Goal: Task Accomplishment & Management: Manage account settings

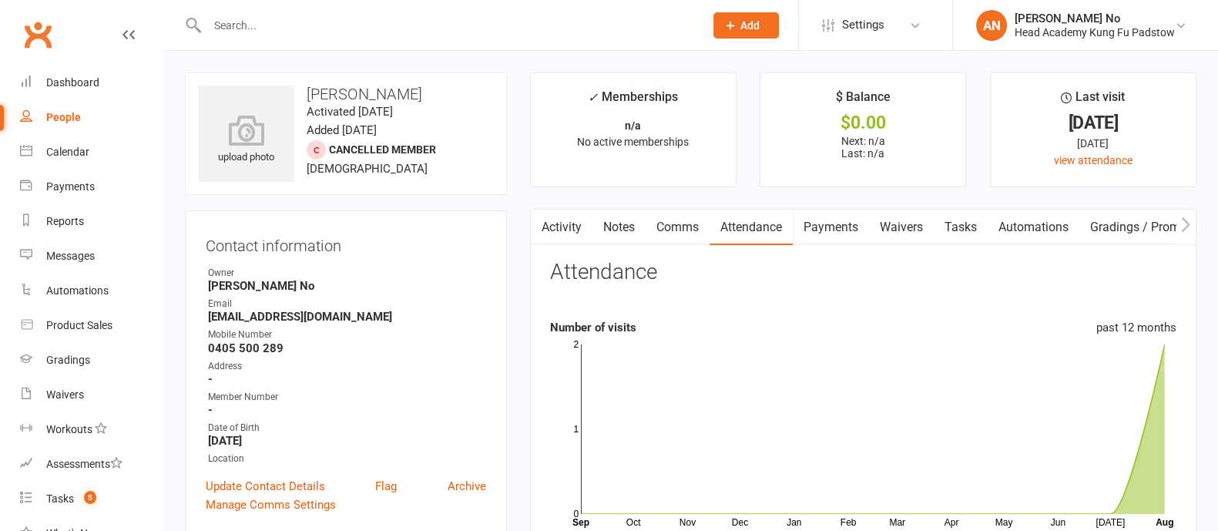
click at [282, 25] on input "text" at bounding box center [448, 26] width 491 height 22
click at [69, 189] on div "Payments" at bounding box center [70, 186] width 49 height 12
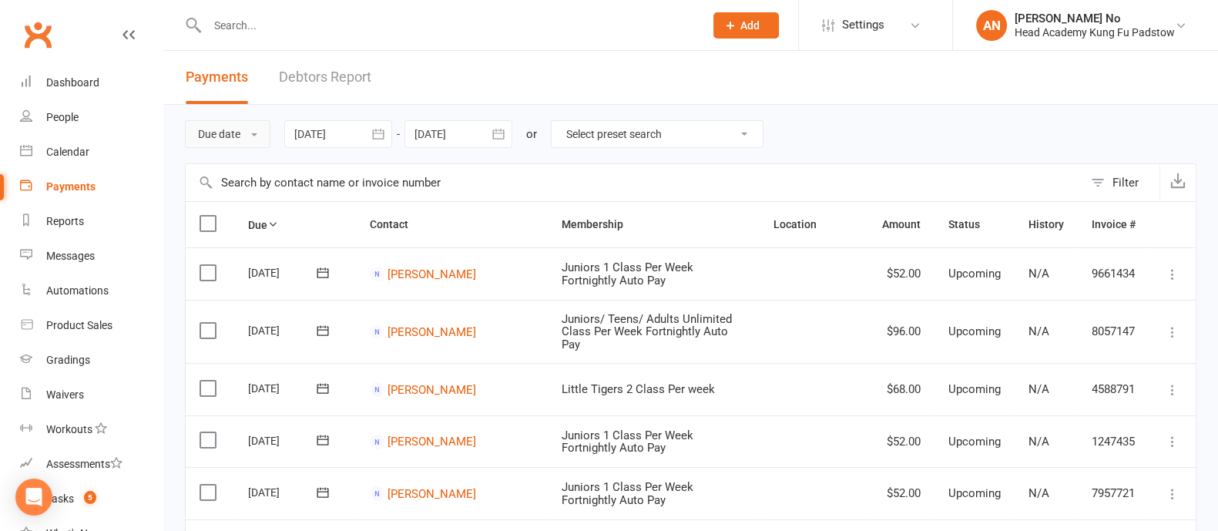
click at [248, 135] on button "Due date" at bounding box center [227, 134] width 85 height 28
click at [243, 231] on link "Date failed" at bounding box center [262, 230] width 153 height 31
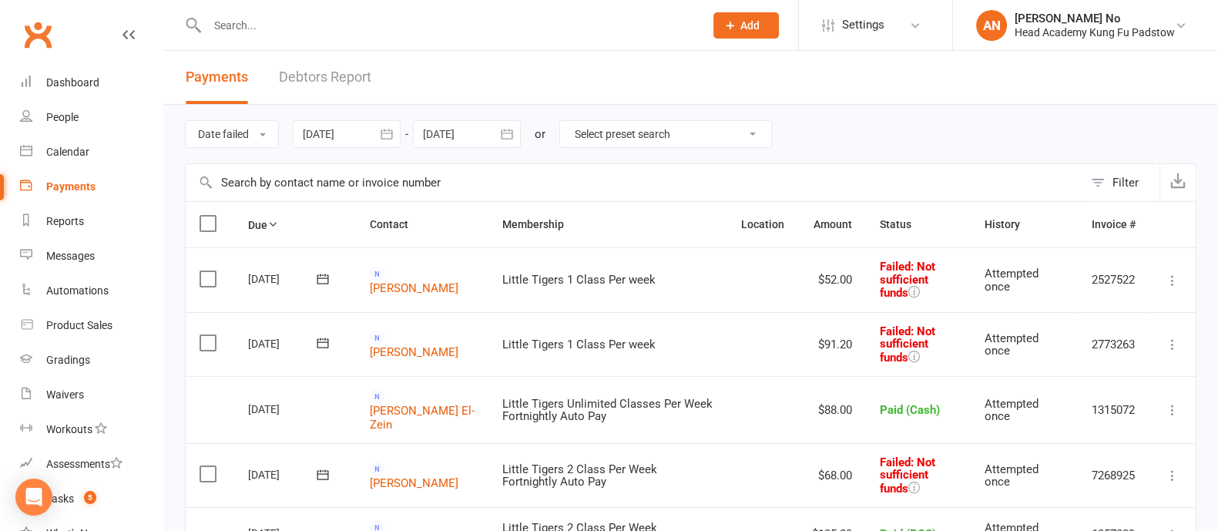
click at [370, 139] on div at bounding box center [347, 134] width 108 height 28
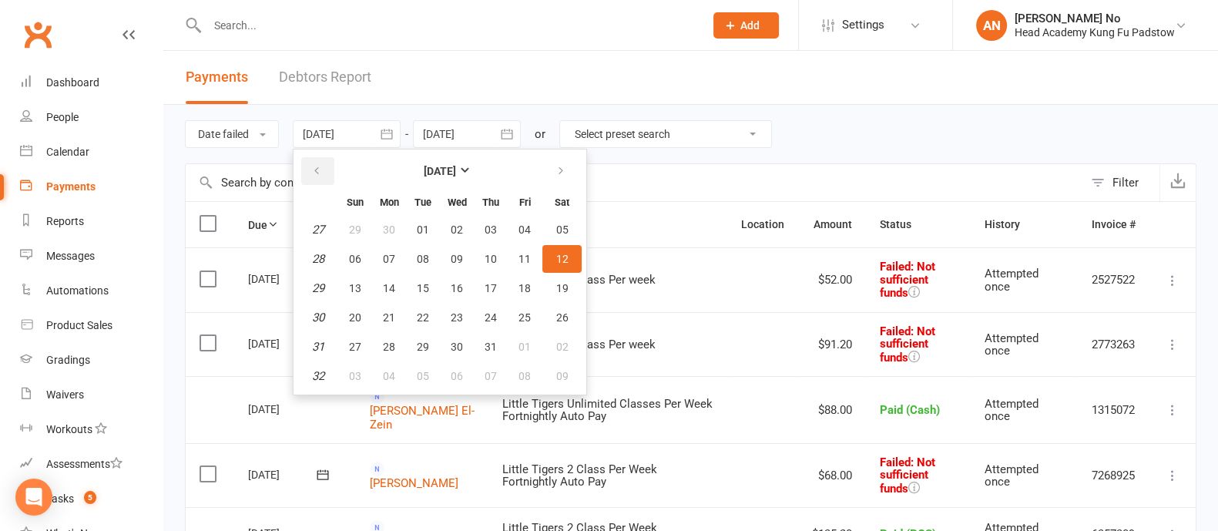
click at [324, 167] on button "button" at bounding box center [317, 171] width 33 height 28
click at [428, 235] on button "01" at bounding box center [423, 230] width 32 height 28
type input "01 Apr 2025"
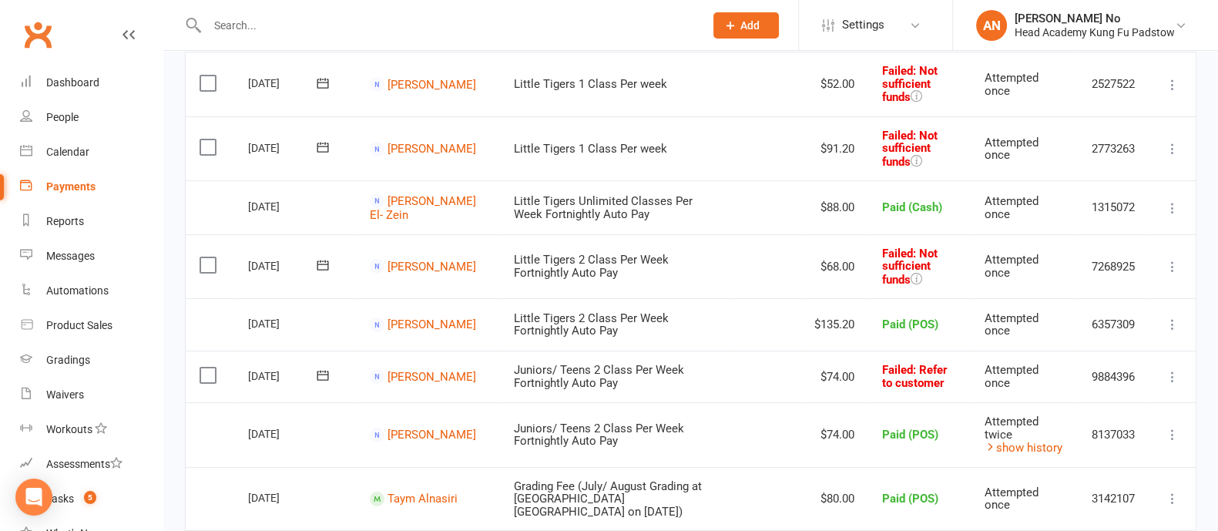
scroll to position [193, 0]
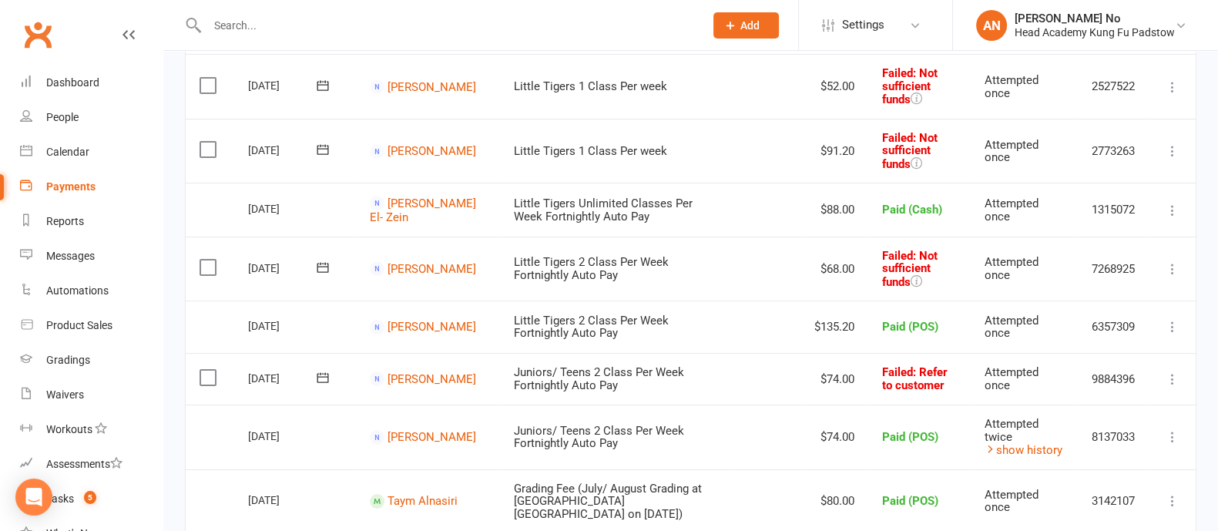
click at [1168, 265] on icon at bounding box center [1172, 268] width 15 height 15
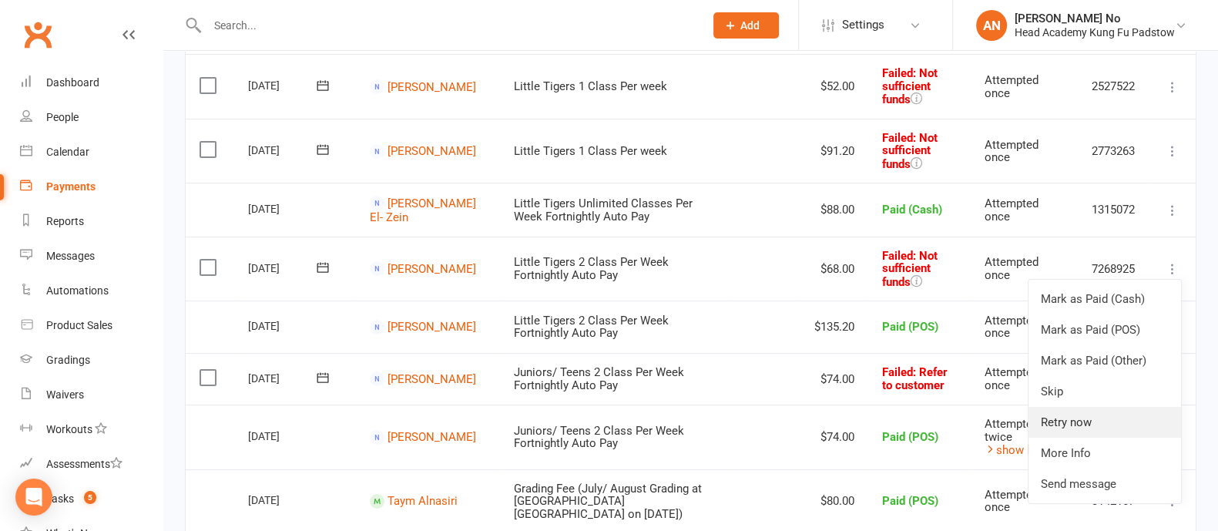
click at [1101, 418] on link "Retry now" at bounding box center [1104, 422] width 153 height 31
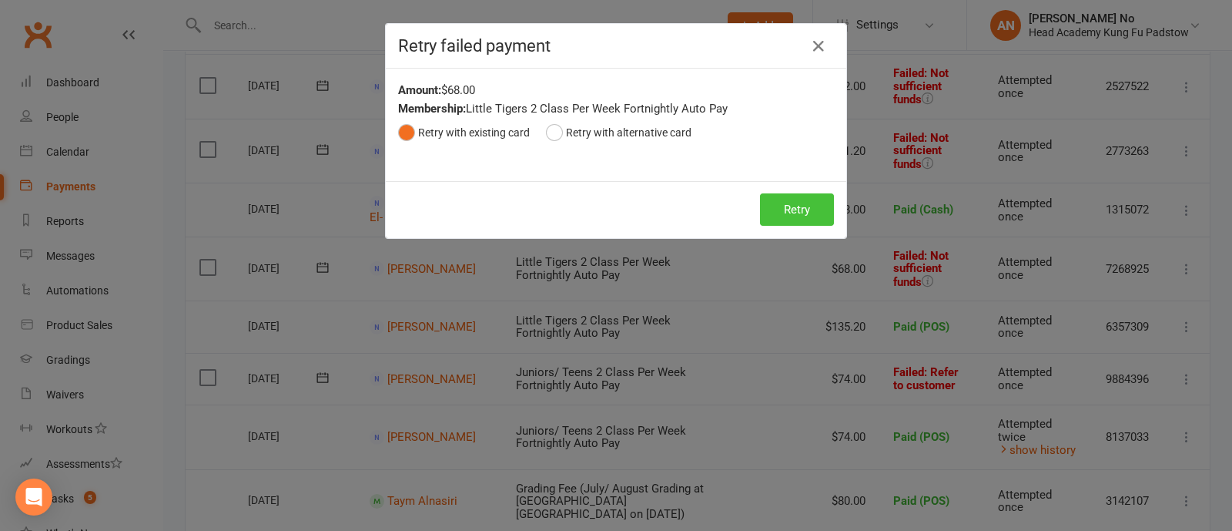
click at [764, 208] on button "Retry" at bounding box center [797, 209] width 74 height 32
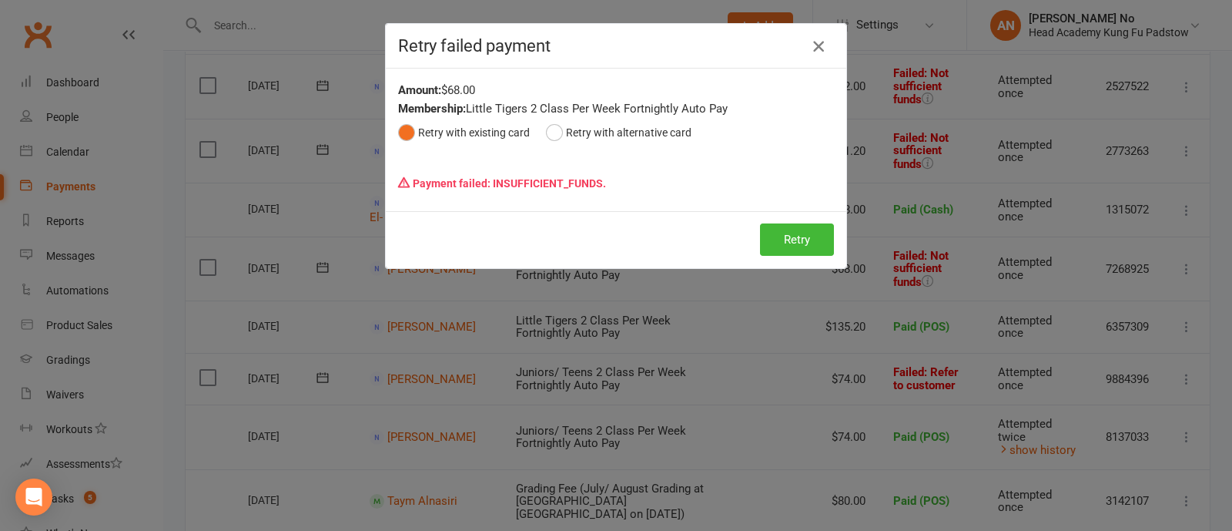
click at [817, 42] on icon "button" at bounding box center [819, 46] width 18 height 18
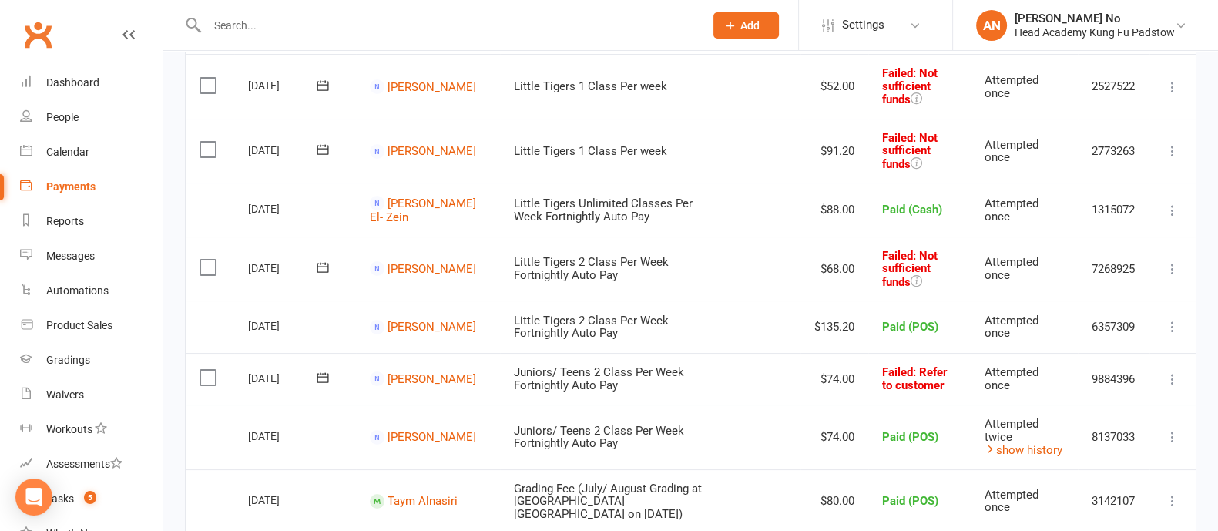
click at [1170, 147] on icon at bounding box center [1172, 150] width 15 height 15
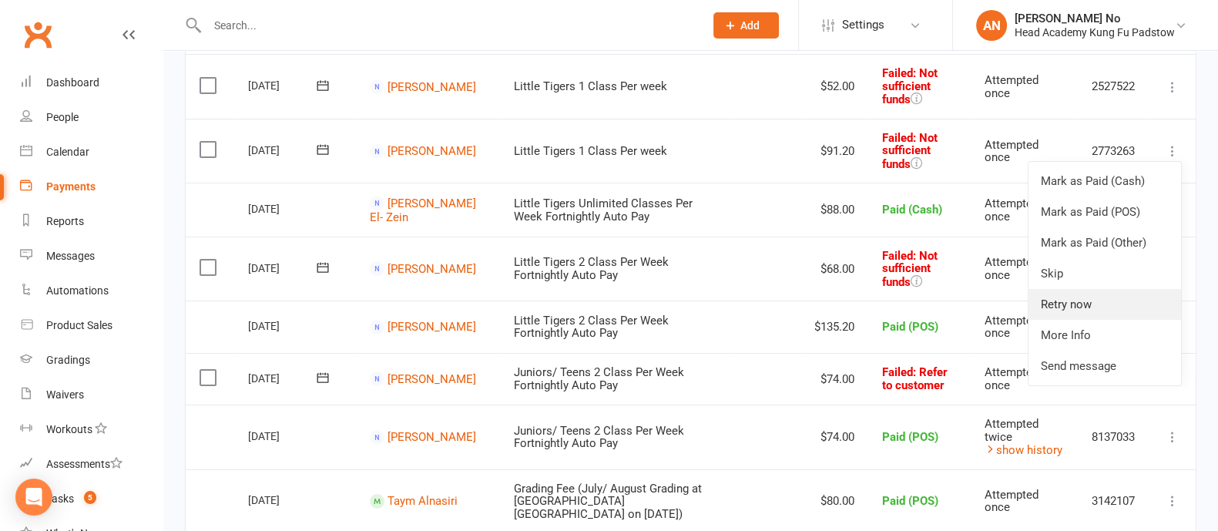
click at [1091, 303] on link "Retry now" at bounding box center [1104, 304] width 153 height 31
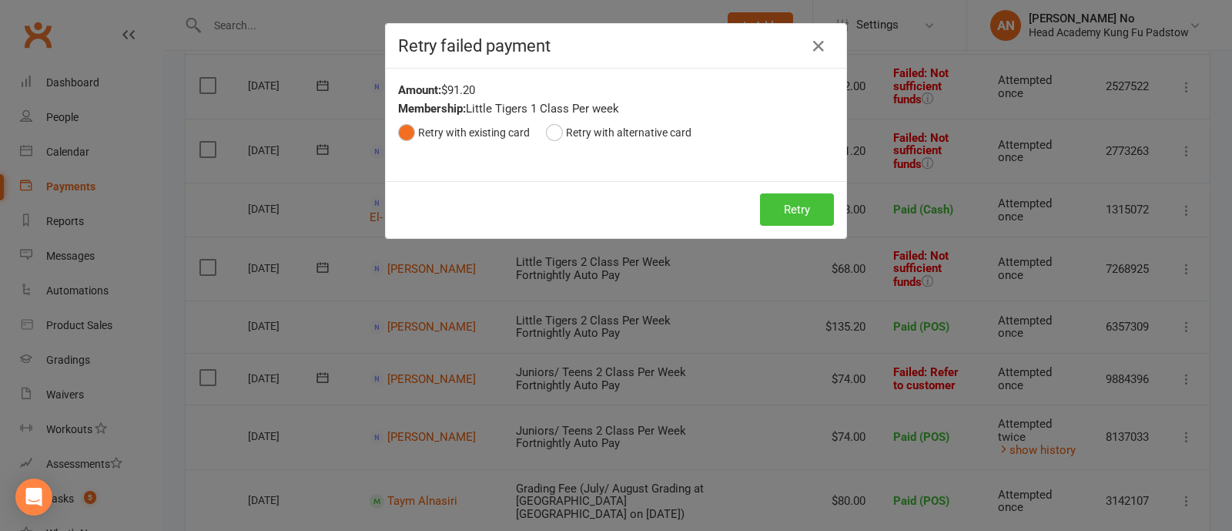
click at [806, 217] on button "Retry" at bounding box center [797, 209] width 74 height 32
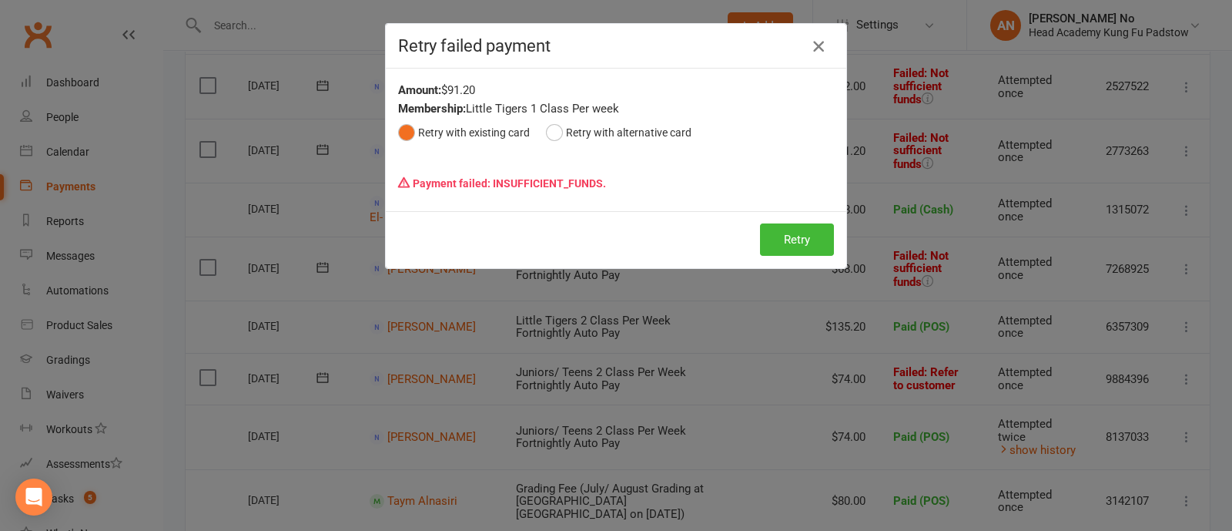
click at [811, 45] on icon "button" at bounding box center [819, 46] width 18 height 18
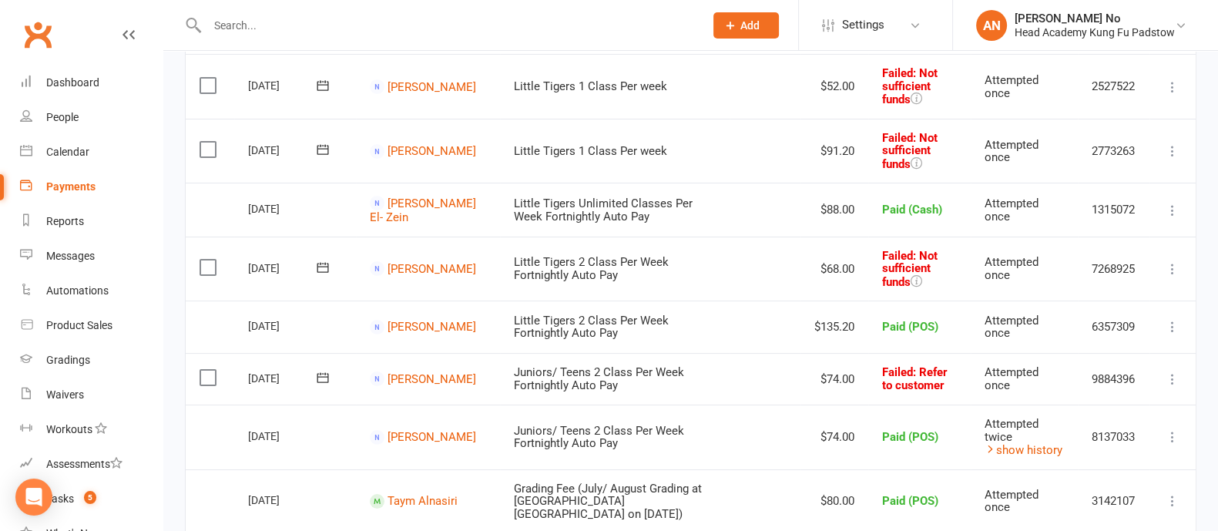
click at [1171, 85] on icon at bounding box center [1172, 86] width 15 height 15
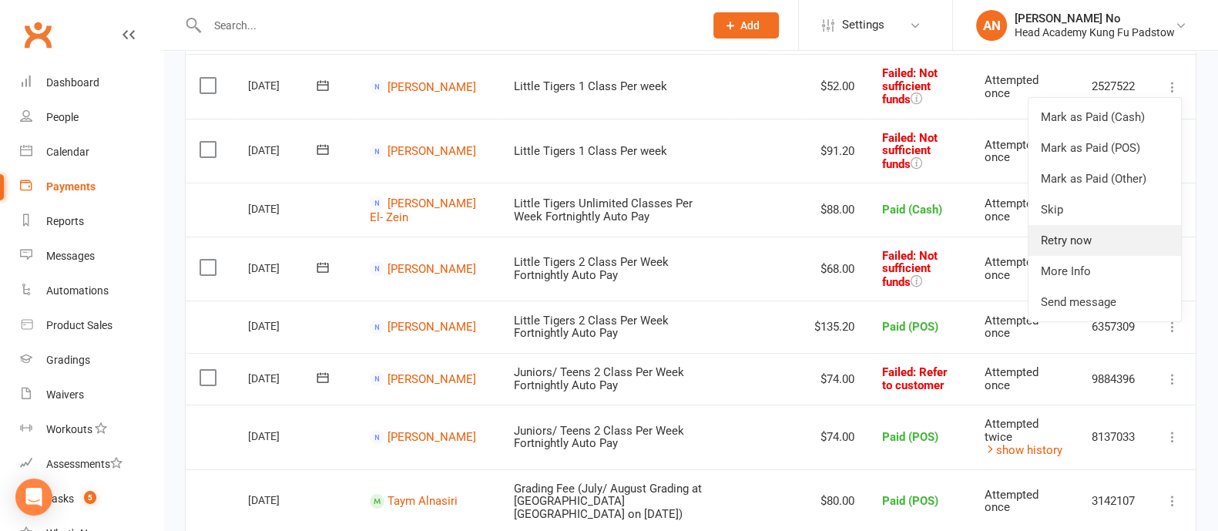
click at [1081, 235] on link "Retry now" at bounding box center [1104, 240] width 153 height 31
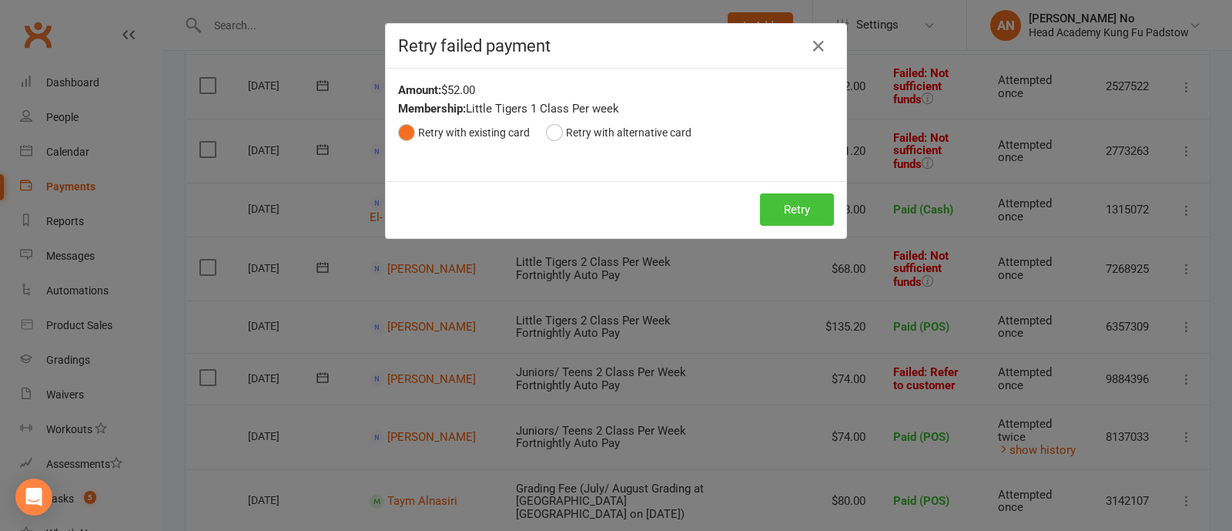
click at [810, 206] on button "Retry" at bounding box center [797, 209] width 74 height 32
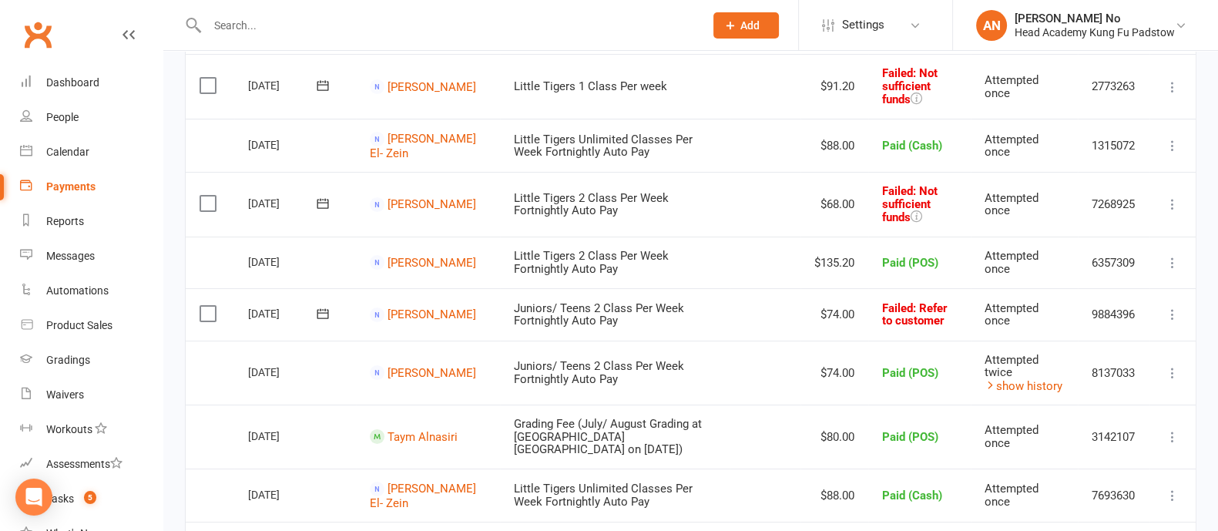
click at [267, 20] on input "text" at bounding box center [448, 26] width 491 height 22
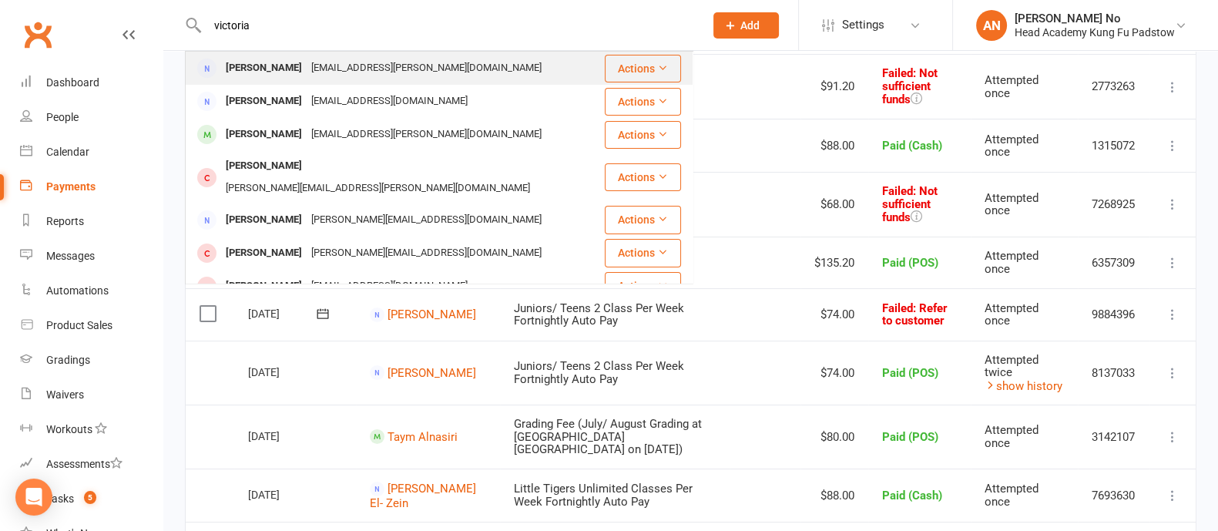
type input "victoria"
click at [289, 63] on div "[PERSON_NAME]" at bounding box center [263, 68] width 85 height 22
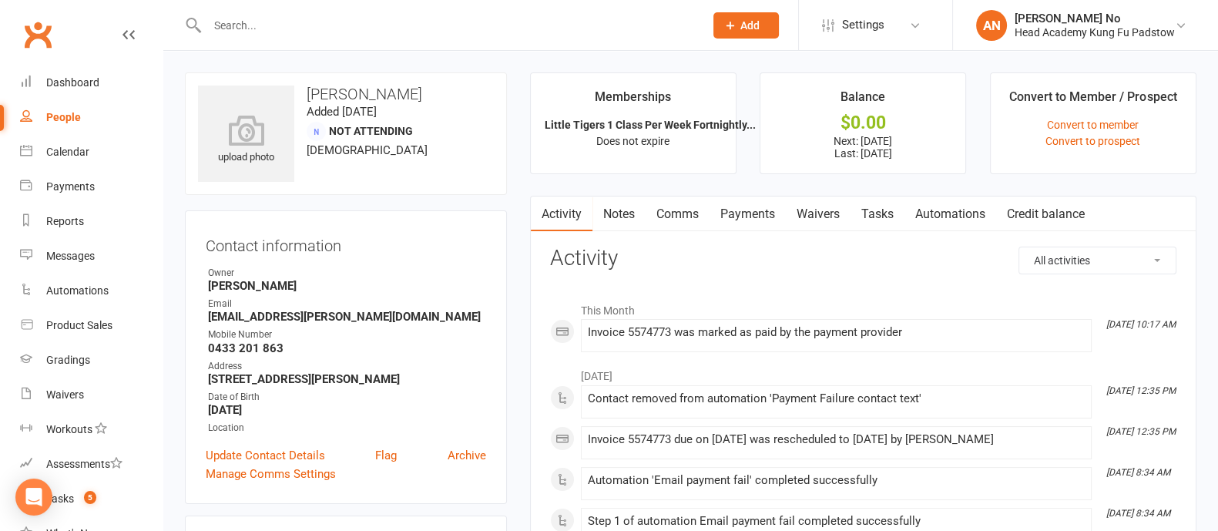
click at [266, 31] on input "text" at bounding box center [448, 26] width 491 height 22
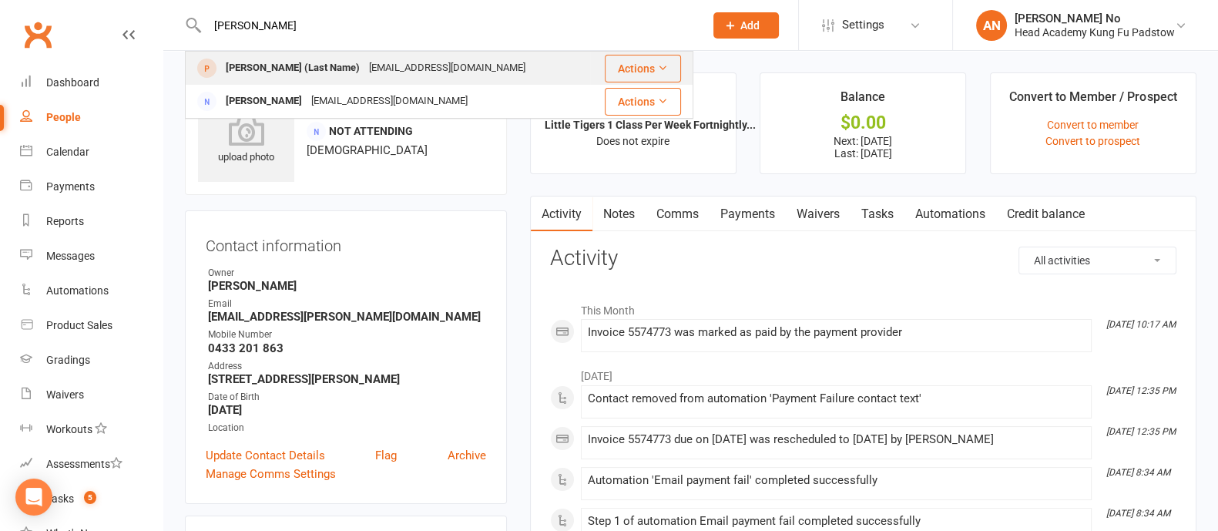
type input "enice"
click at [274, 61] on div "Enice (Last Name)" at bounding box center [292, 68] width 143 height 22
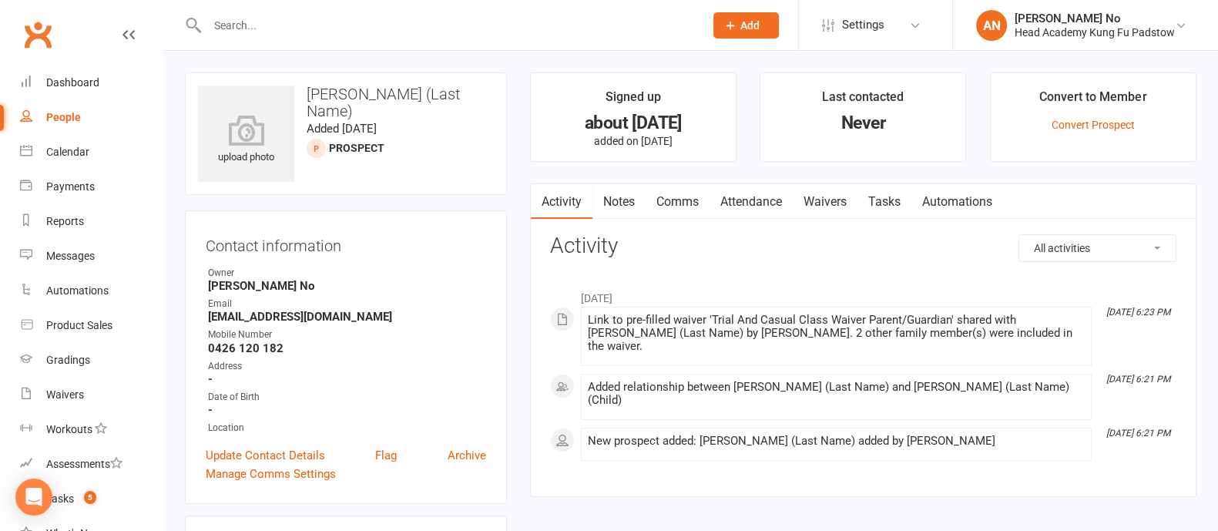
scroll to position [464, 0]
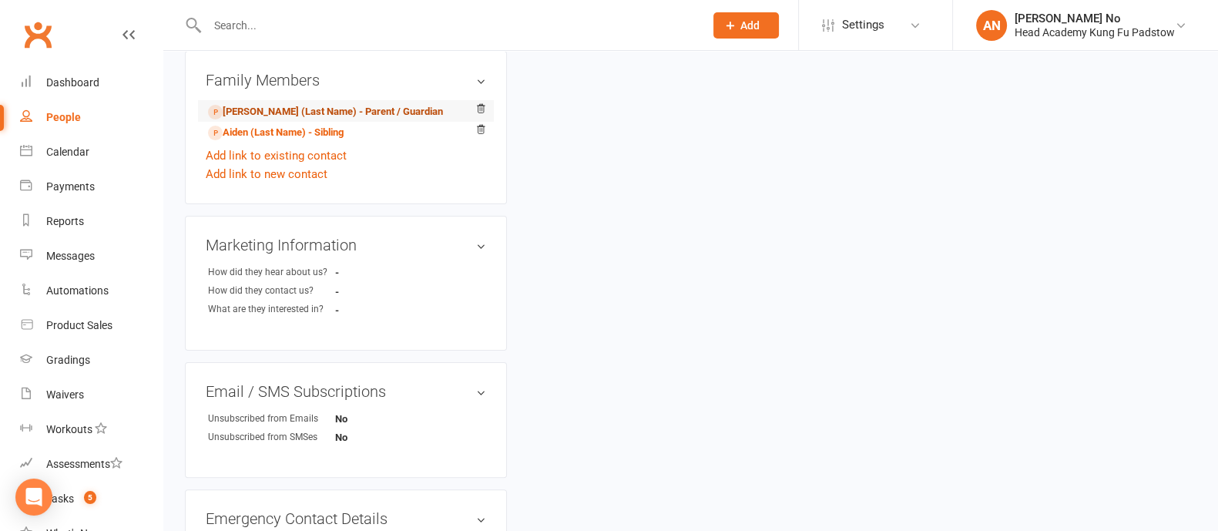
click at [328, 115] on link "Daniella (Last Name) - Parent / Guardian" at bounding box center [325, 112] width 235 height 16
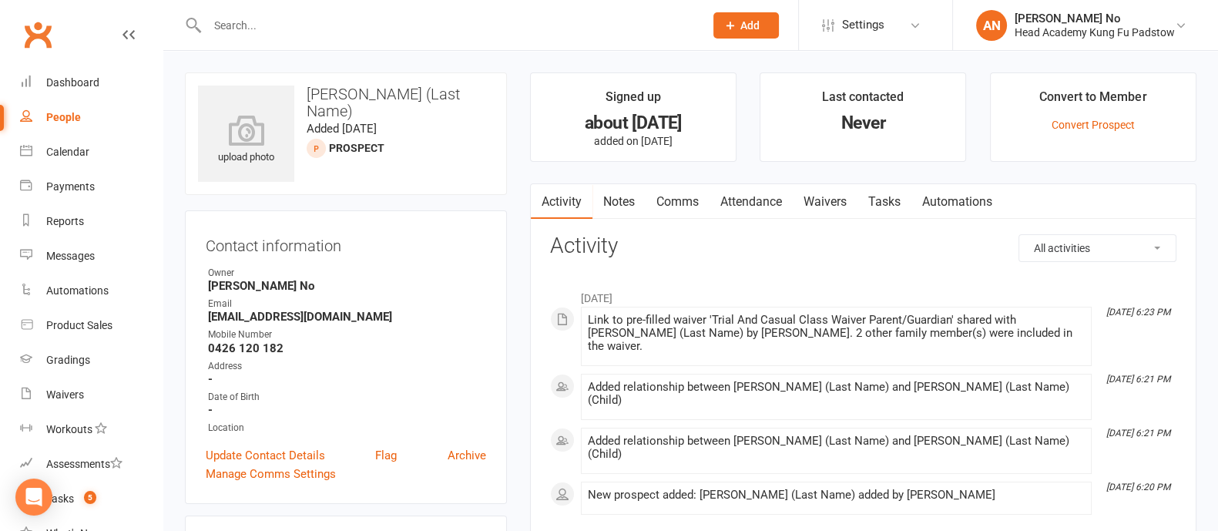
click at [820, 203] on link "Waivers" at bounding box center [825, 201] width 65 height 35
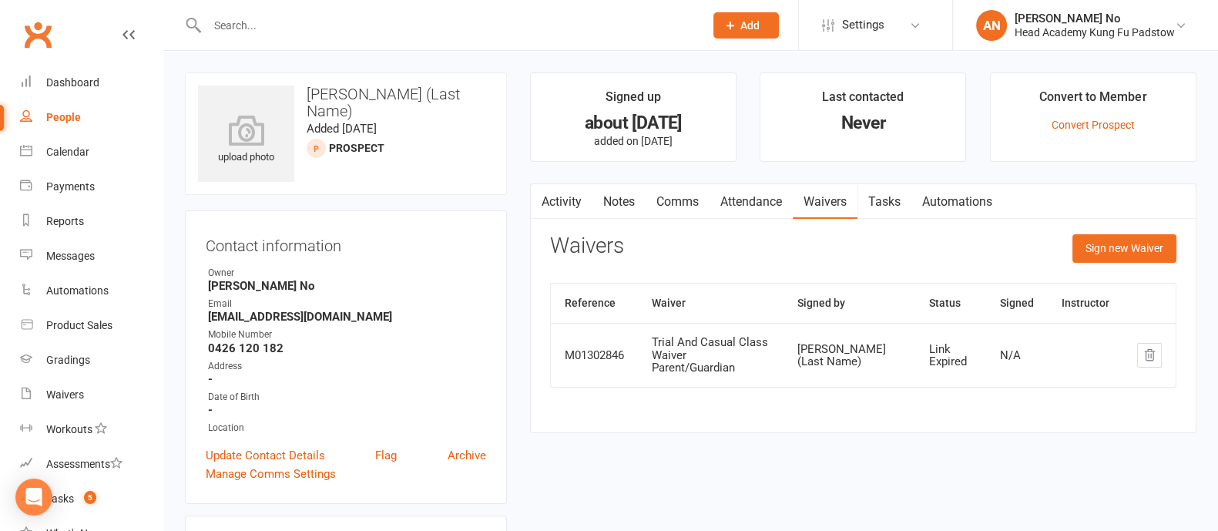
click at [273, 33] on input "text" at bounding box center [448, 26] width 491 height 22
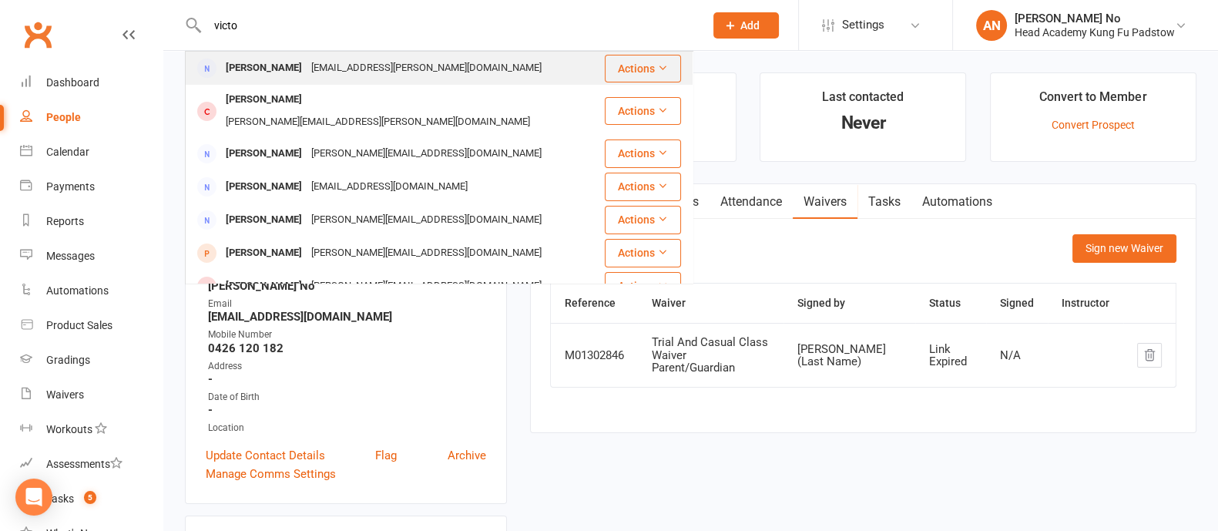
type input "victo"
click at [286, 69] on div "[PERSON_NAME]" at bounding box center [263, 68] width 85 height 22
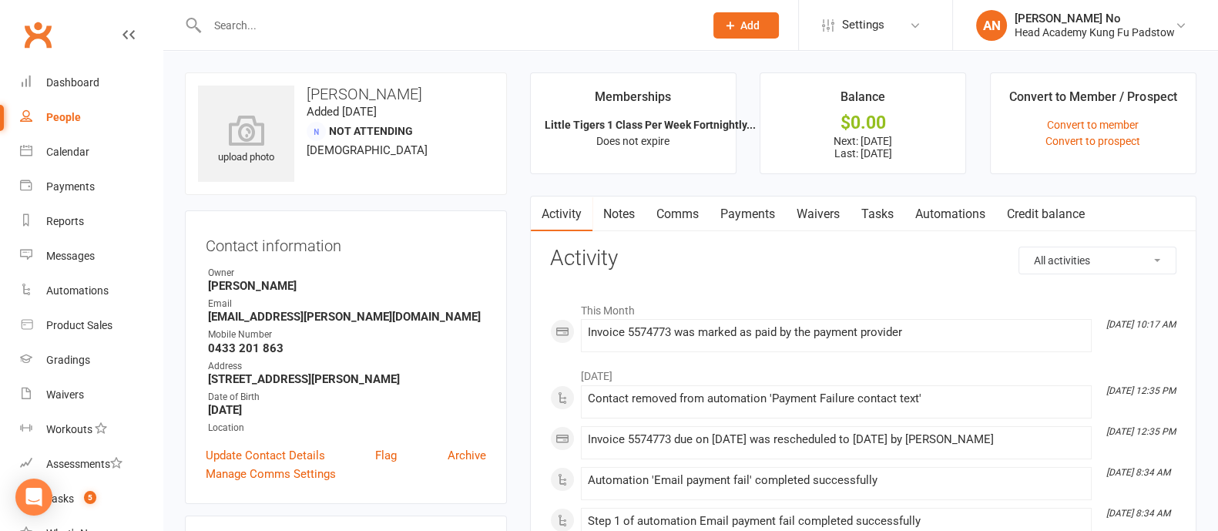
click at [753, 210] on link "Payments" at bounding box center [747, 213] width 76 height 35
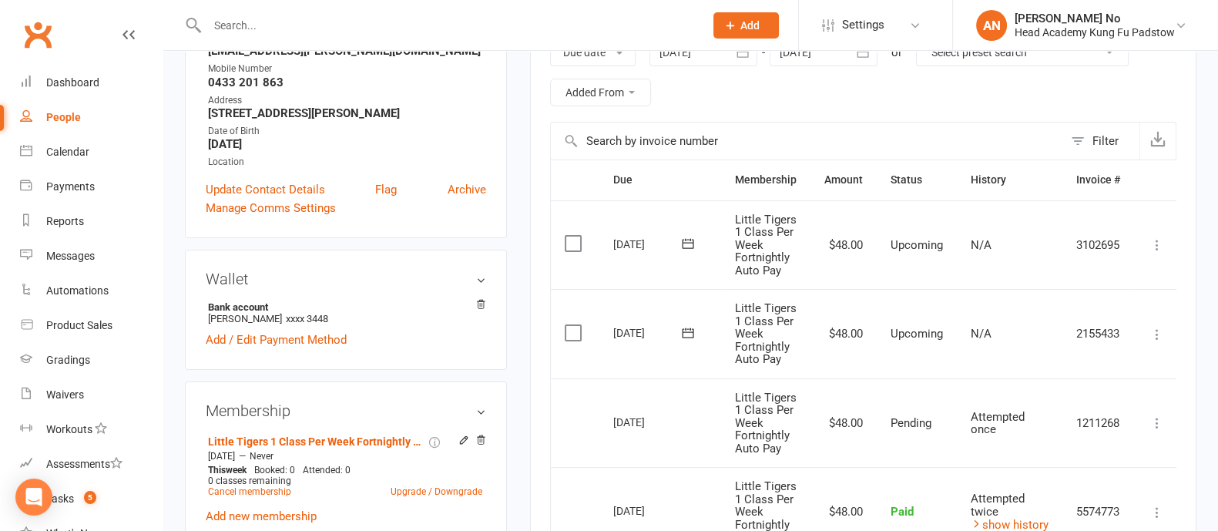
scroll to position [267, 0]
click at [242, 26] on input "text" at bounding box center [448, 26] width 491 height 22
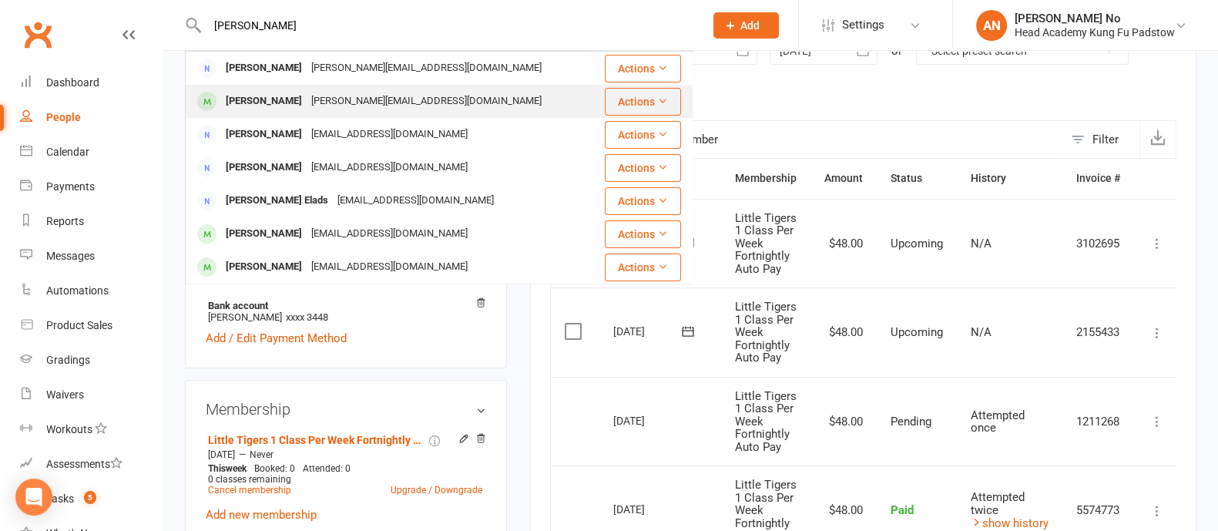
type input "elain"
click at [280, 101] on div "George Proops" at bounding box center [263, 101] width 85 height 22
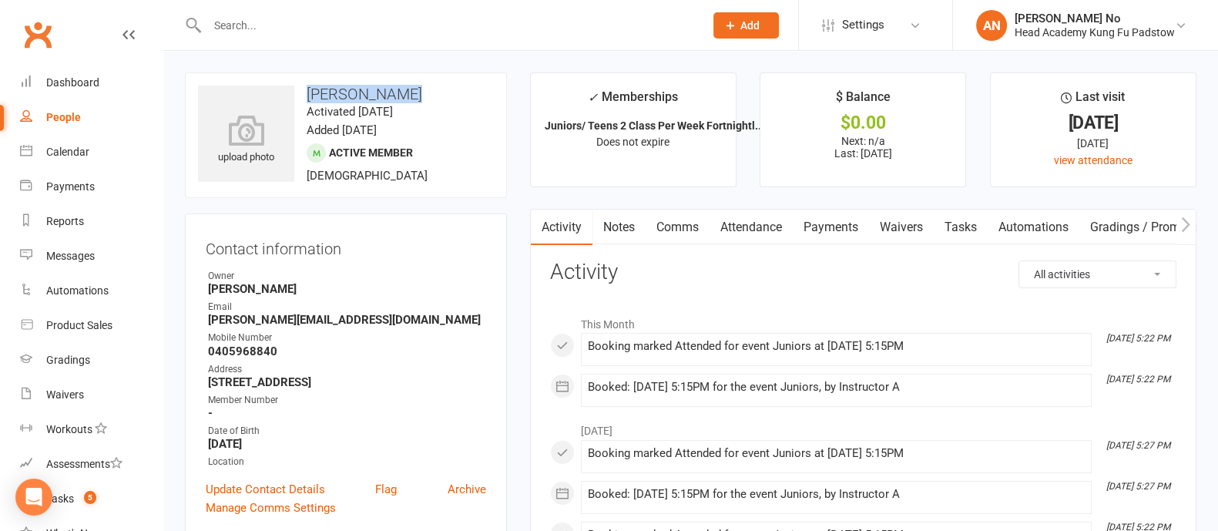
drag, startPoint x: 300, startPoint y: 90, endPoint x: 407, endPoint y: 94, distance: 106.4
click at [407, 94] on h3 "George Proops" at bounding box center [346, 93] width 296 height 17
copy h3 "George Proops"
click at [230, 22] on input "text" at bounding box center [448, 26] width 491 height 22
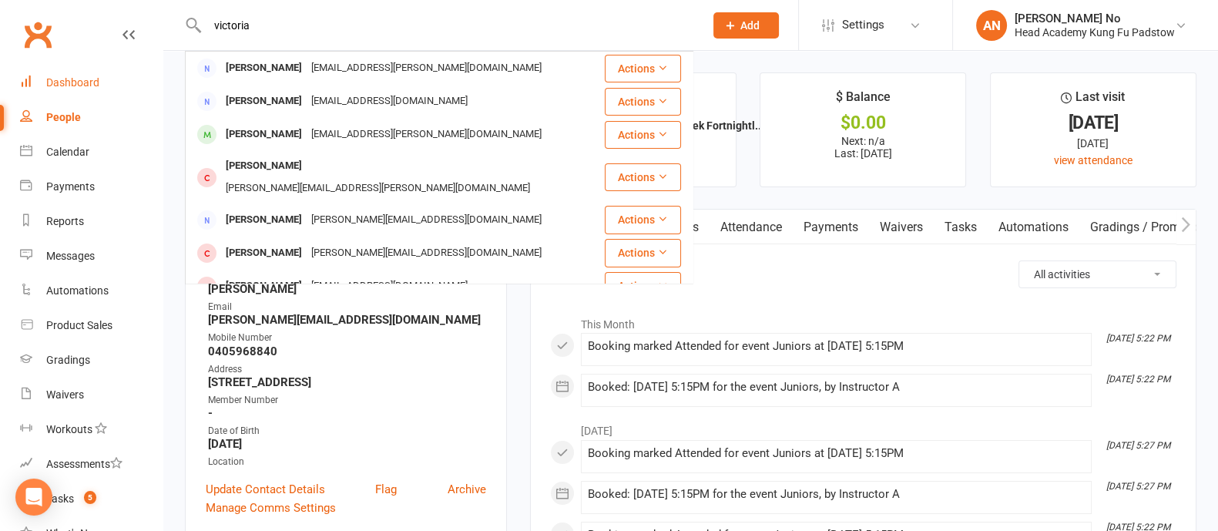
type input "victoria"
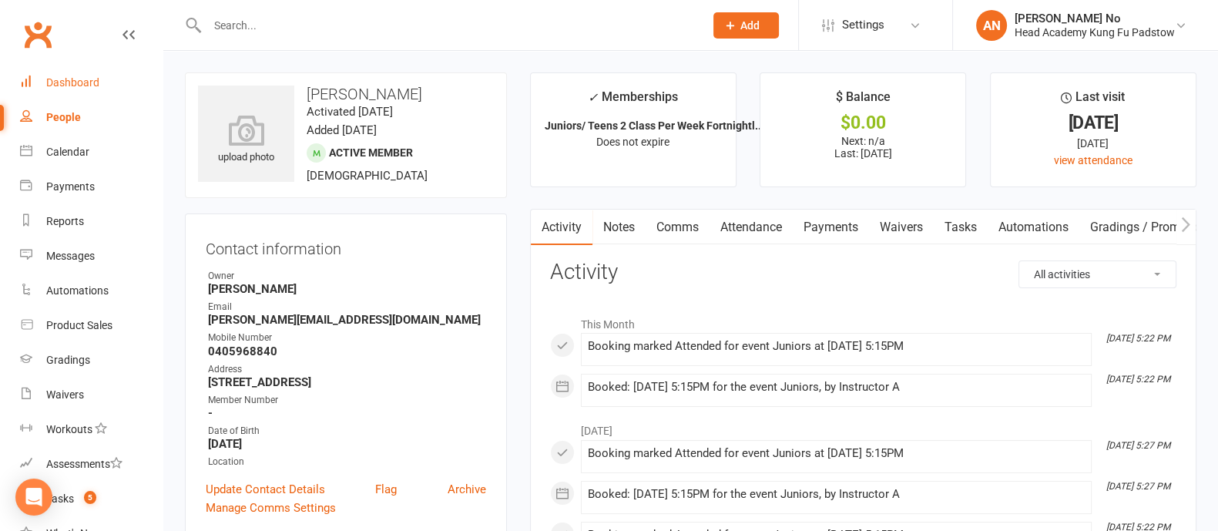
scroll to position [464, 0]
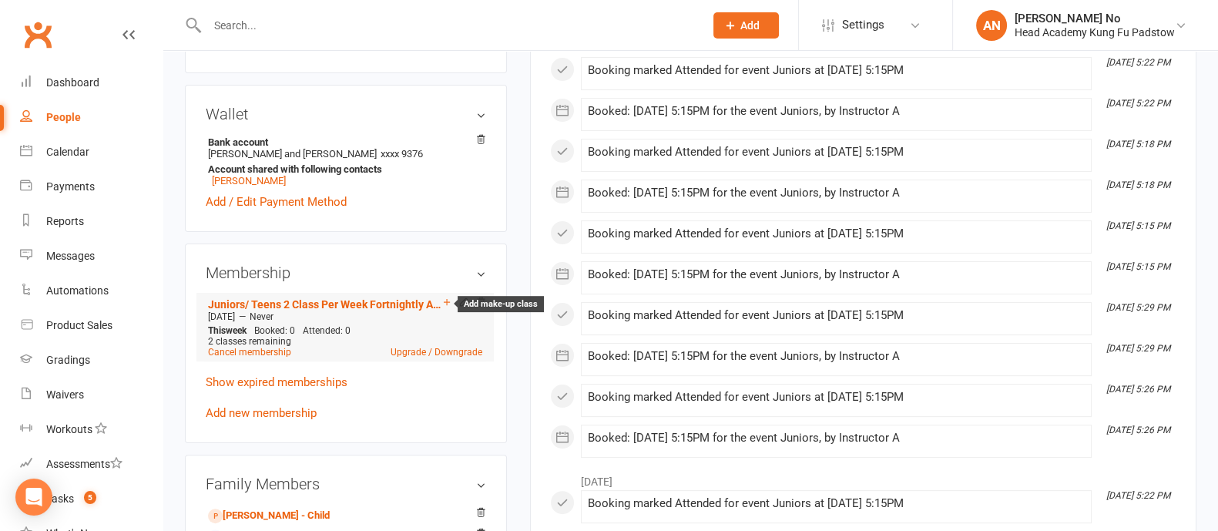
click at [447, 303] on icon at bounding box center [446, 302] width 11 height 11
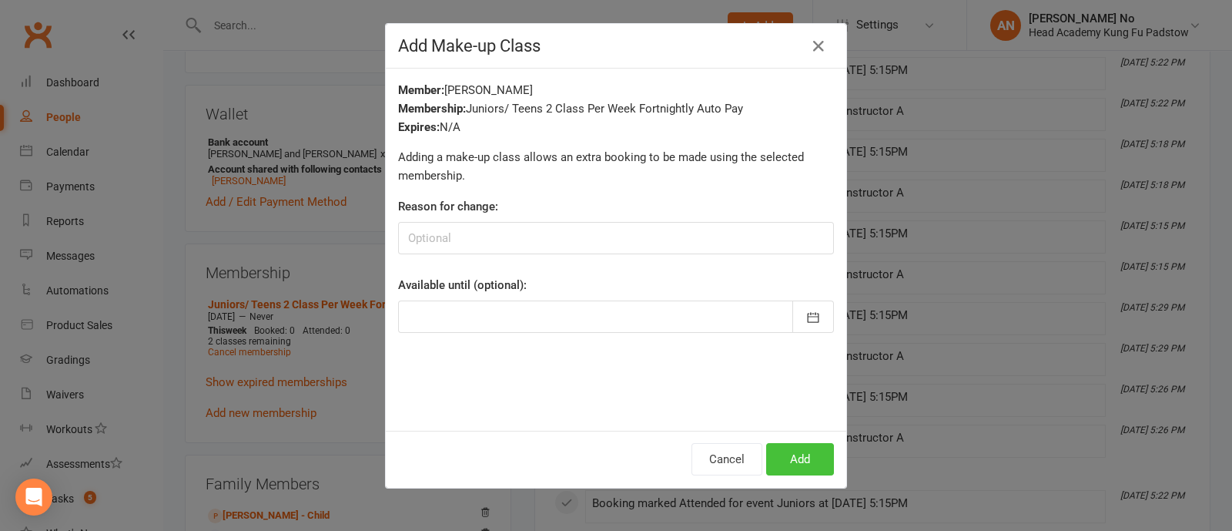
click at [782, 456] on button "Add" at bounding box center [800, 459] width 68 height 32
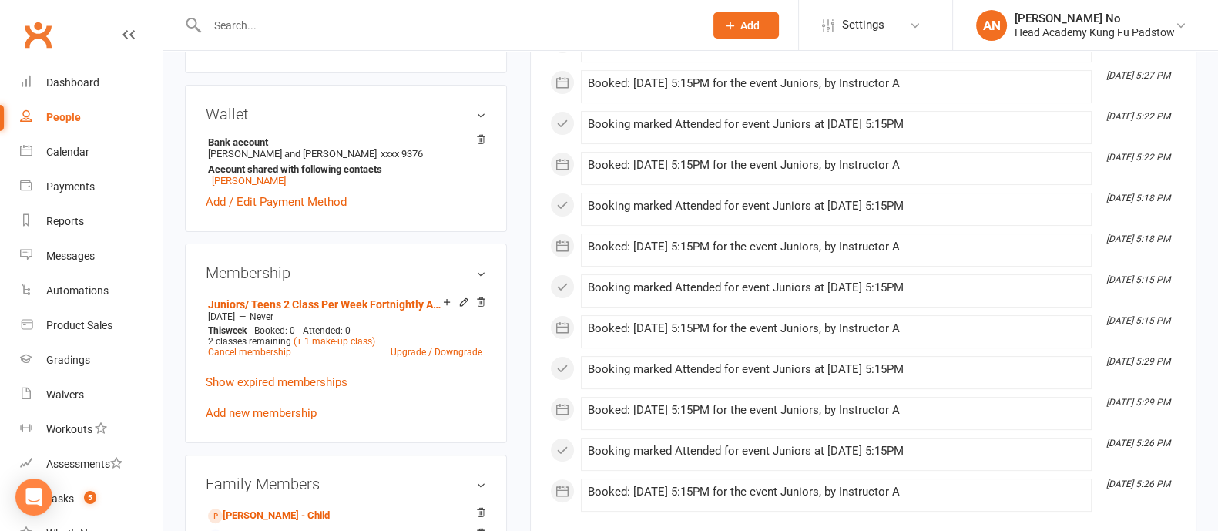
scroll to position [0, 0]
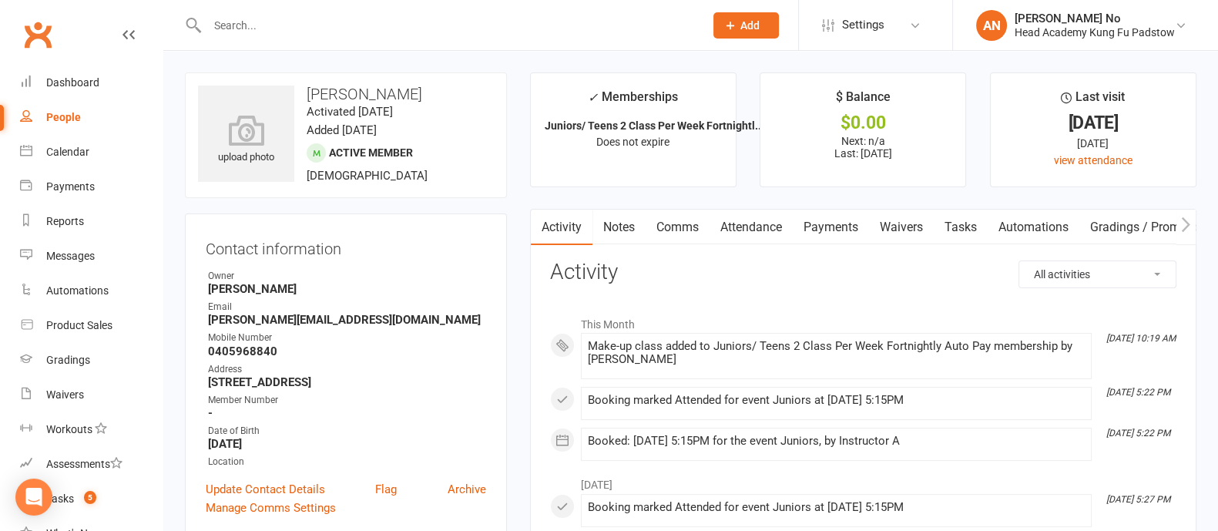
click at [743, 220] on link "Attendance" at bounding box center [750, 227] width 83 height 35
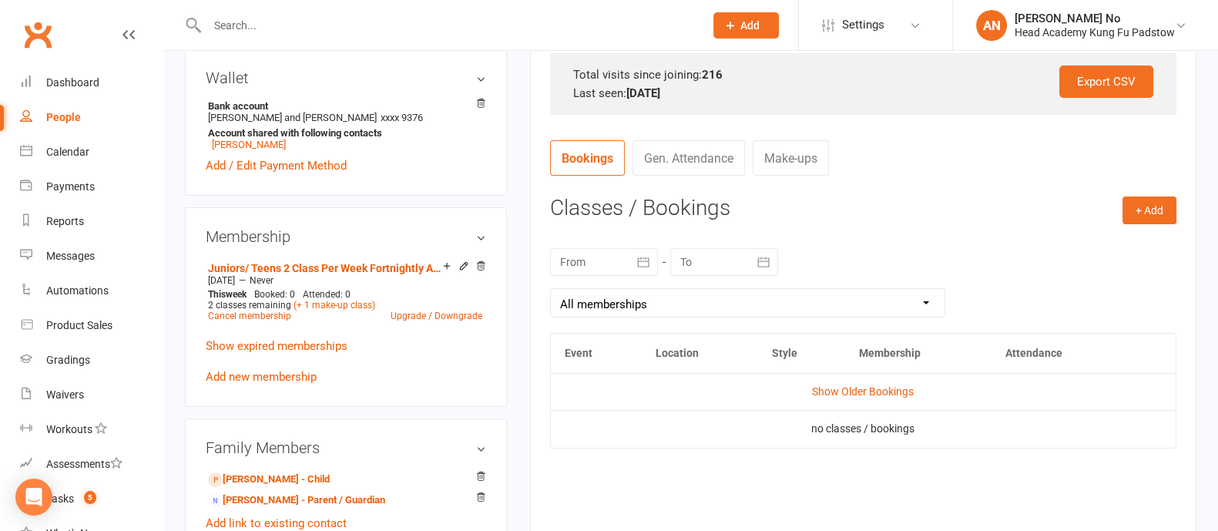
scroll to position [510, 0]
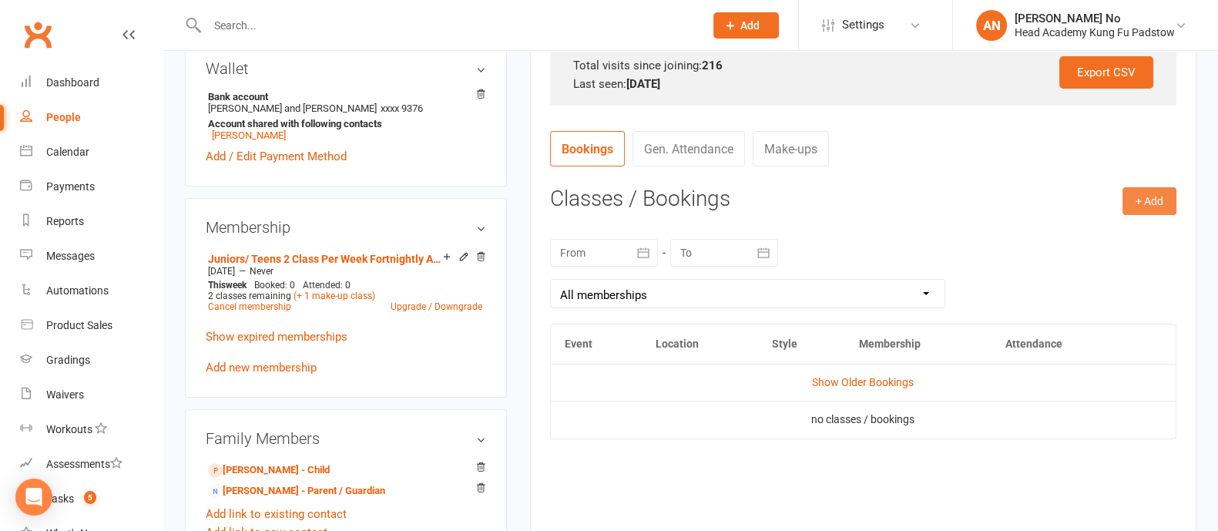
click at [1149, 200] on button "+ Add" at bounding box center [1149, 201] width 54 height 28
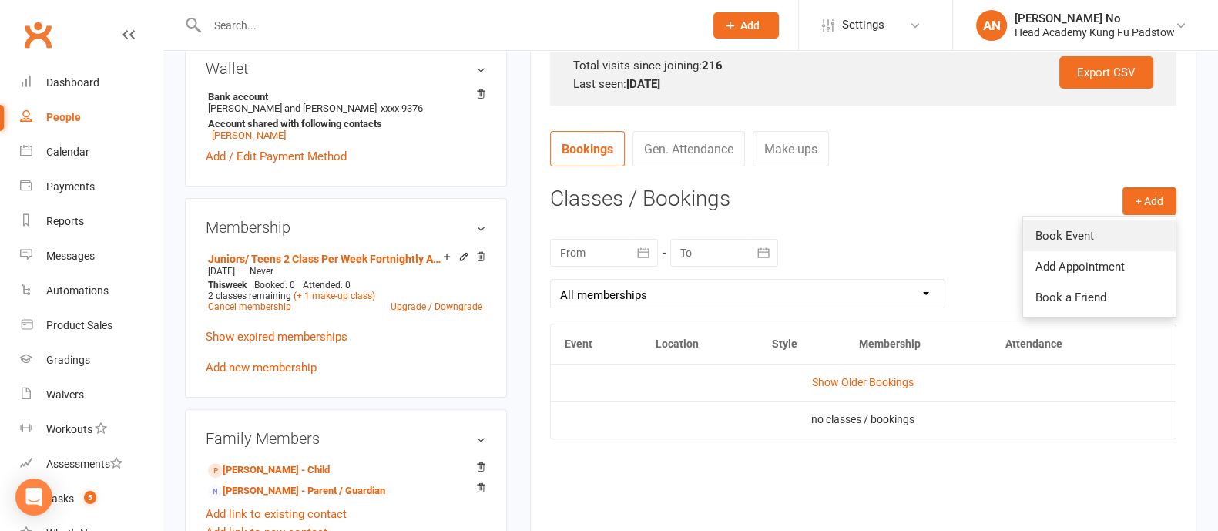
click at [1088, 233] on link "Book Event" at bounding box center [1099, 235] width 153 height 31
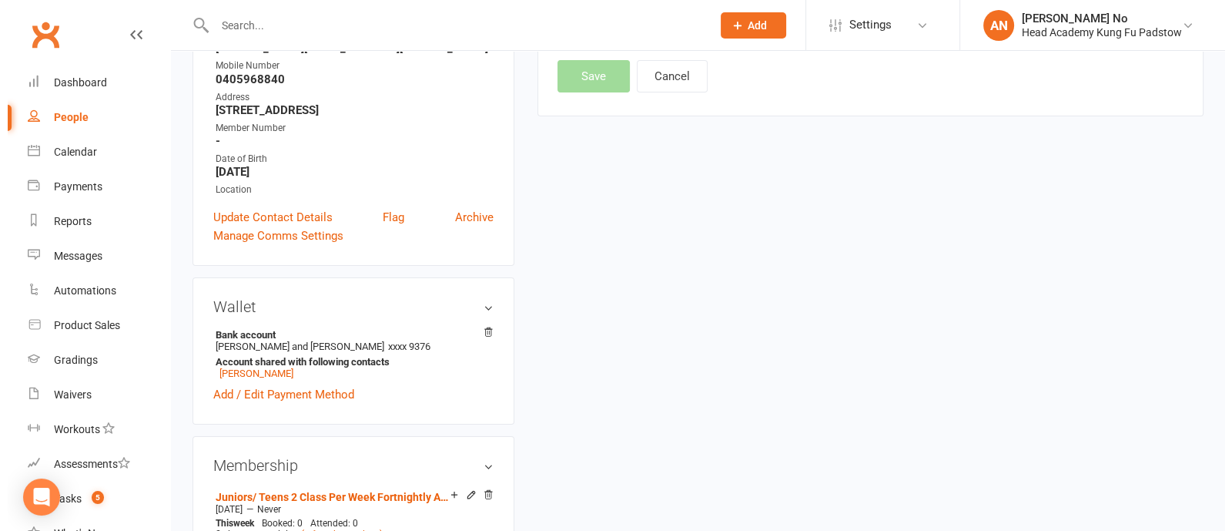
scroll to position [131, 0]
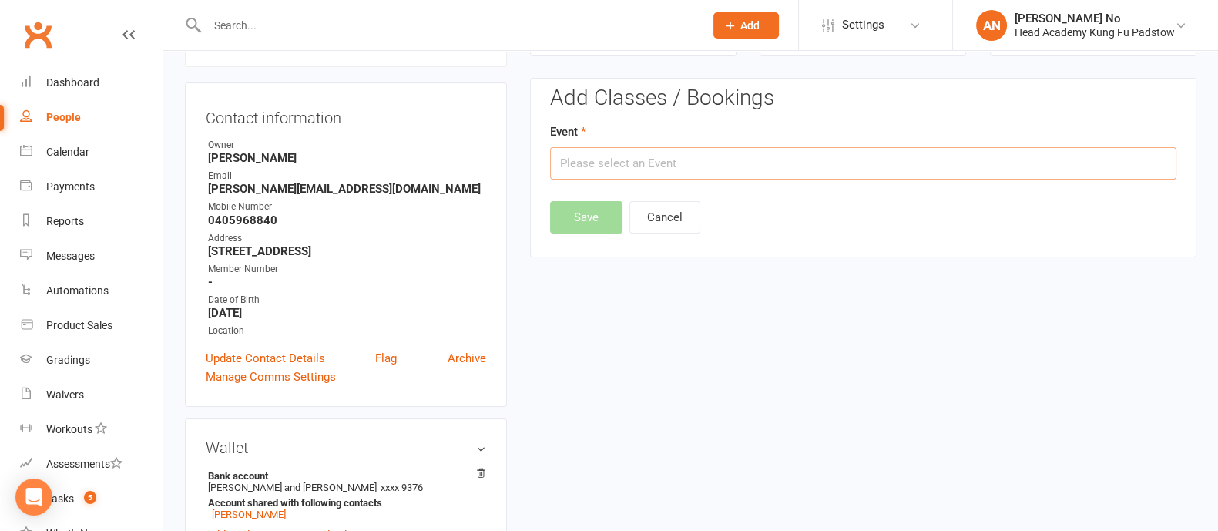
click at [874, 164] on input "text" at bounding box center [863, 163] width 626 height 32
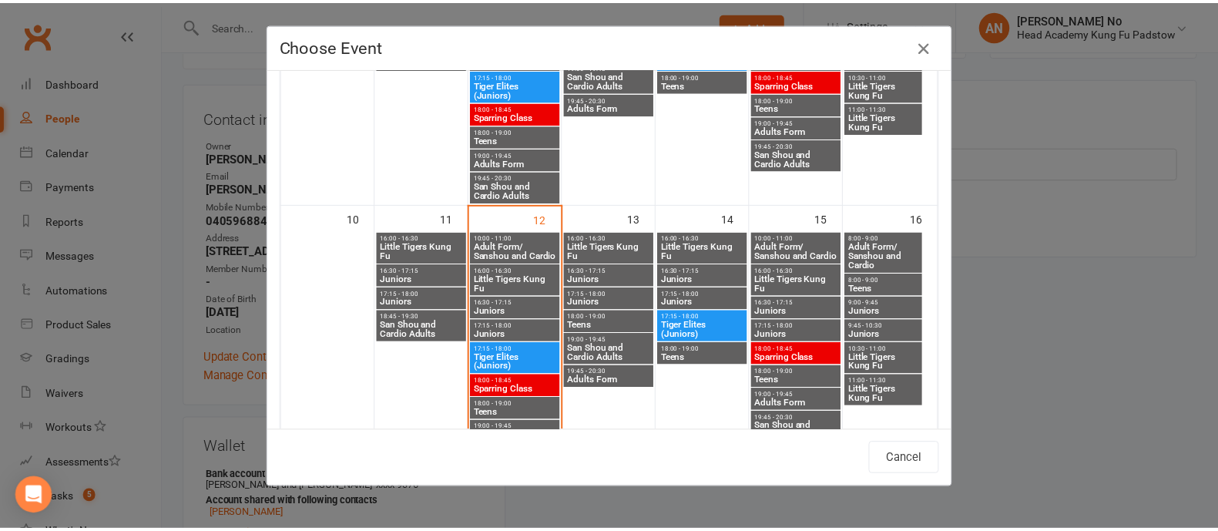
scroll to position [533, 0]
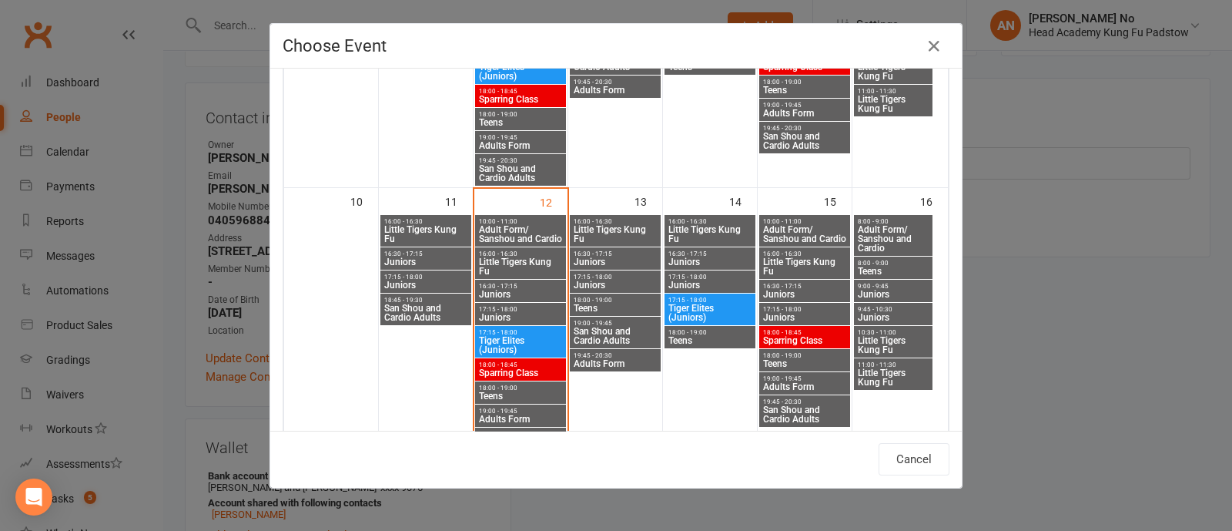
click at [605, 252] on span "16:30 - 17:15" at bounding box center [615, 253] width 85 height 7
type input "Juniors - Aug 13, 2025 4:30:00 PM"
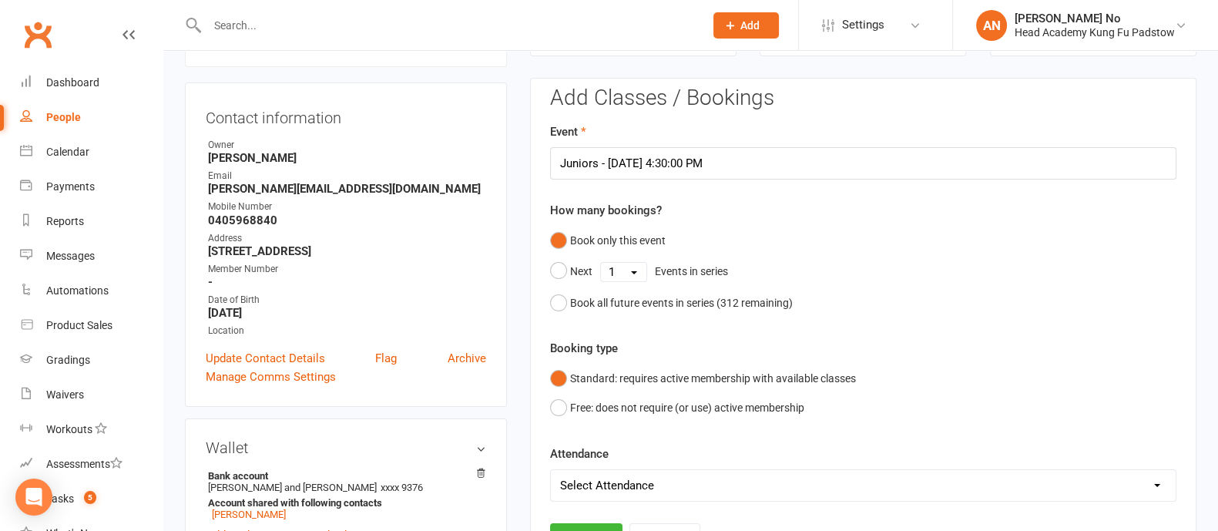
scroll to position [596, 0]
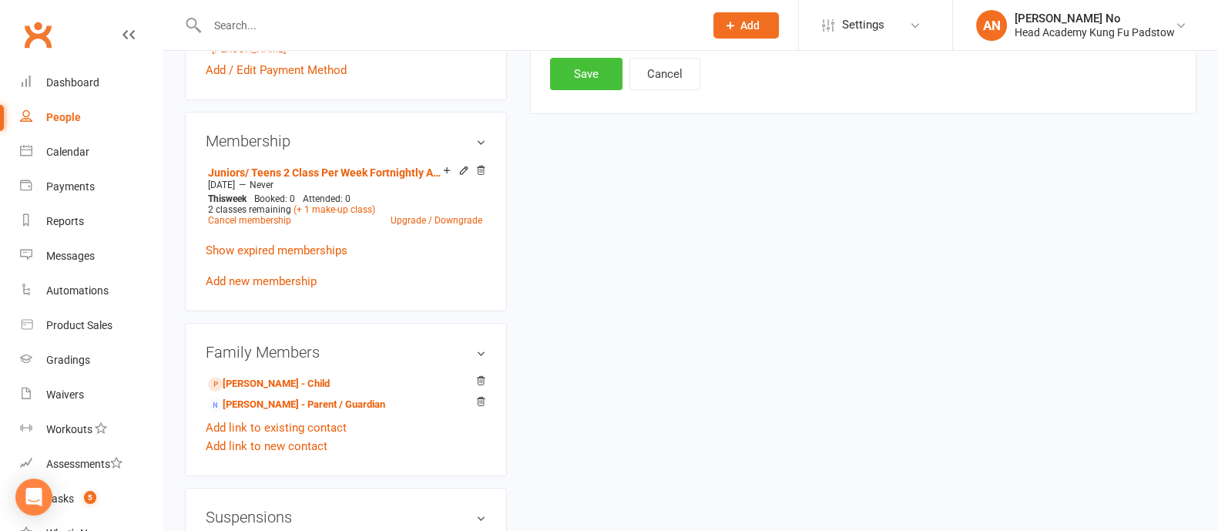
click at [594, 67] on button "Save" at bounding box center [586, 74] width 72 height 32
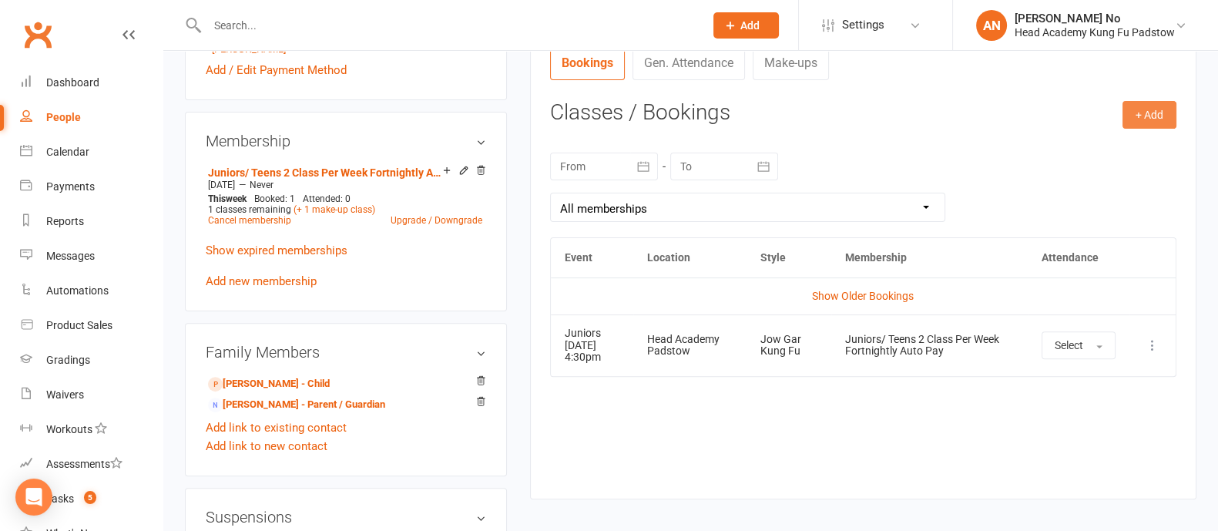
click at [1154, 111] on button "+ Add" at bounding box center [1149, 115] width 54 height 28
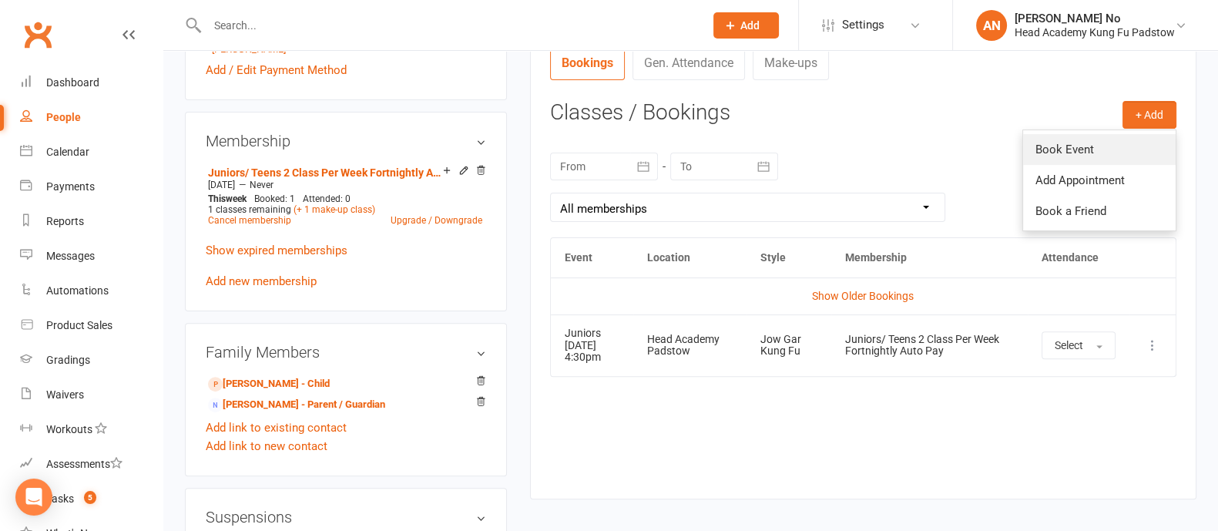
click at [1091, 145] on link "Book Event" at bounding box center [1099, 149] width 153 height 31
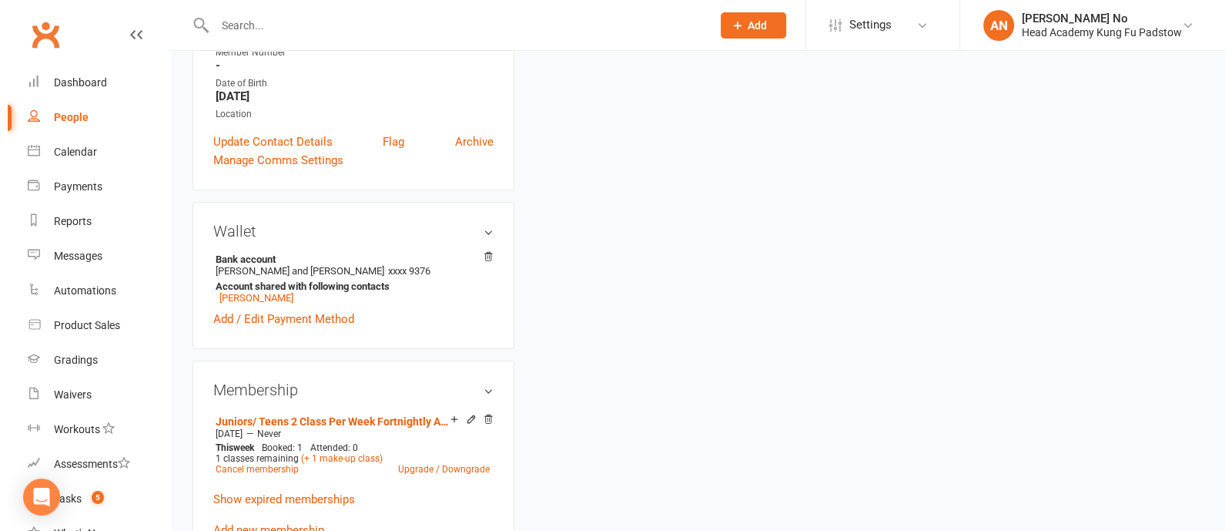
scroll to position [131, 0]
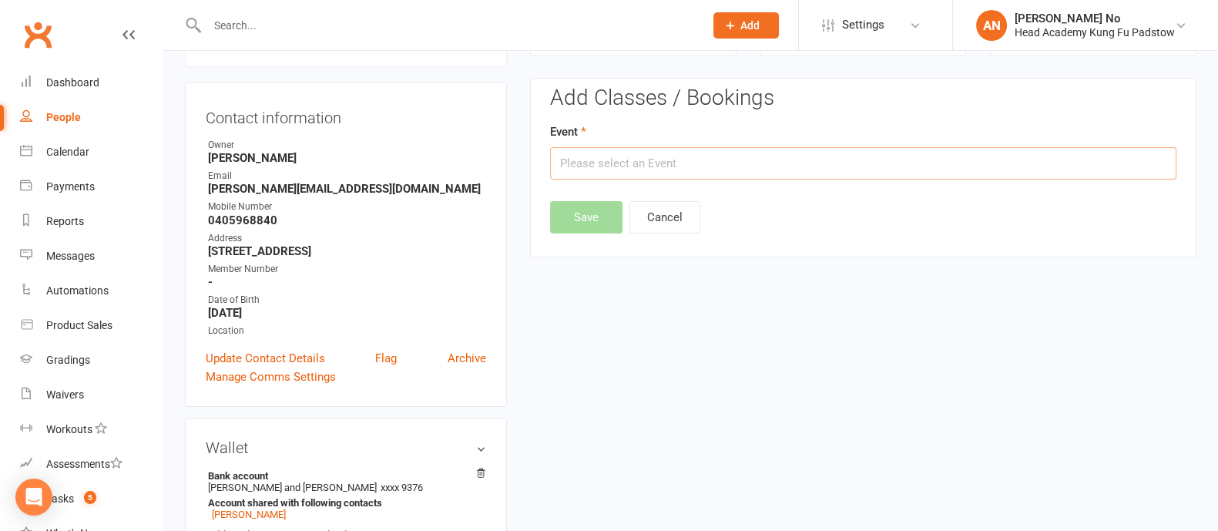
click at [883, 163] on input "text" at bounding box center [863, 163] width 626 height 32
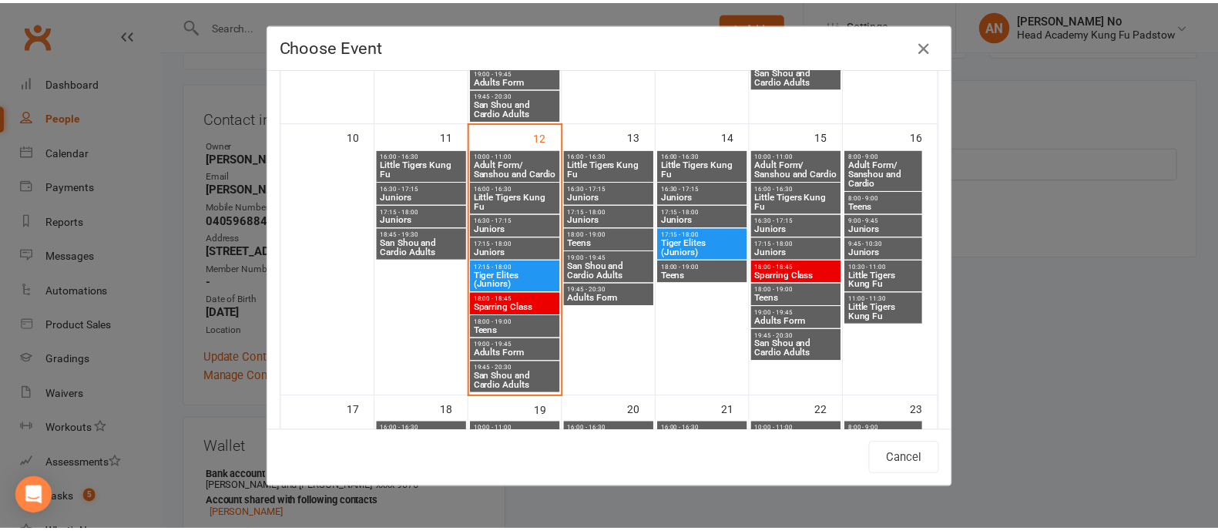
scroll to position [619, 0]
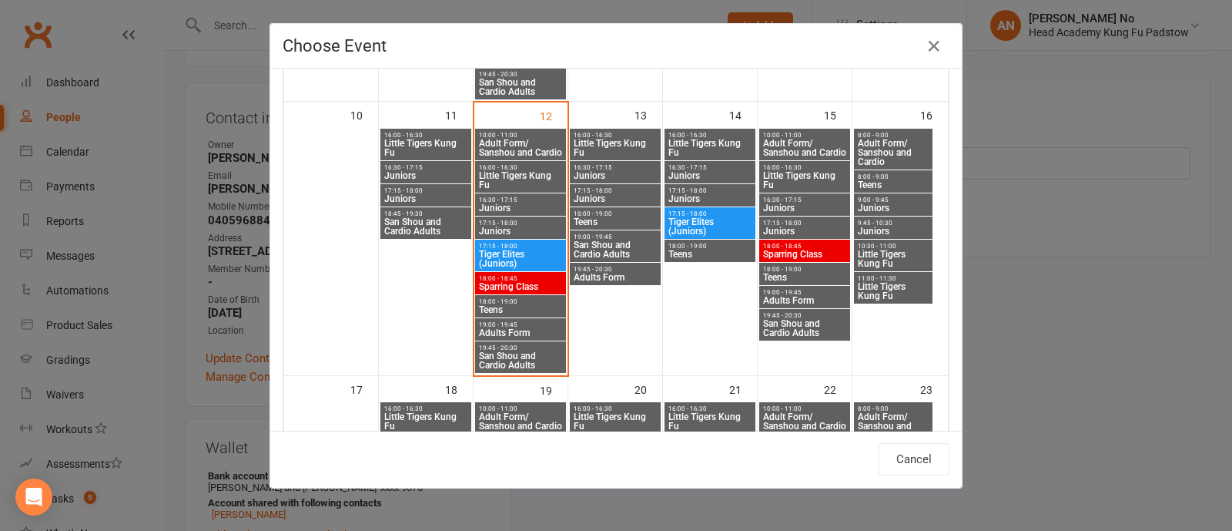
click at [799, 203] on span "Juniors" at bounding box center [805, 207] width 85 height 9
type input "Juniors - Aug 15, 2025 4:30:00 PM"
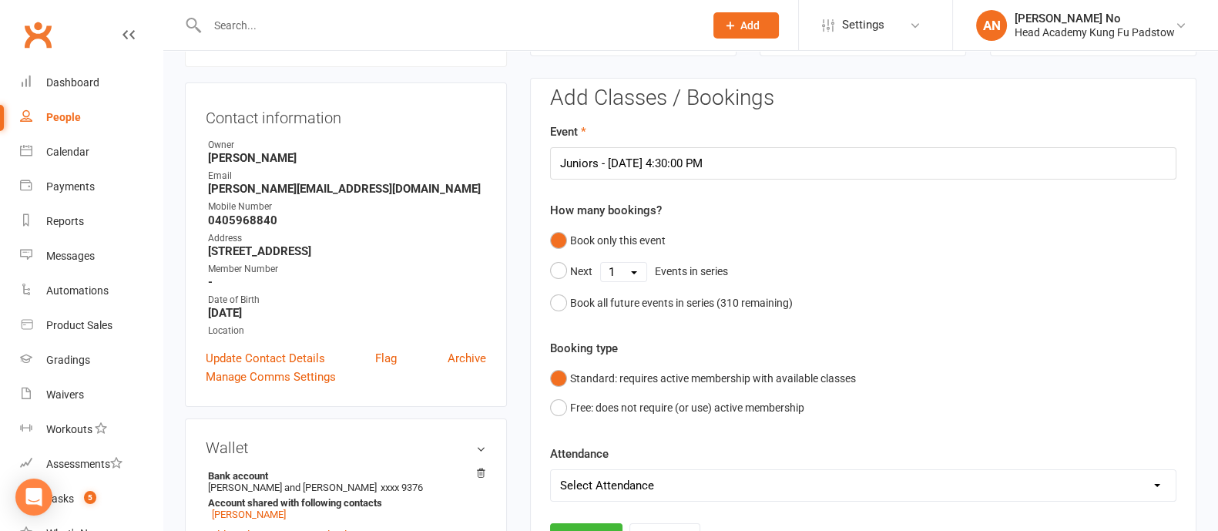
scroll to position [596, 0]
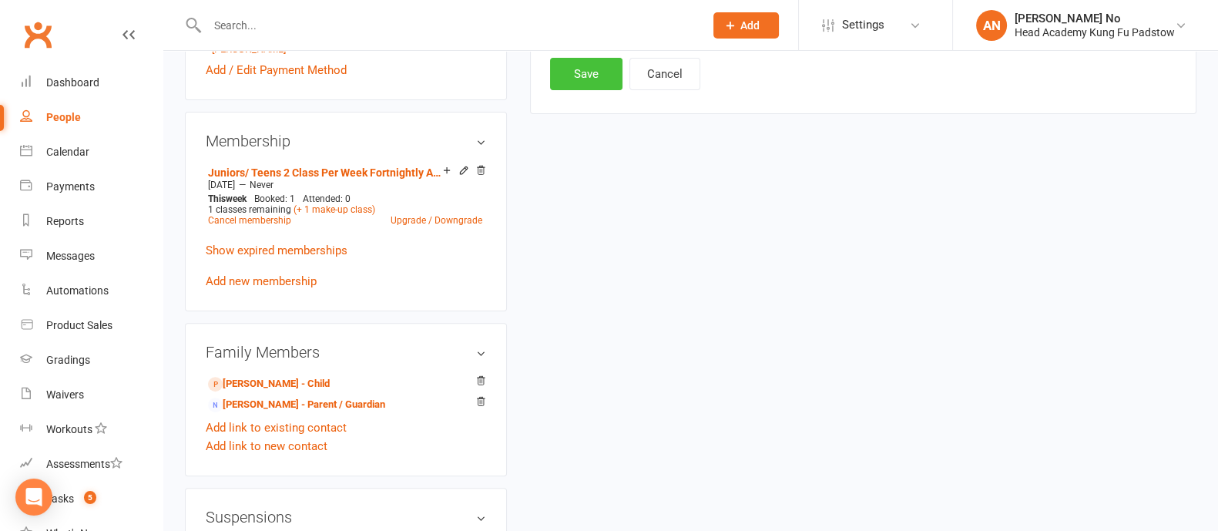
click at [555, 74] on button "Save" at bounding box center [586, 74] width 72 height 32
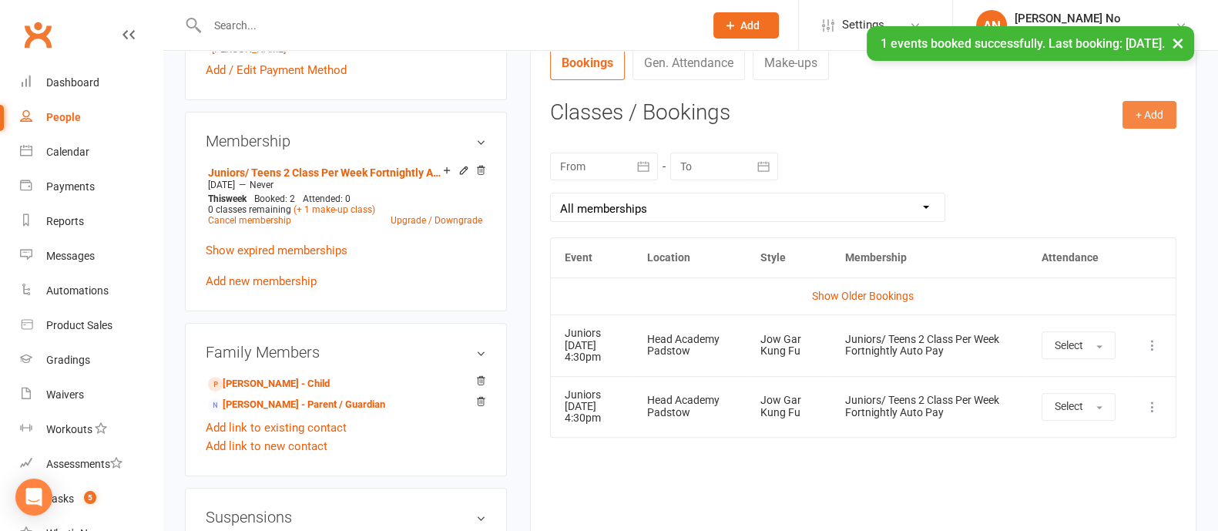
click at [1137, 121] on button "+ Add" at bounding box center [1149, 115] width 54 height 28
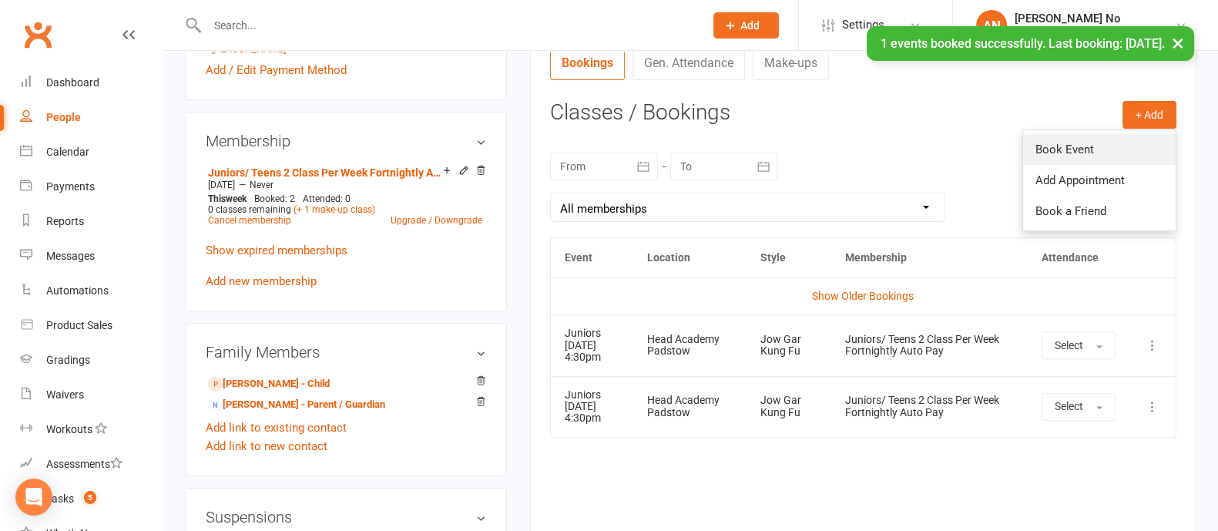
click at [1071, 149] on link "Book Event" at bounding box center [1099, 149] width 153 height 31
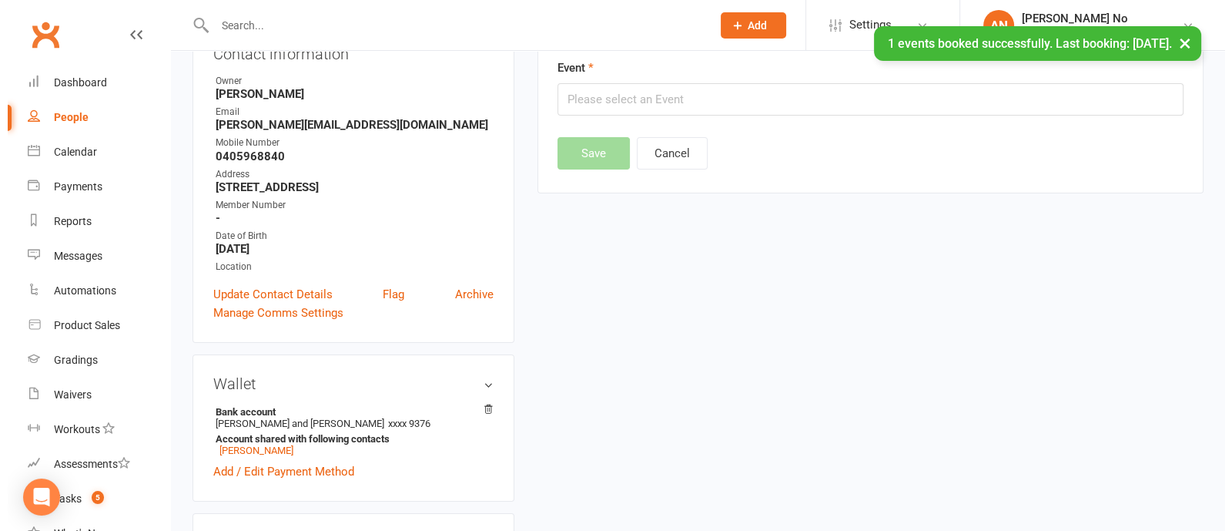
scroll to position [131, 0]
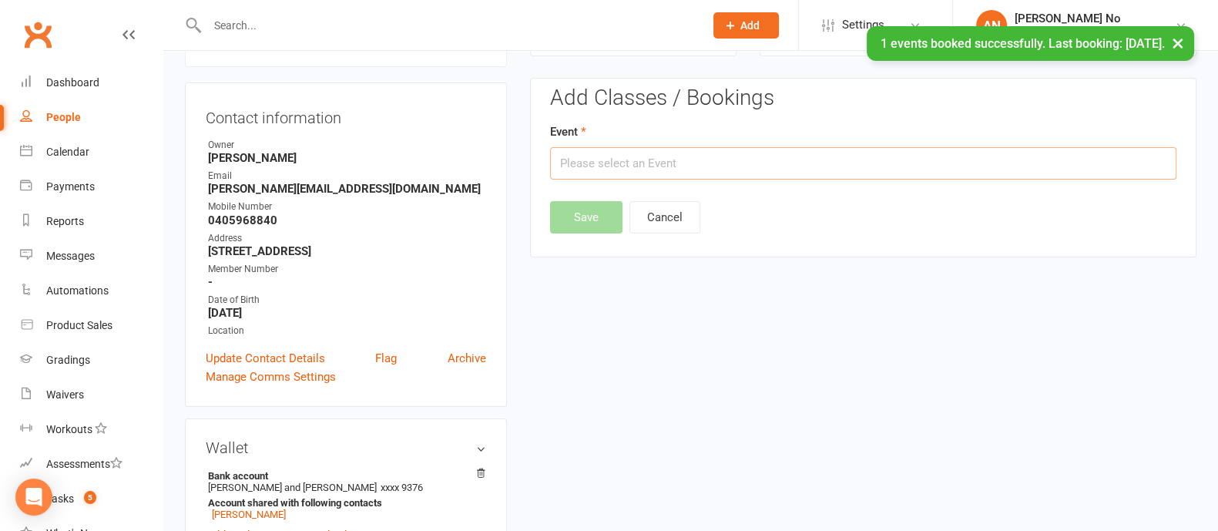
click at [779, 163] on input "text" at bounding box center [863, 163] width 626 height 32
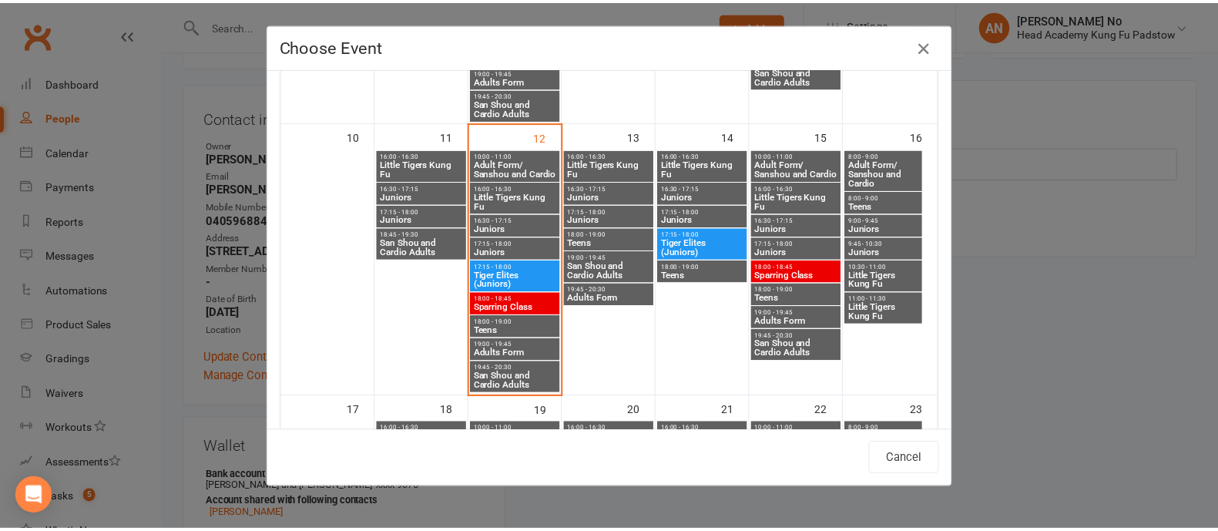
scroll to position [612, 0]
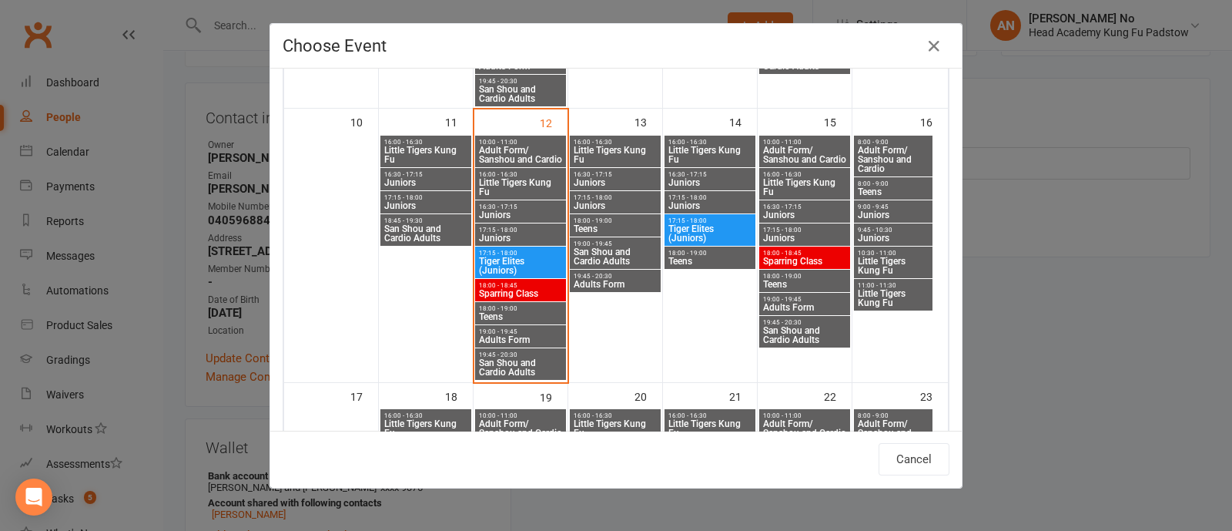
click at [502, 229] on span "17:15 - 18:00" at bounding box center [520, 229] width 85 height 7
type input "Juniors - Aug 12, 2025 5:15:00 PM"
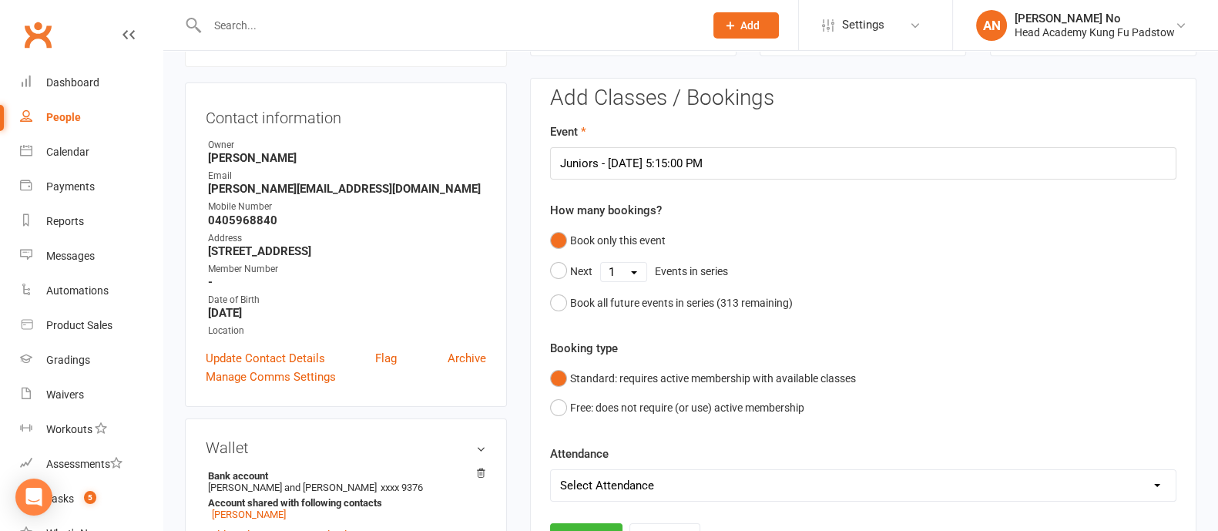
scroll to position [596, 0]
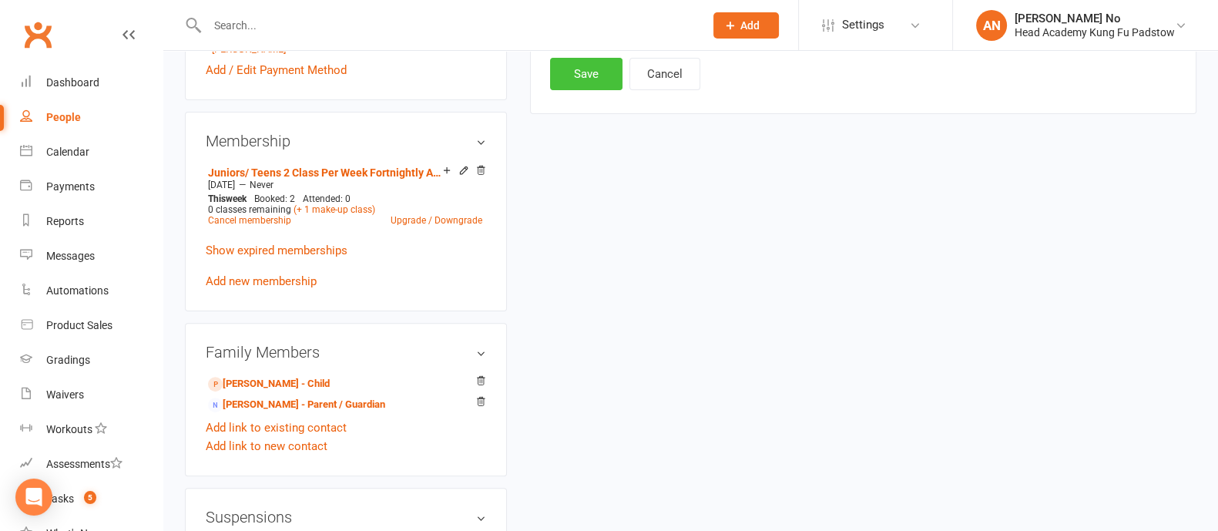
click at [586, 83] on button "Save" at bounding box center [586, 74] width 72 height 32
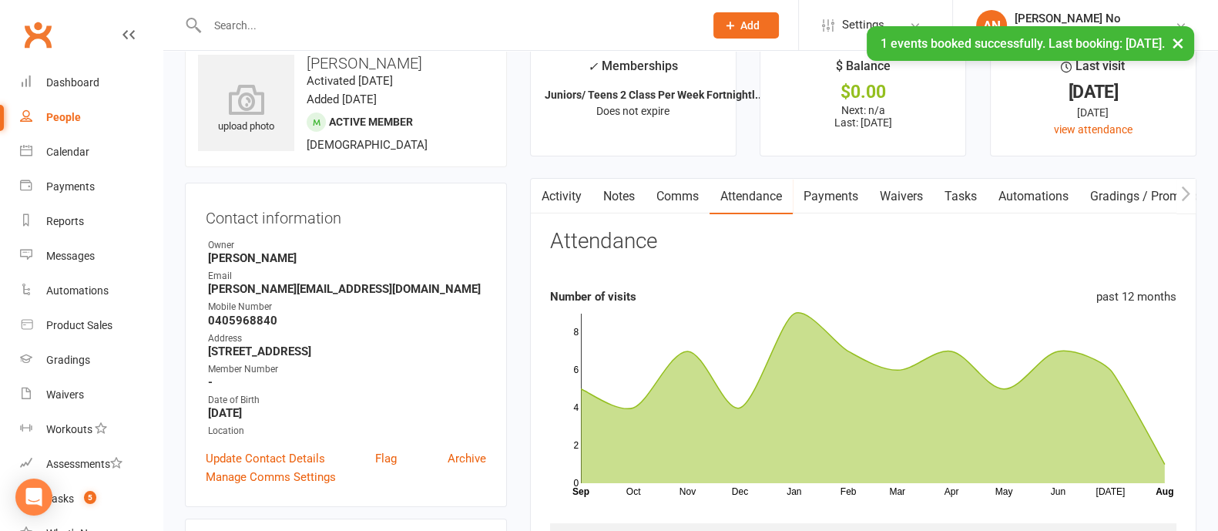
scroll to position [0, 0]
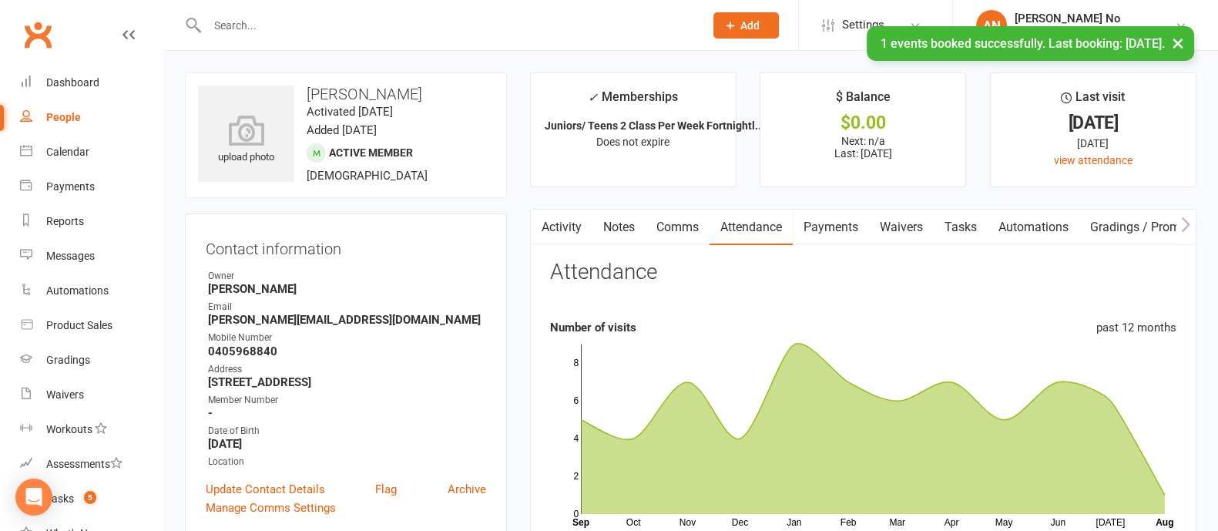
click at [569, 229] on link "Activity" at bounding box center [562, 227] width 62 height 35
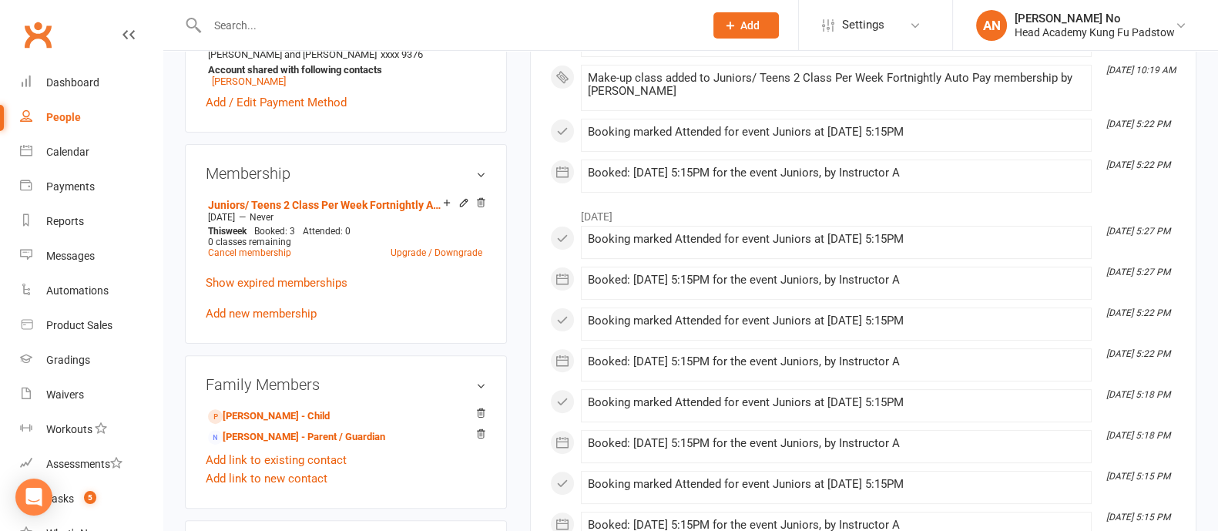
scroll to position [928, 0]
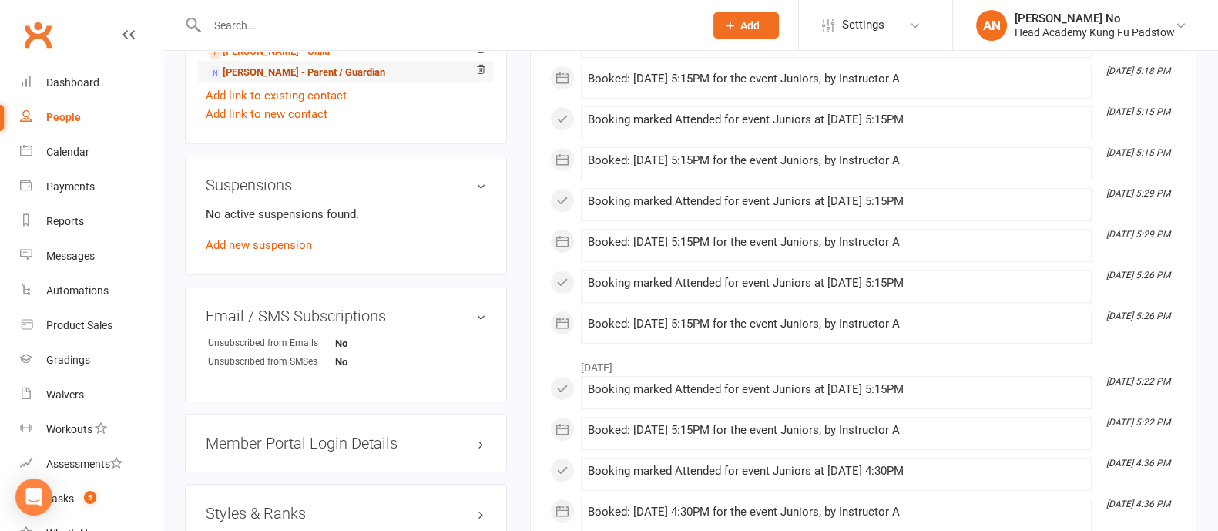
click at [252, 79] on link "Elaine Proops - Parent / Guardian" at bounding box center [296, 73] width 177 height 16
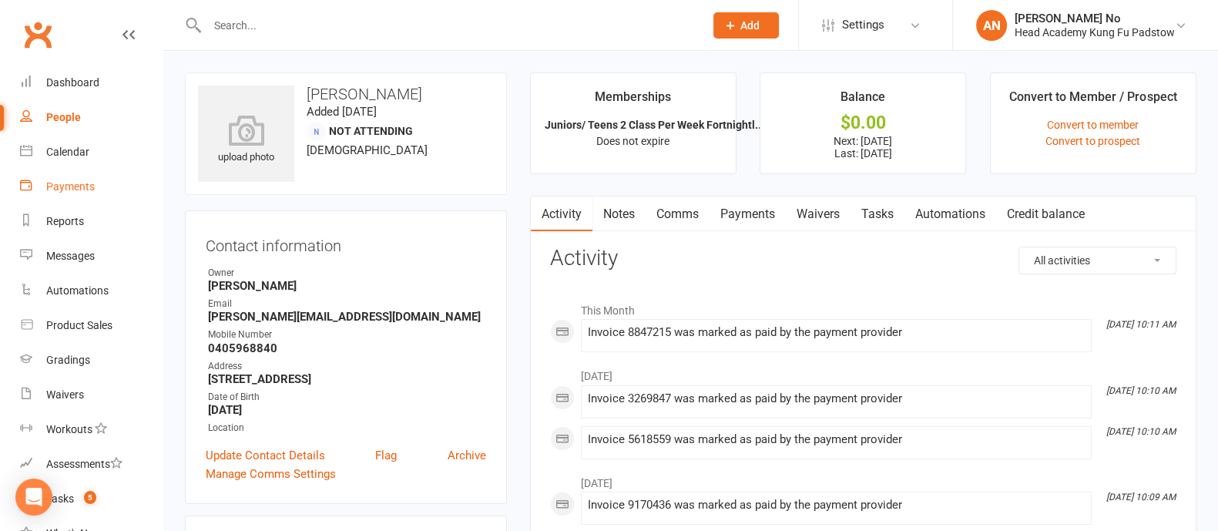
click at [86, 183] on div "Payments" at bounding box center [70, 186] width 49 height 12
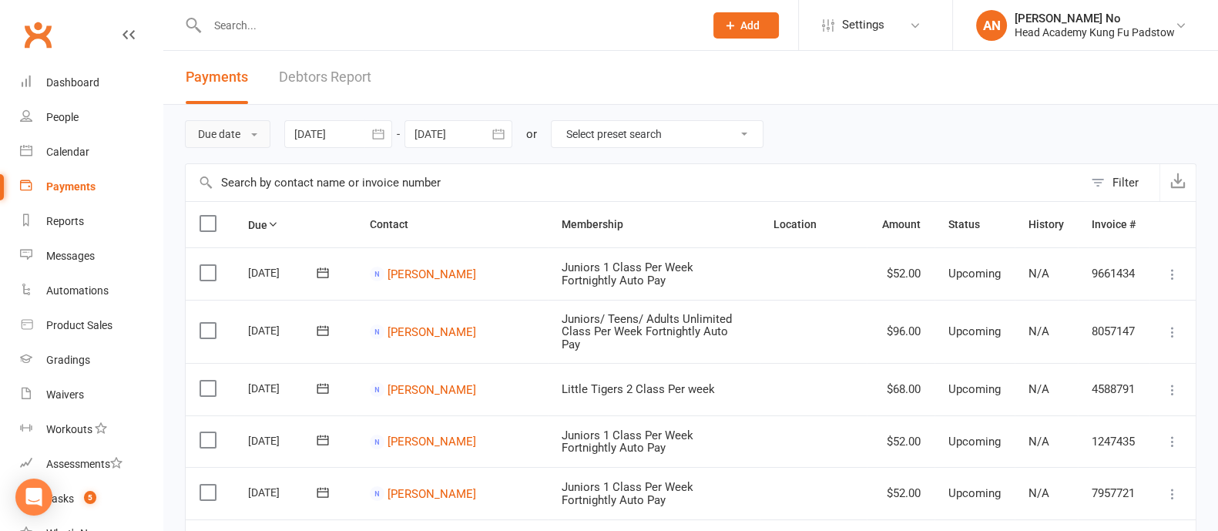
click at [222, 139] on button "Due date" at bounding box center [227, 134] width 85 height 28
click at [246, 230] on link "Date failed" at bounding box center [262, 230] width 153 height 31
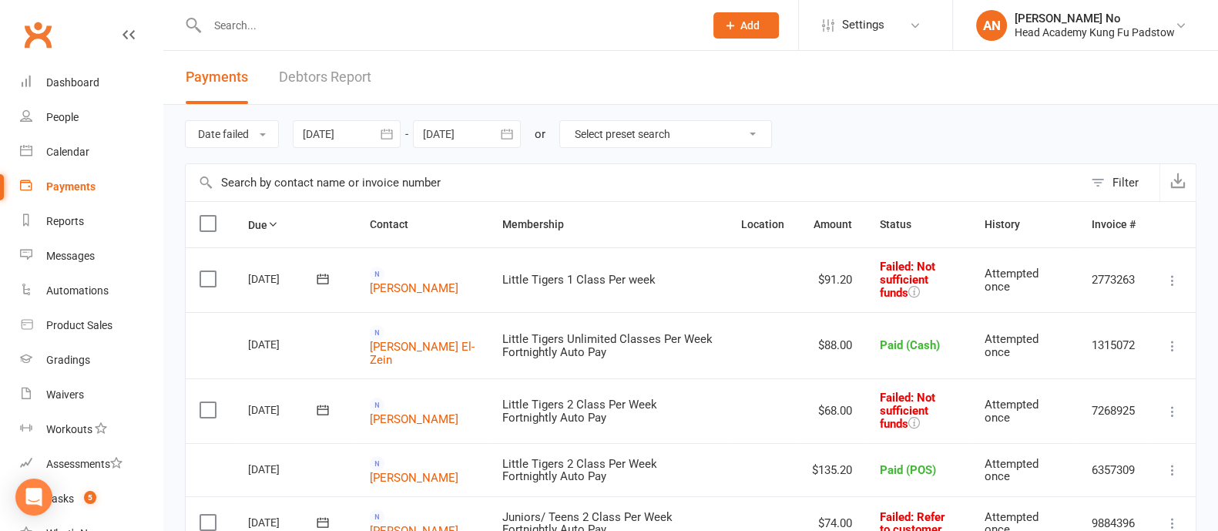
click at [385, 135] on icon "button" at bounding box center [386, 133] width 15 height 15
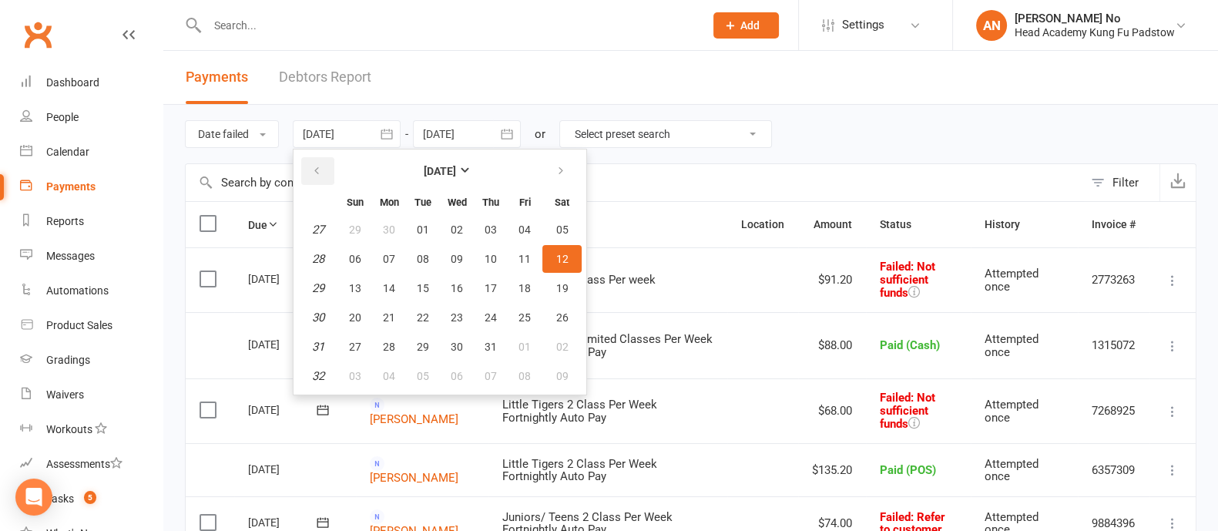
click at [311, 167] on button "button" at bounding box center [317, 171] width 33 height 28
click at [426, 227] on span "01" at bounding box center [423, 229] width 12 height 12
type input "01 Apr 2025"
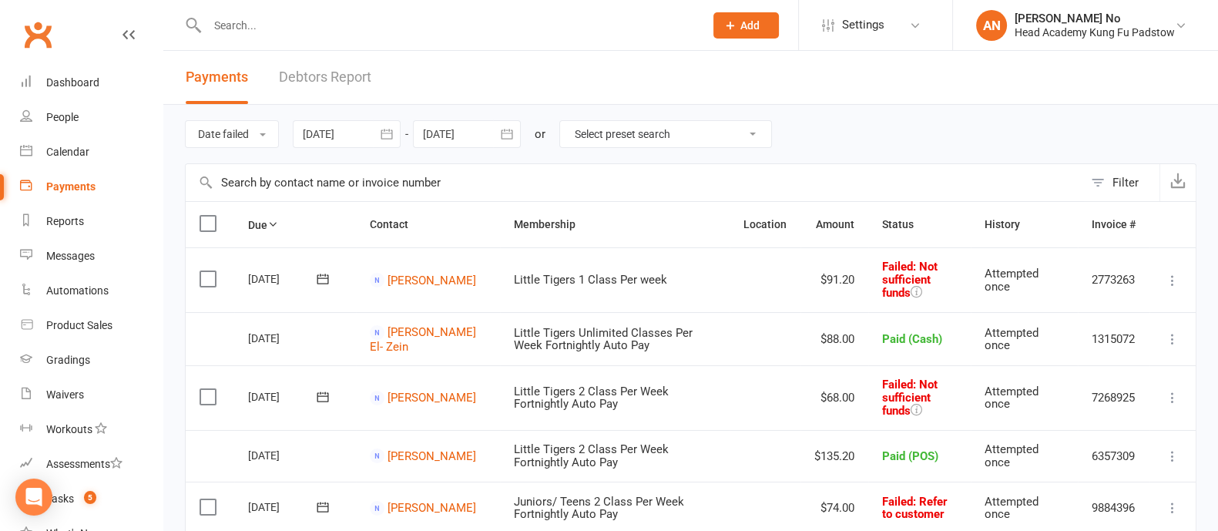
click at [257, 29] on input "text" at bounding box center [448, 26] width 491 height 22
paste input "David Deghaim"
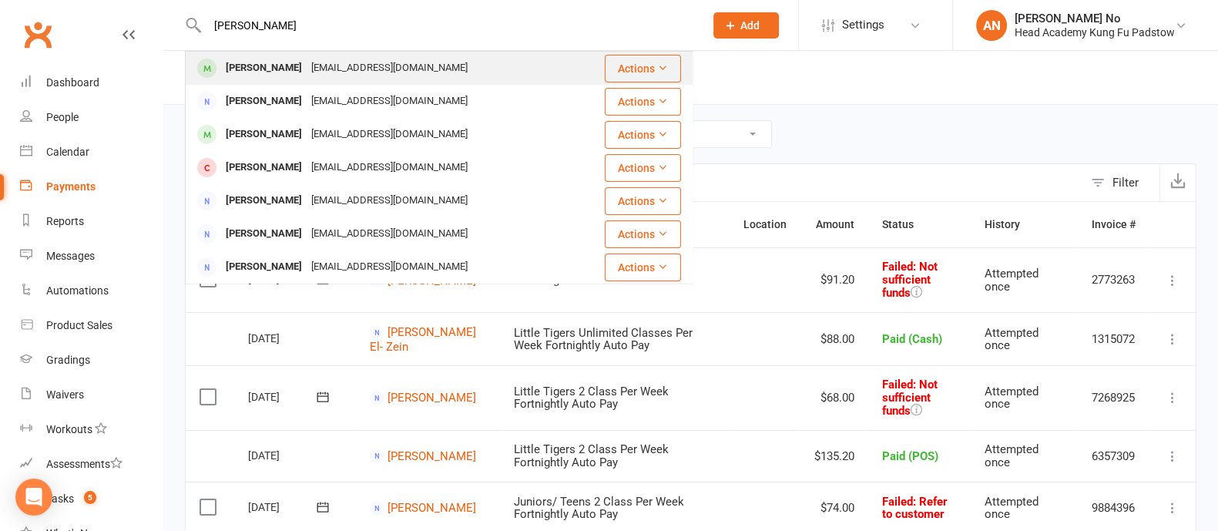
type input "David Deghaim"
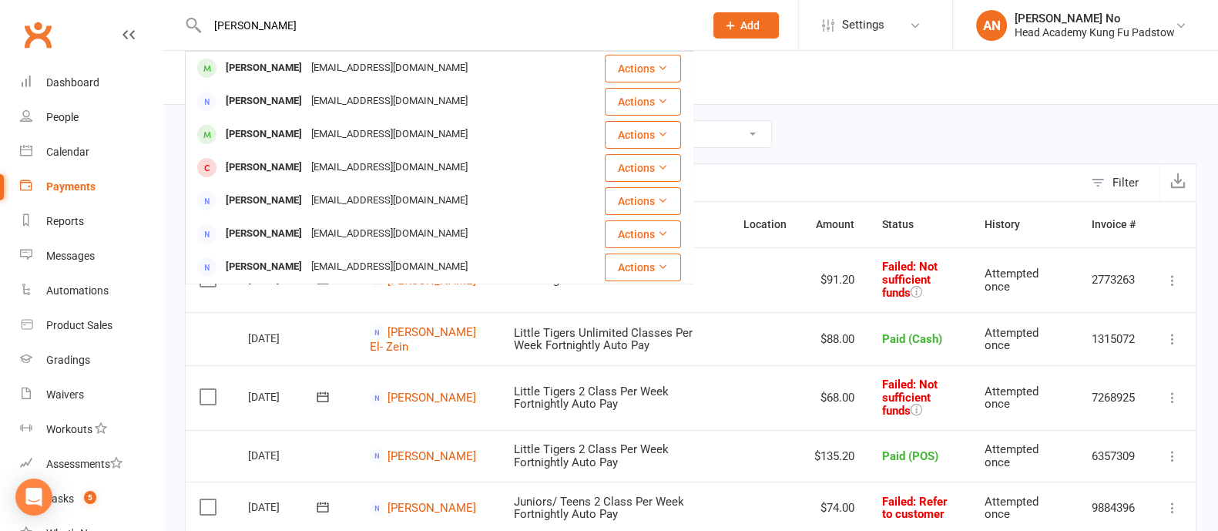
click at [260, 60] on div "David Deghaim" at bounding box center [263, 68] width 85 height 22
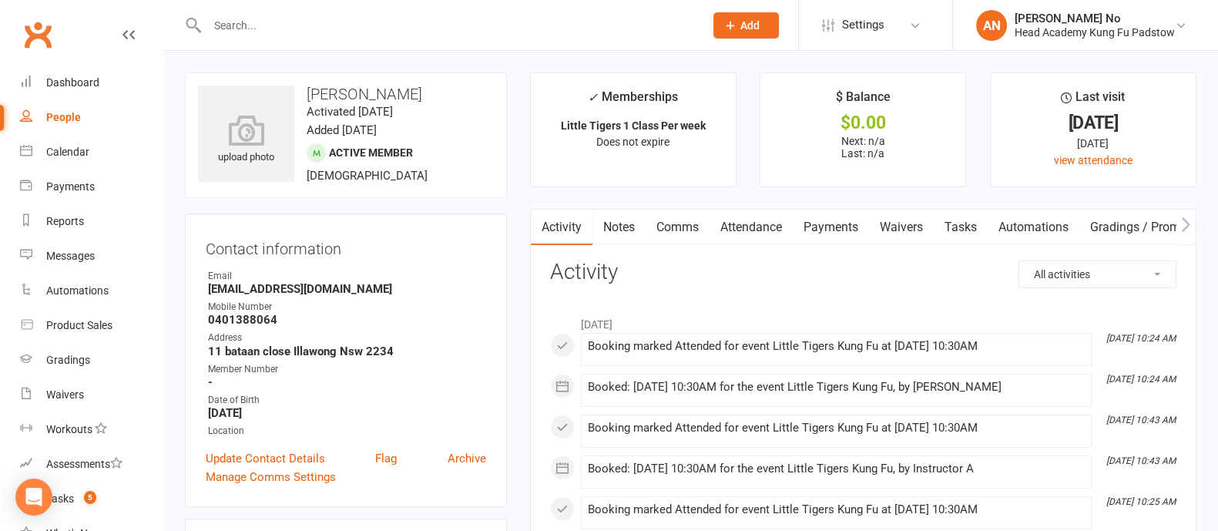
click at [749, 233] on link "Attendance" at bounding box center [750, 227] width 83 height 35
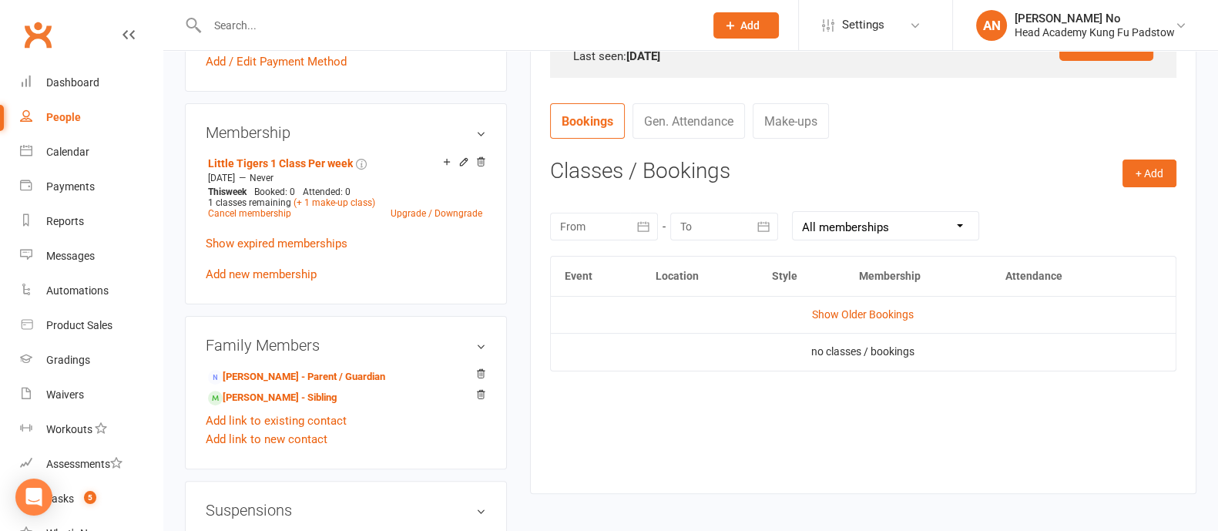
scroll to position [557, 0]
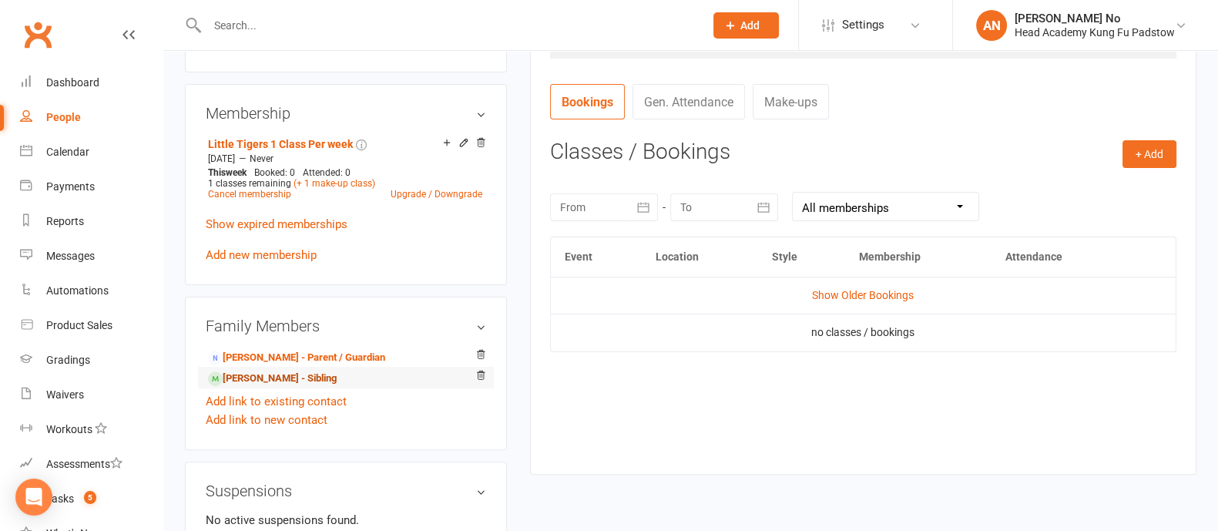
click at [299, 379] on link "Maroun Deghaim - Sibling" at bounding box center [272, 378] width 129 height 16
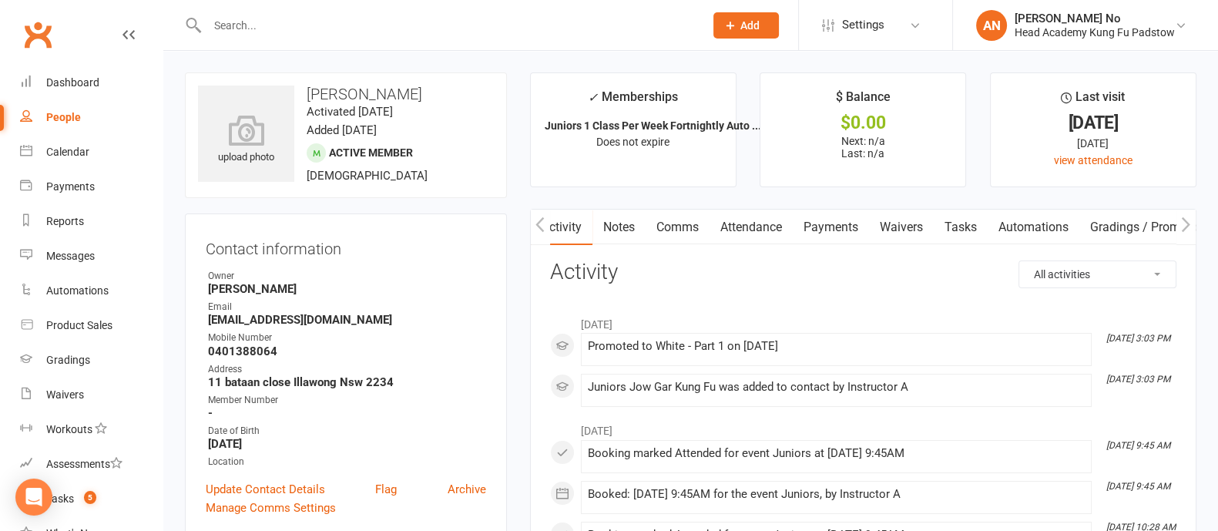
click at [767, 225] on link "Attendance" at bounding box center [750, 227] width 83 height 35
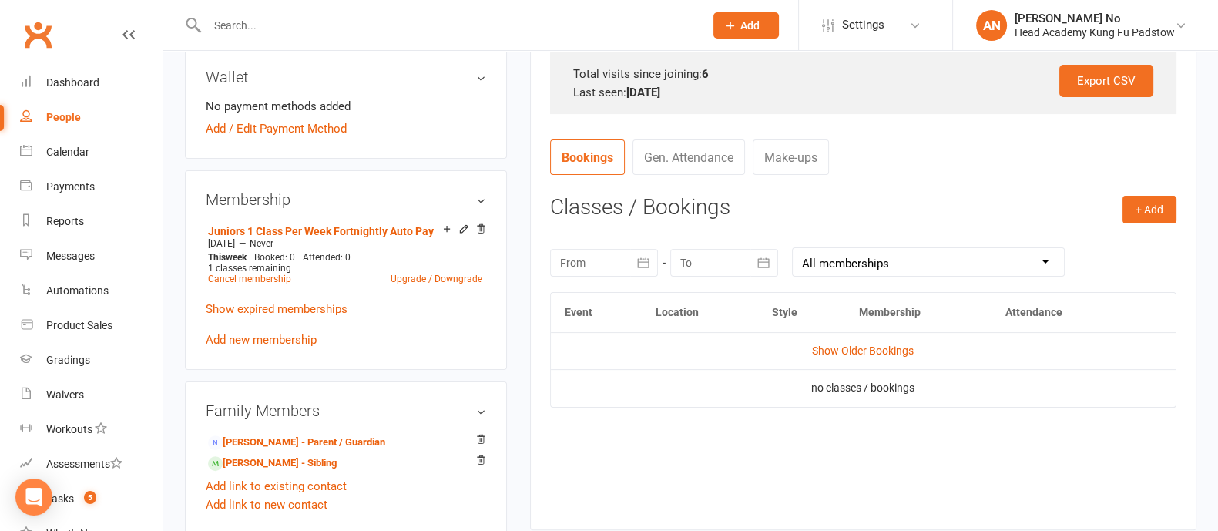
scroll to position [536, 0]
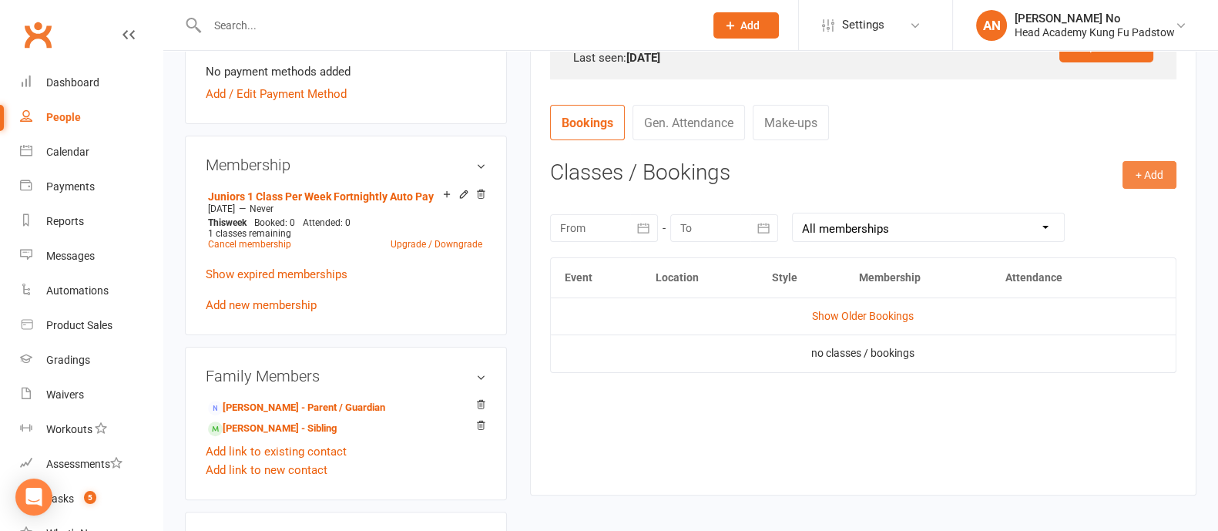
click at [1144, 171] on button "+ Add" at bounding box center [1149, 175] width 54 height 28
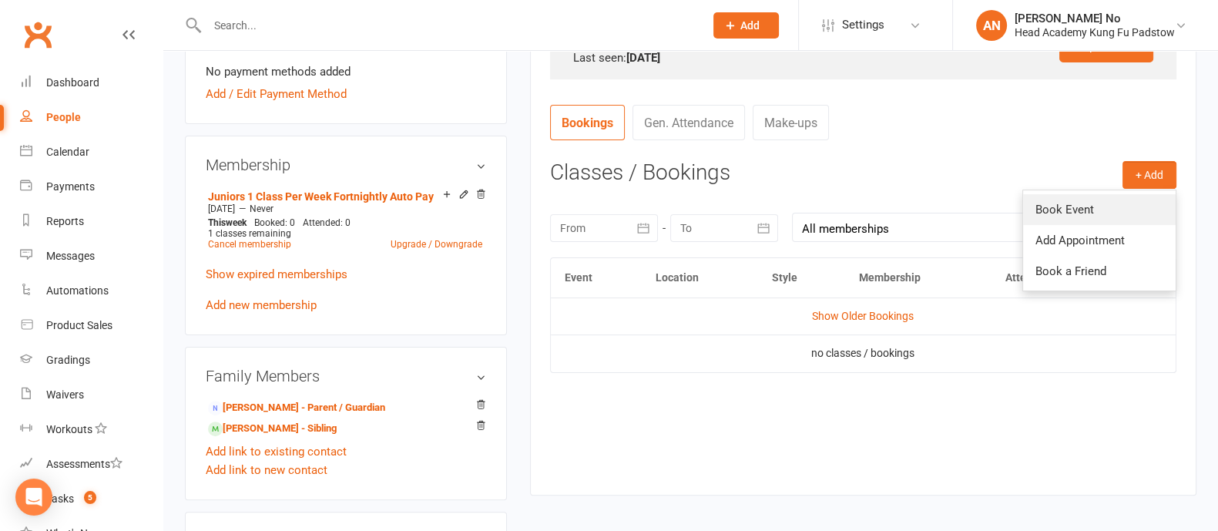
click at [1079, 212] on link "Book Event" at bounding box center [1099, 209] width 153 height 31
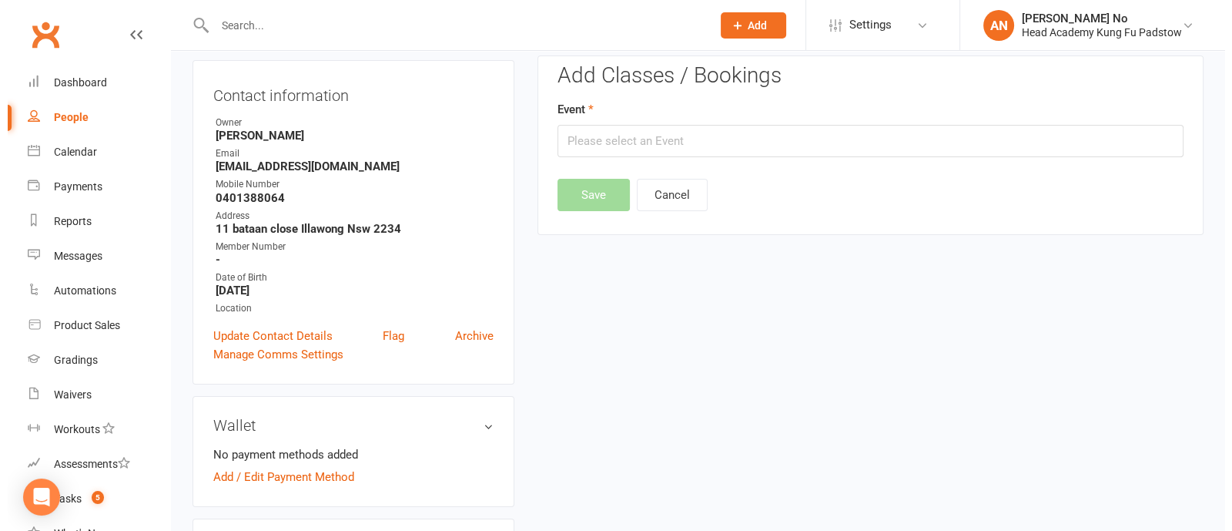
scroll to position [131, 0]
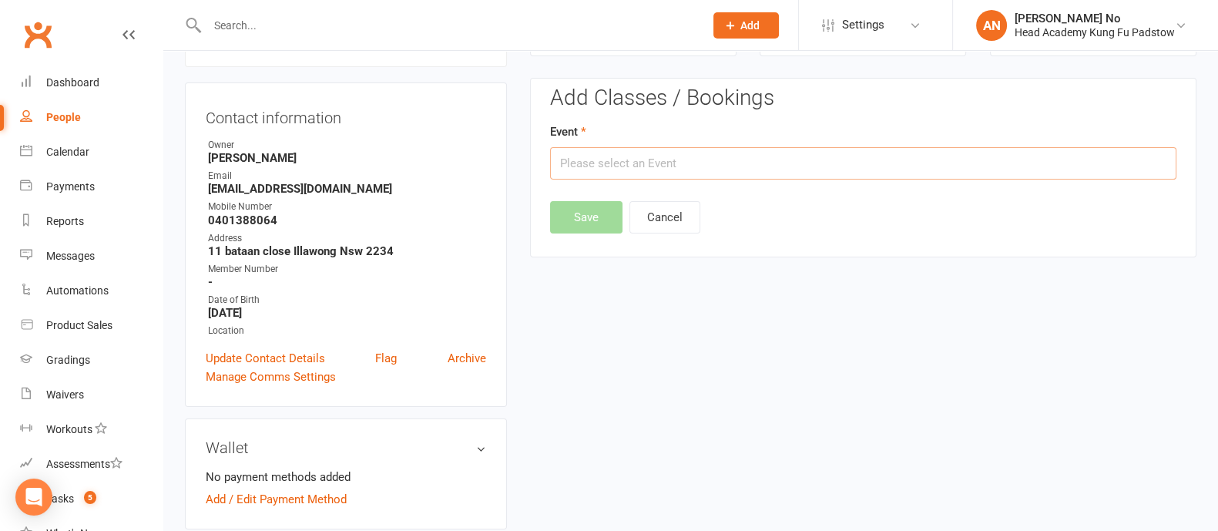
click at [947, 168] on input "text" at bounding box center [863, 163] width 626 height 32
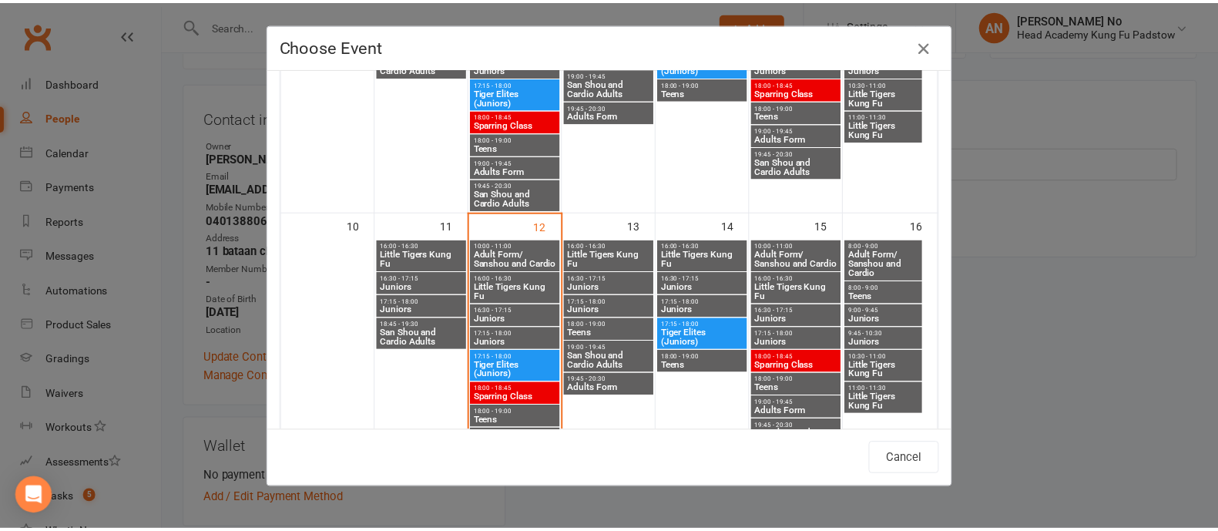
scroll to position [650, 0]
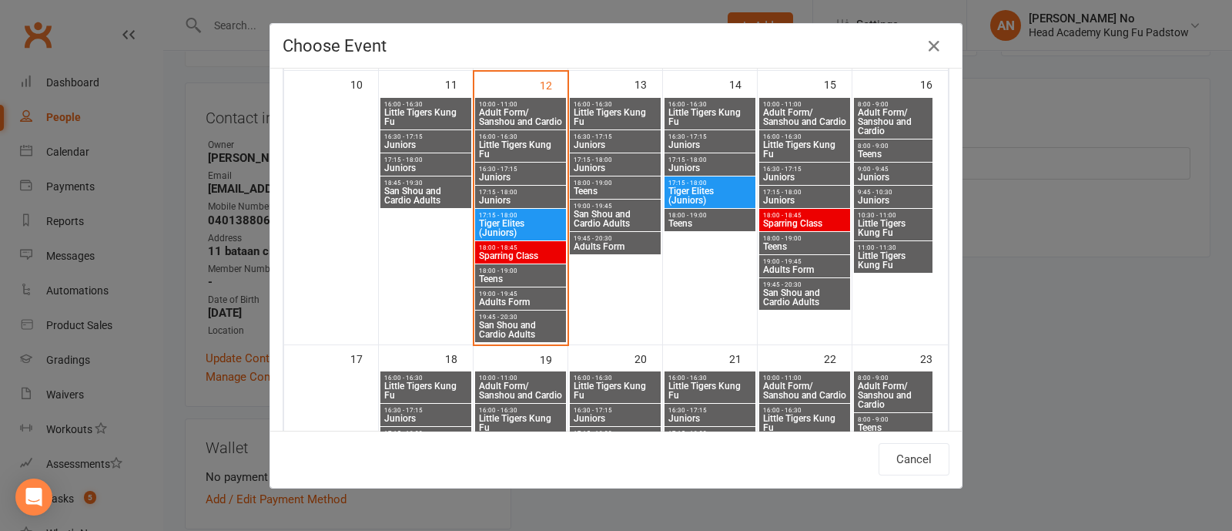
click at [869, 196] on span "Juniors" at bounding box center [893, 200] width 72 height 9
type input "Juniors - Aug 16, 2025 9:45:00 AM"
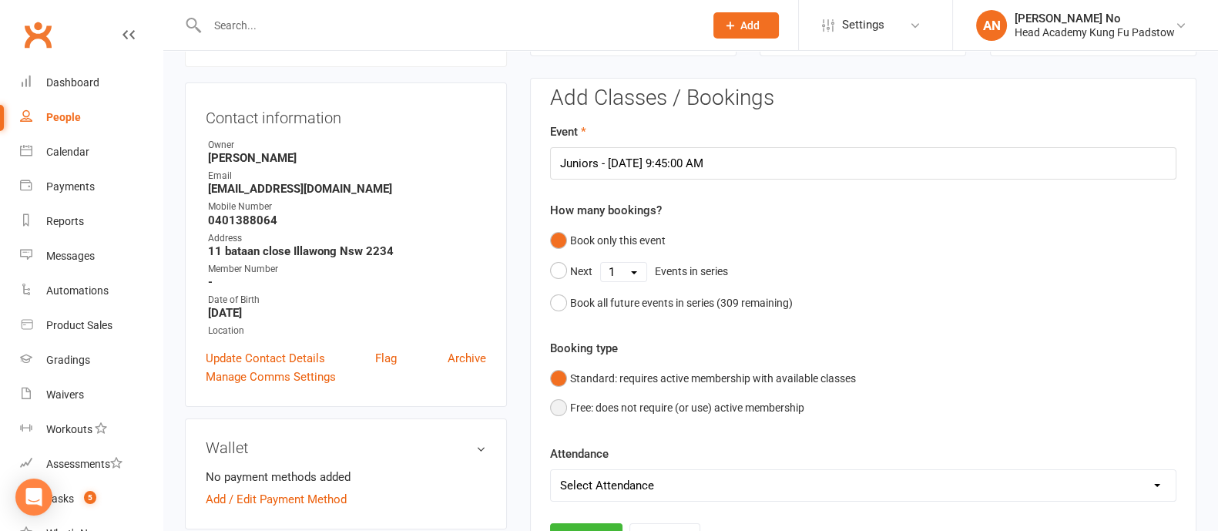
scroll to position [596, 0]
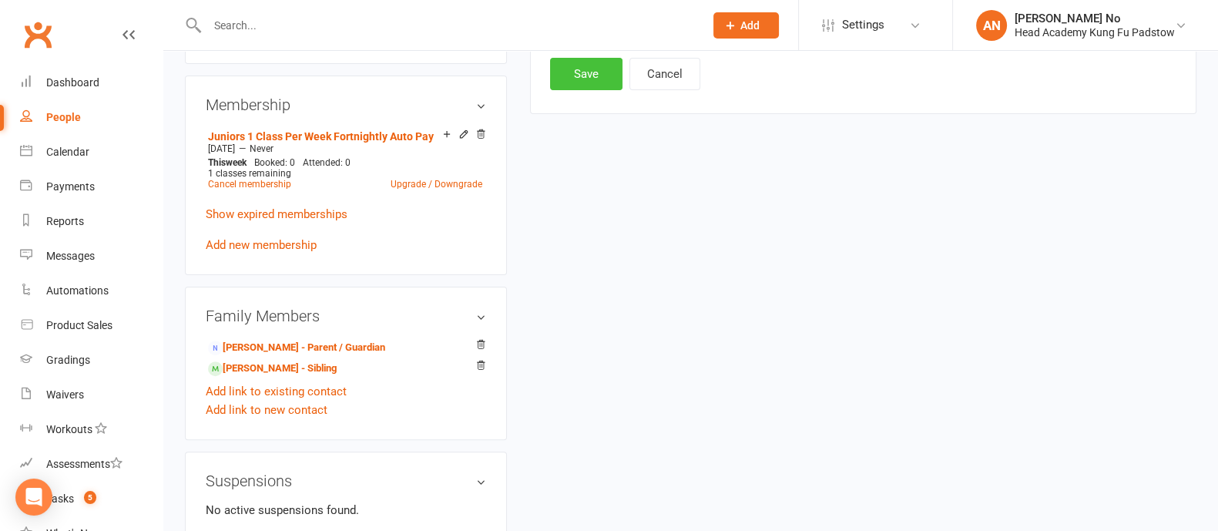
click at [589, 79] on button "Save" at bounding box center [586, 74] width 72 height 32
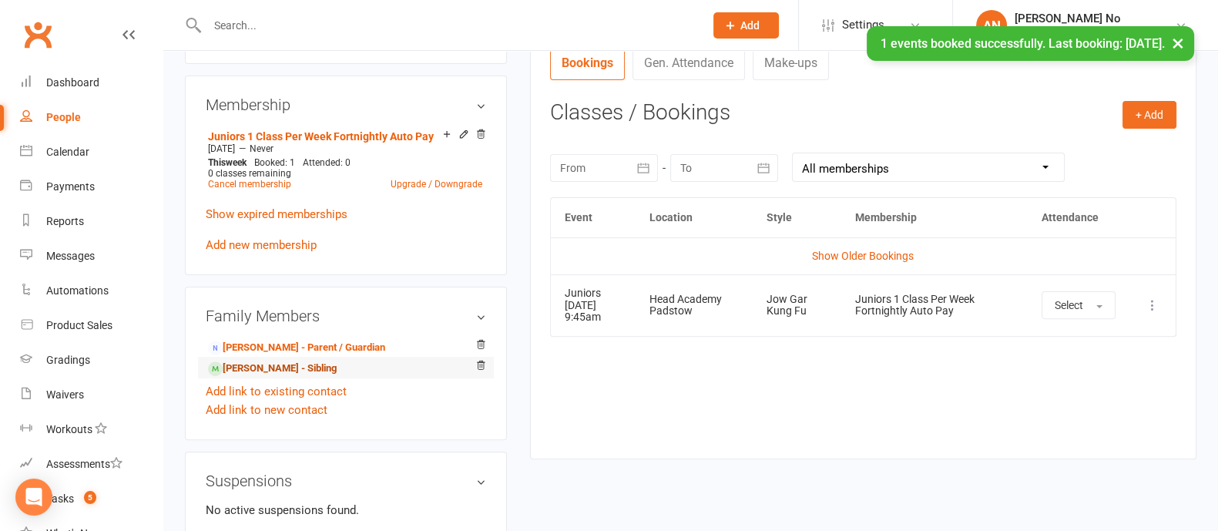
click at [309, 367] on link "David Deghaim - Sibling" at bounding box center [272, 368] width 129 height 16
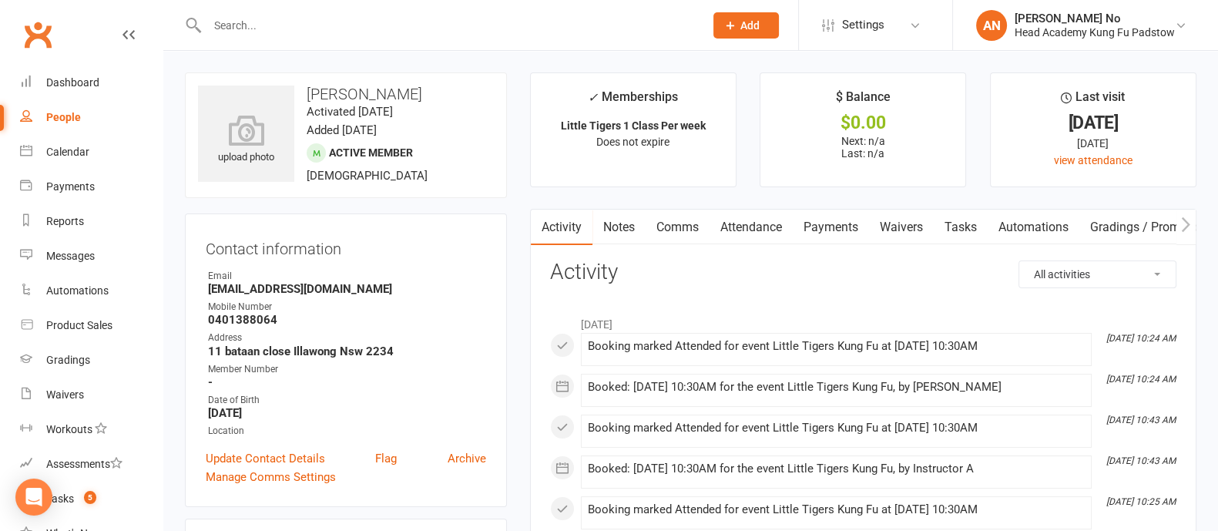
click at [753, 224] on link "Attendance" at bounding box center [750, 227] width 83 height 35
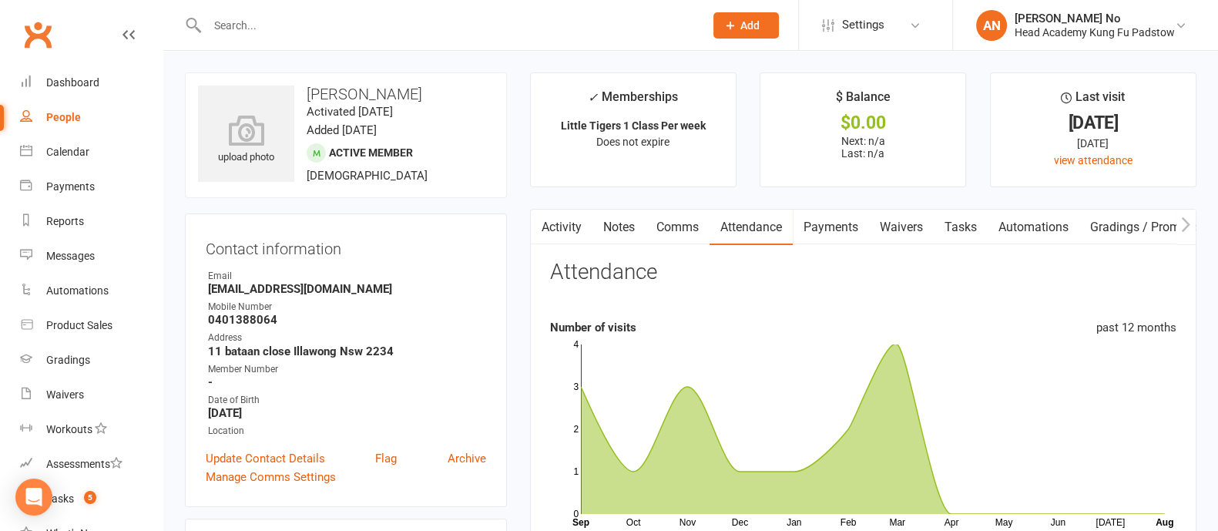
scroll to position [464, 0]
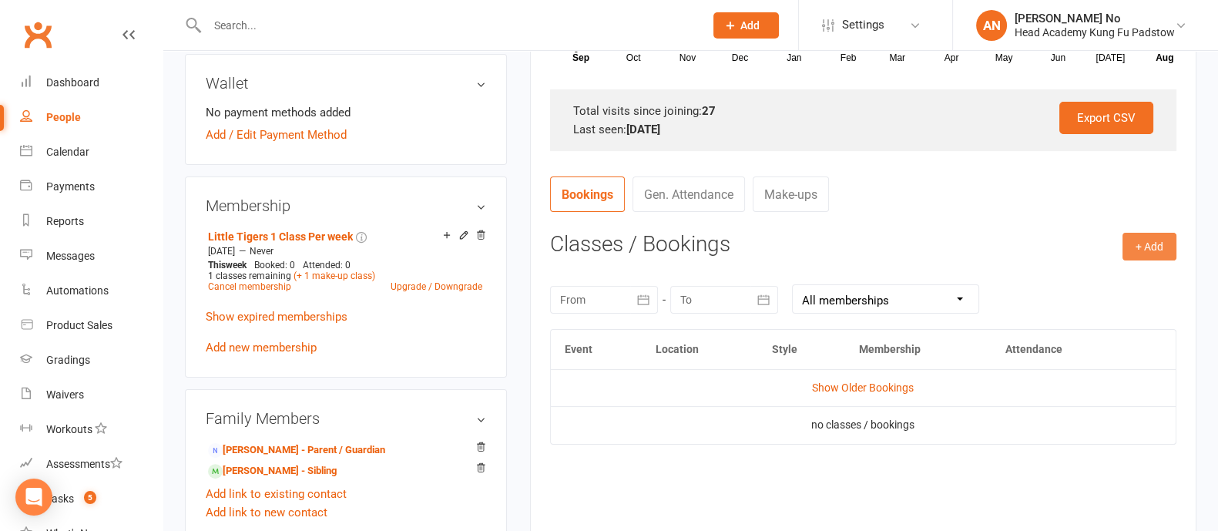
click at [1155, 243] on button "+ Add" at bounding box center [1149, 247] width 54 height 28
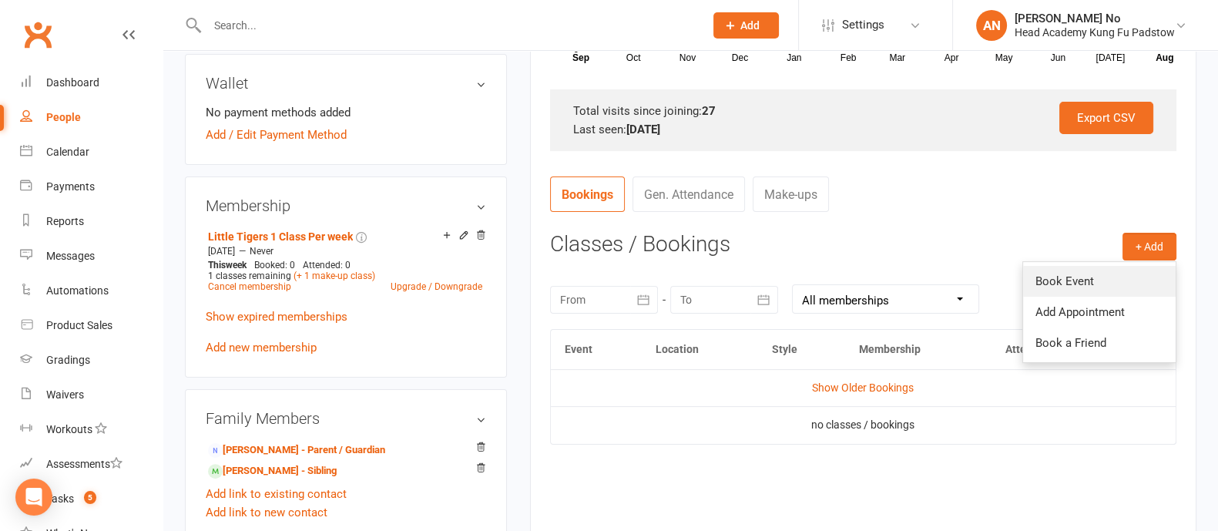
click at [1072, 277] on link "Book Event" at bounding box center [1099, 281] width 153 height 31
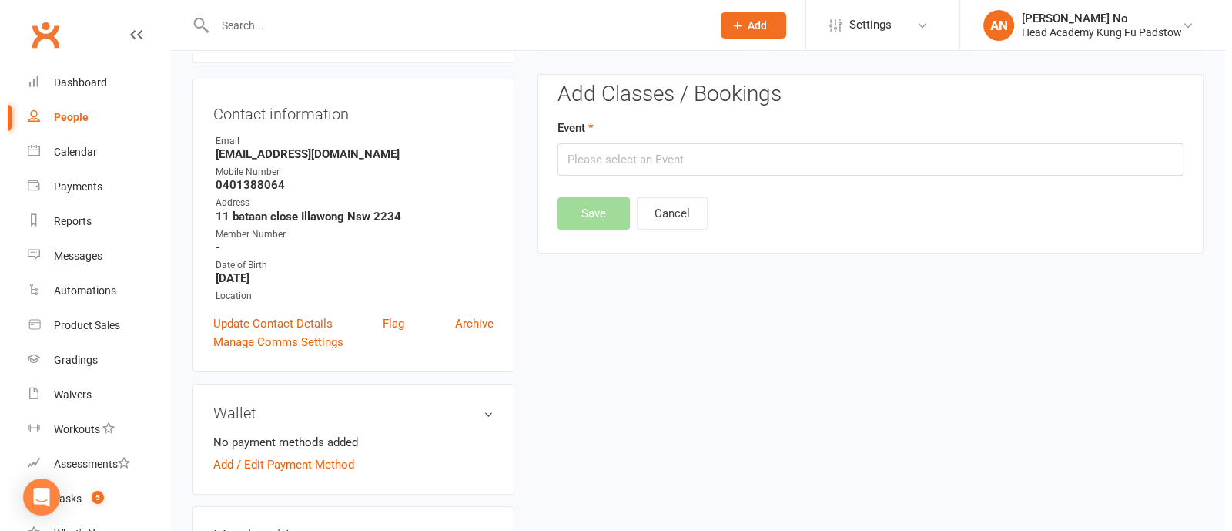
scroll to position [131, 0]
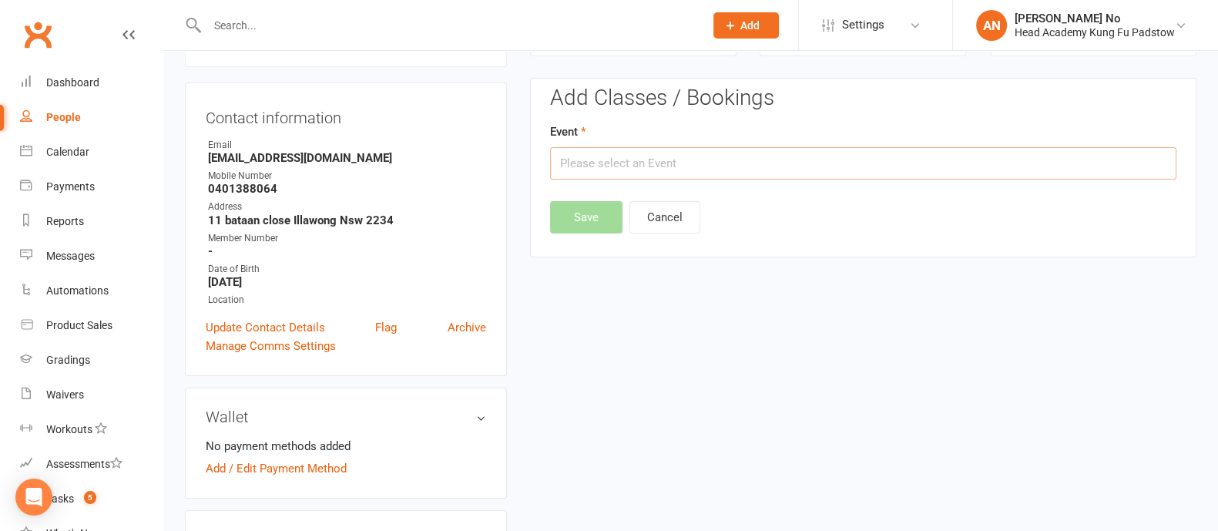
click at [850, 166] on input "text" at bounding box center [863, 163] width 626 height 32
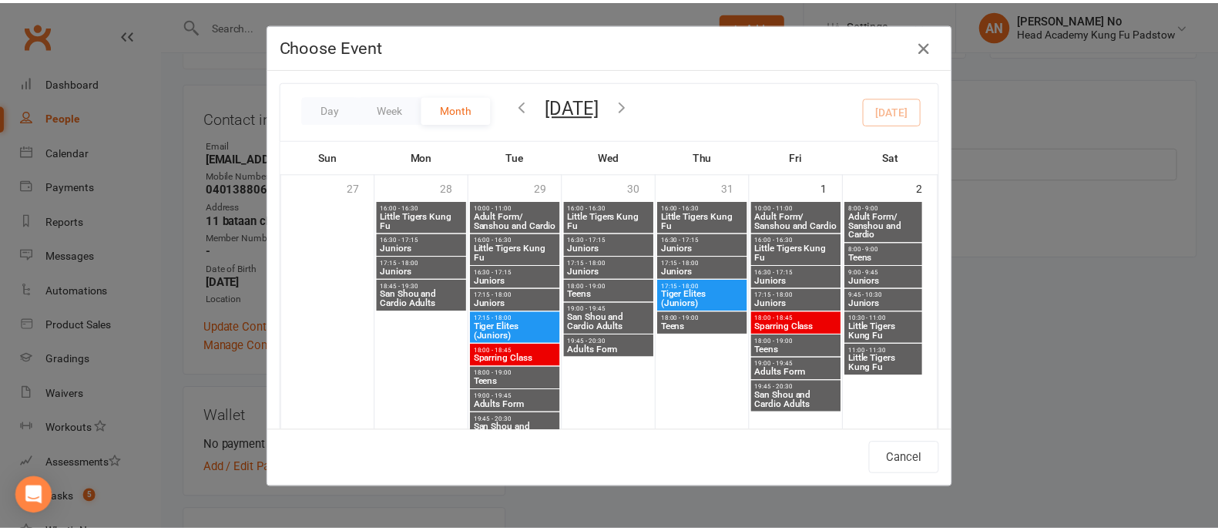
scroll to position [592, 0]
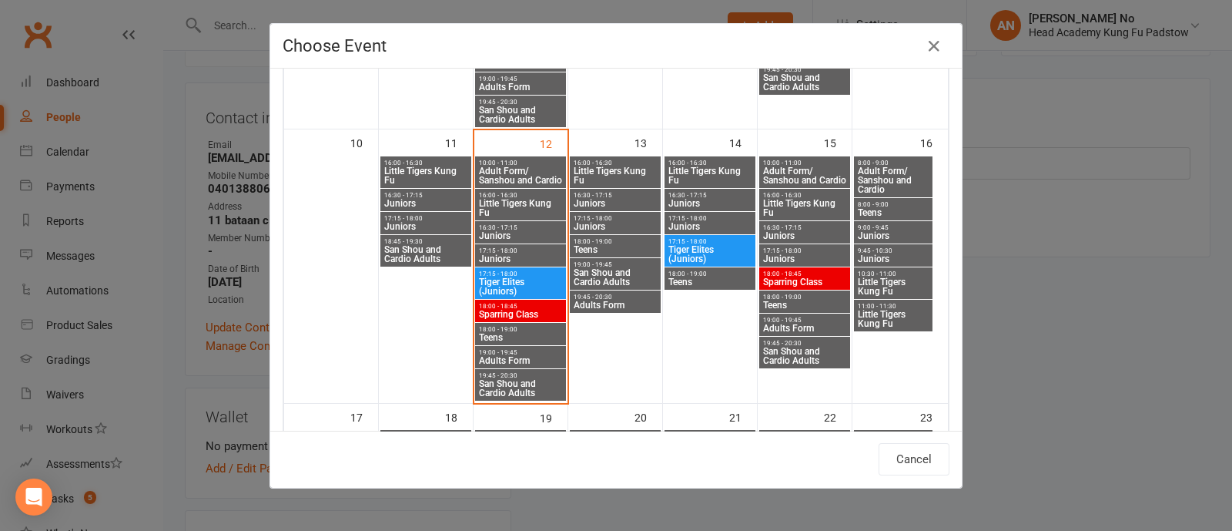
click at [893, 283] on span "Little Tigers Kung Fu" at bounding box center [893, 286] width 72 height 18
type input "Little Tigers Kung Fu - Aug 16, 2025 10:30:00 AM"
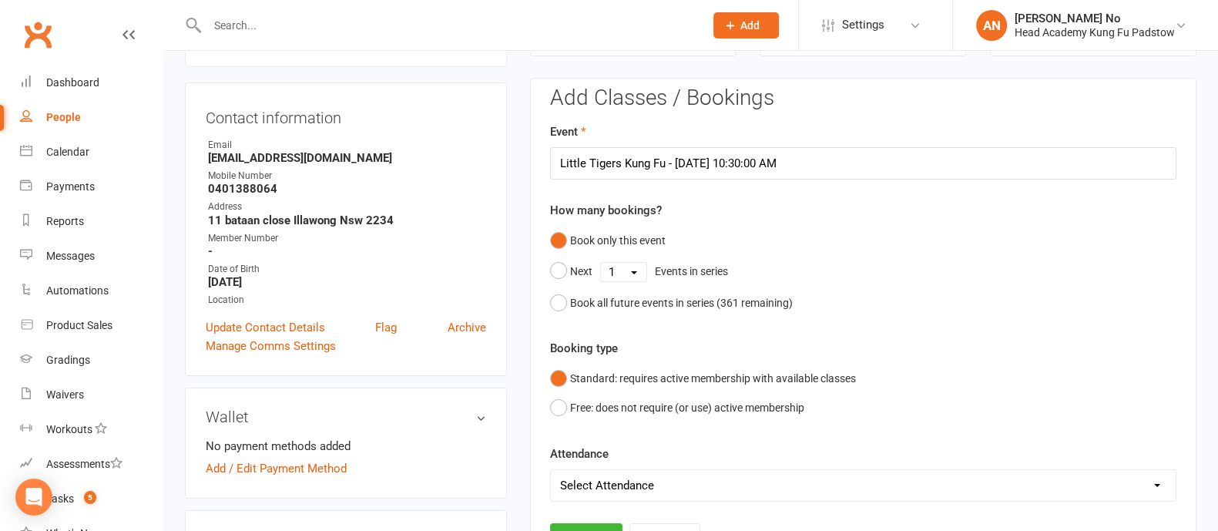
scroll to position [596, 0]
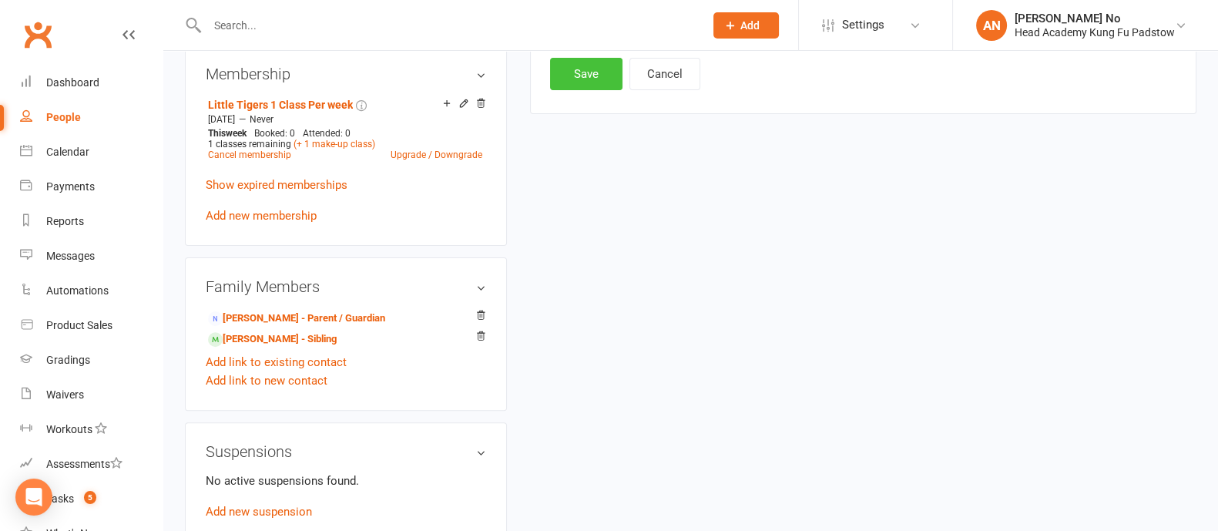
click at [585, 75] on button "Save" at bounding box center [586, 74] width 72 height 32
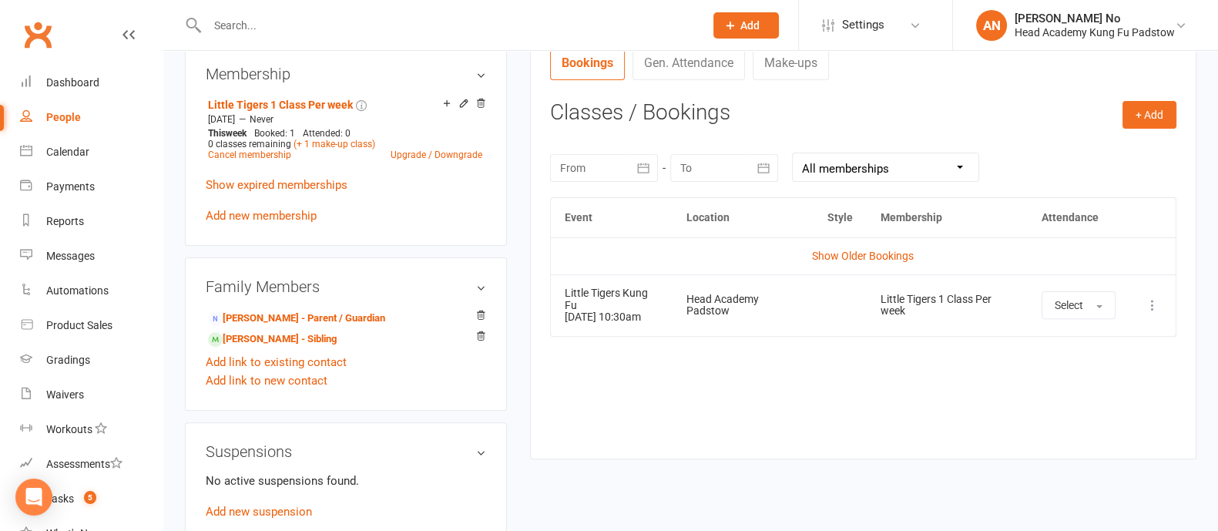
click at [249, 28] on input "text" at bounding box center [448, 26] width 491 height 22
paste input "Zariya Rassouli"
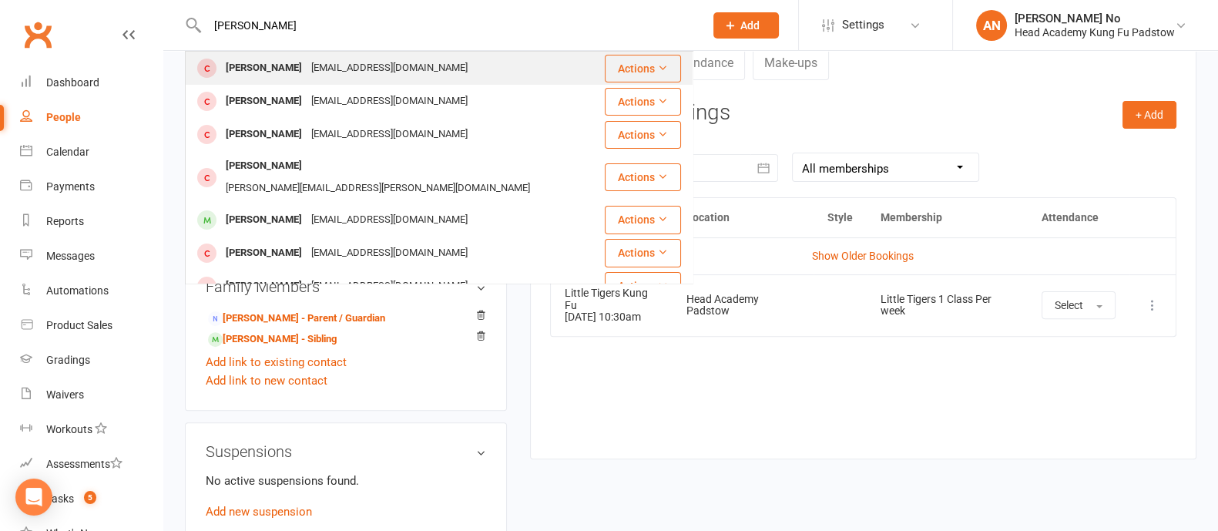
type input "Zariya Rassouli"
click at [267, 59] on div "Zariya Rassouli" at bounding box center [263, 68] width 85 height 22
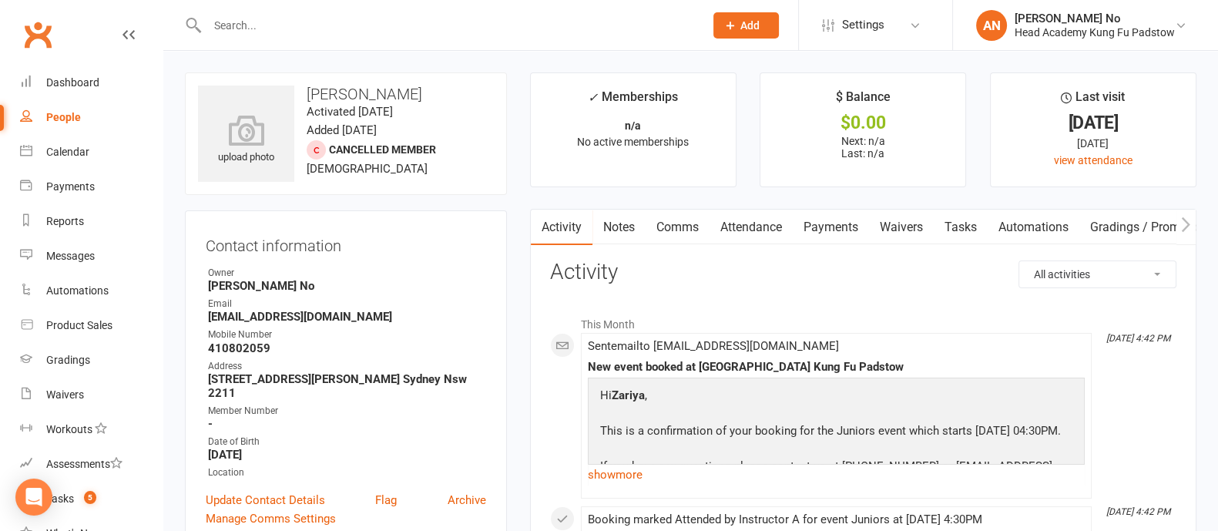
click at [759, 224] on link "Attendance" at bounding box center [750, 227] width 83 height 35
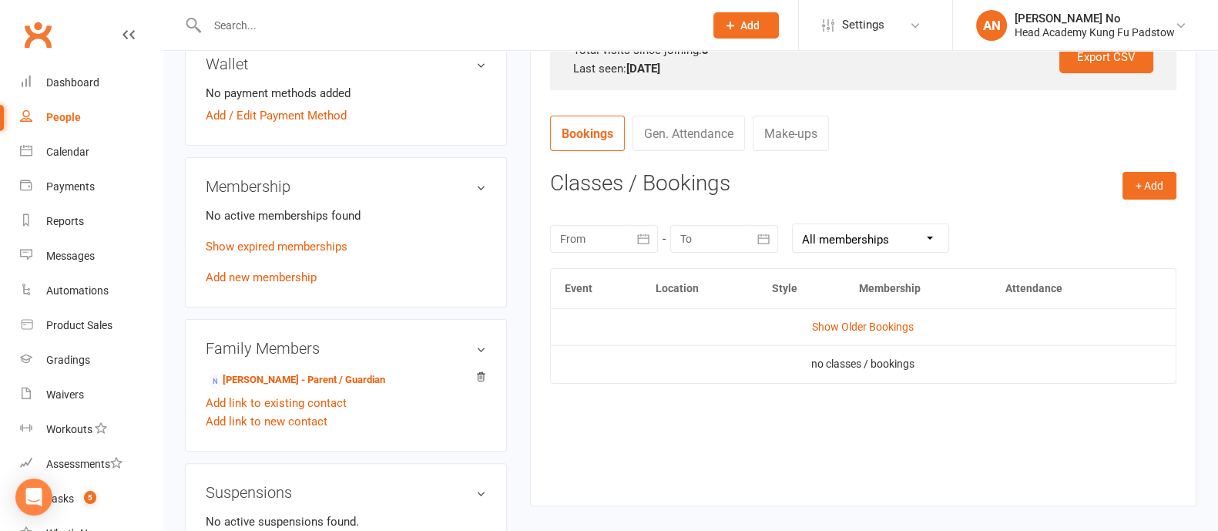
scroll to position [547, 0]
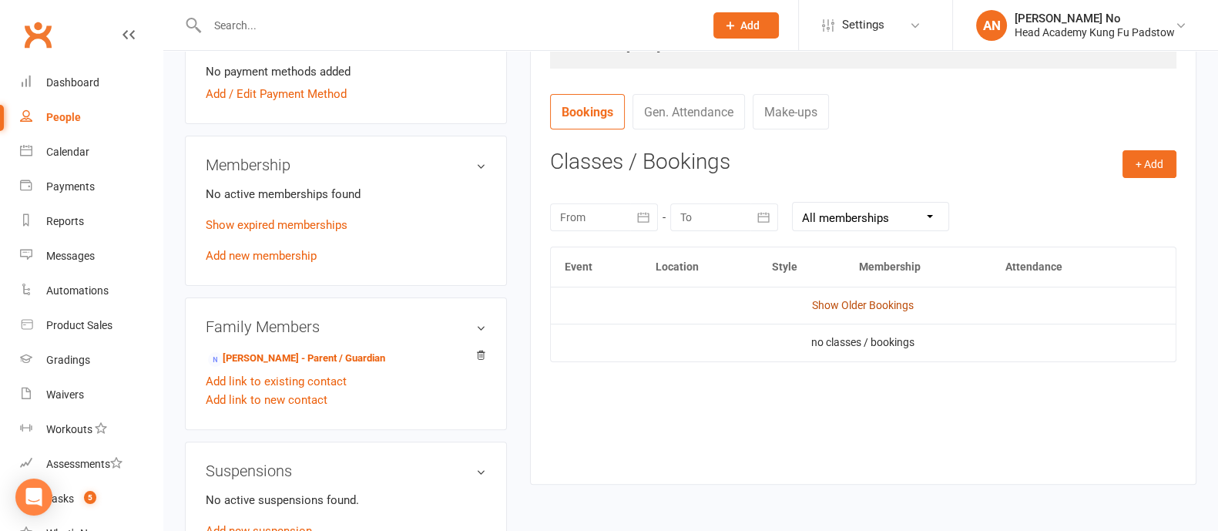
click at [890, 299] on link "Show Older Bookings" at bounding box center [863, 305] width 102 height 12
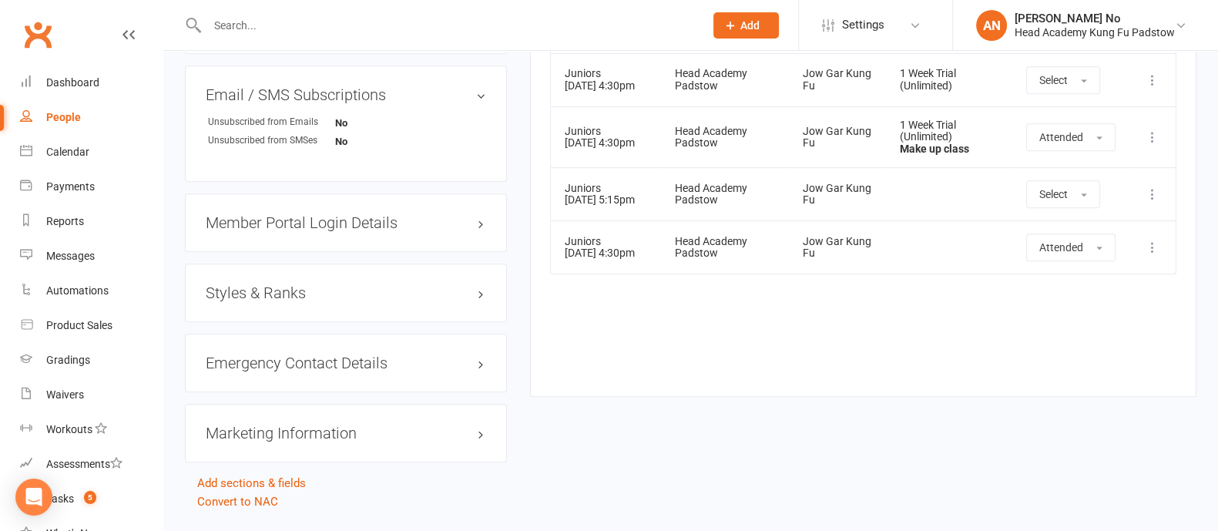
scroll to position [1050, 0]
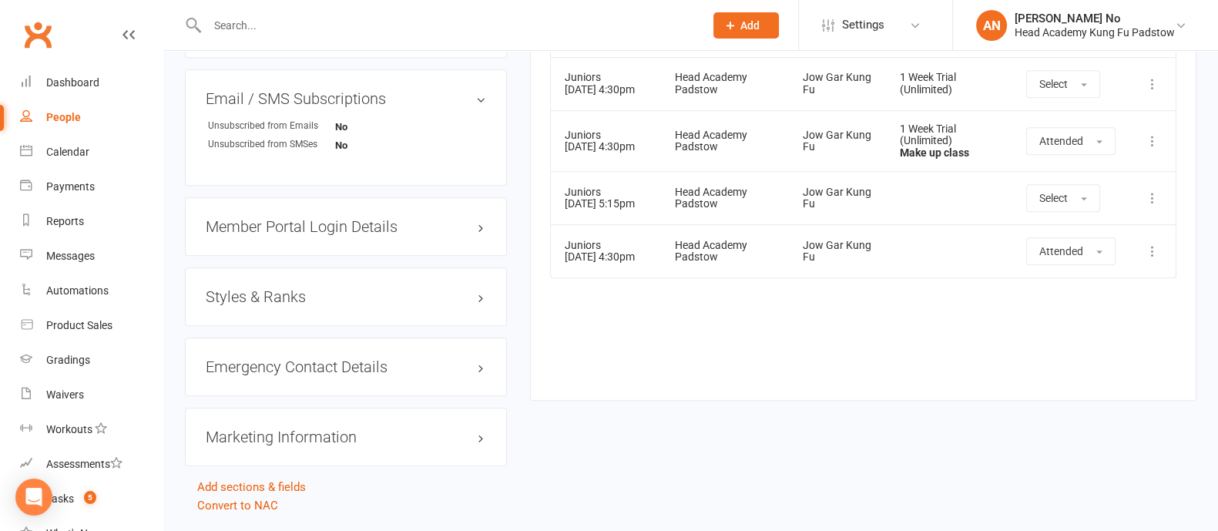
click at [289, 25] on input "text" at bounding box center [448, 26] width 491 height 22
paste input "Angelina Healy-Sanchez"
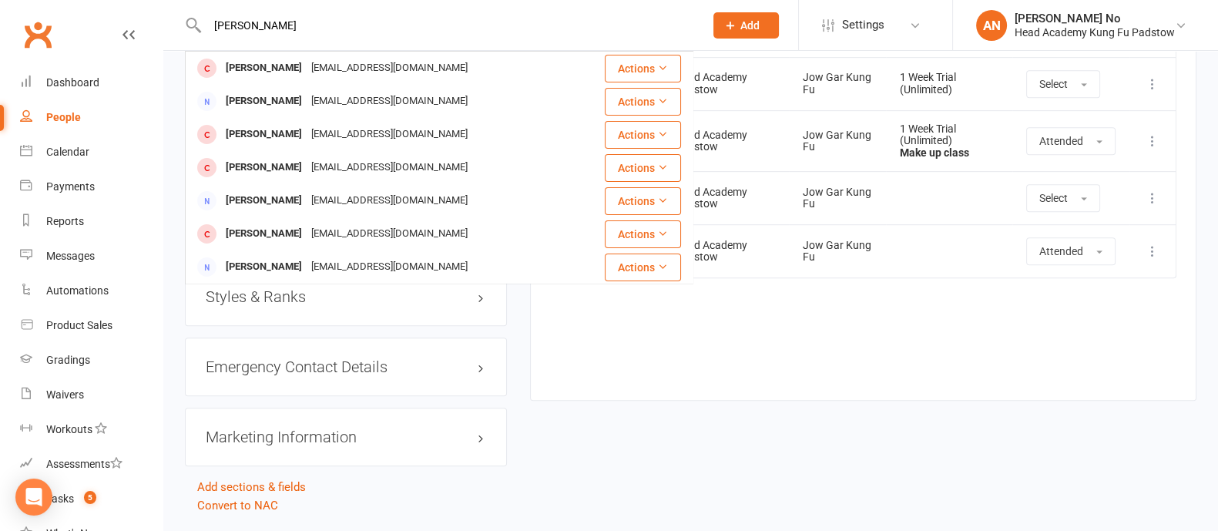
type input "Angelina Healy-Sanchez"
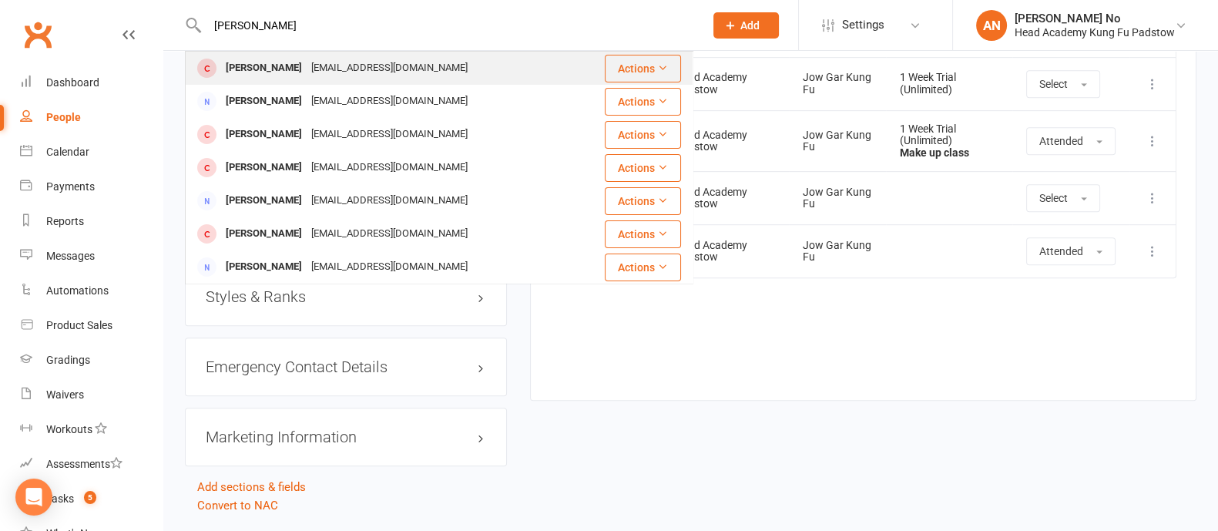
click at [307, 67] on div "Angelina Healy-Sanchez" at bounding box center [263, 68] width 85 height 22
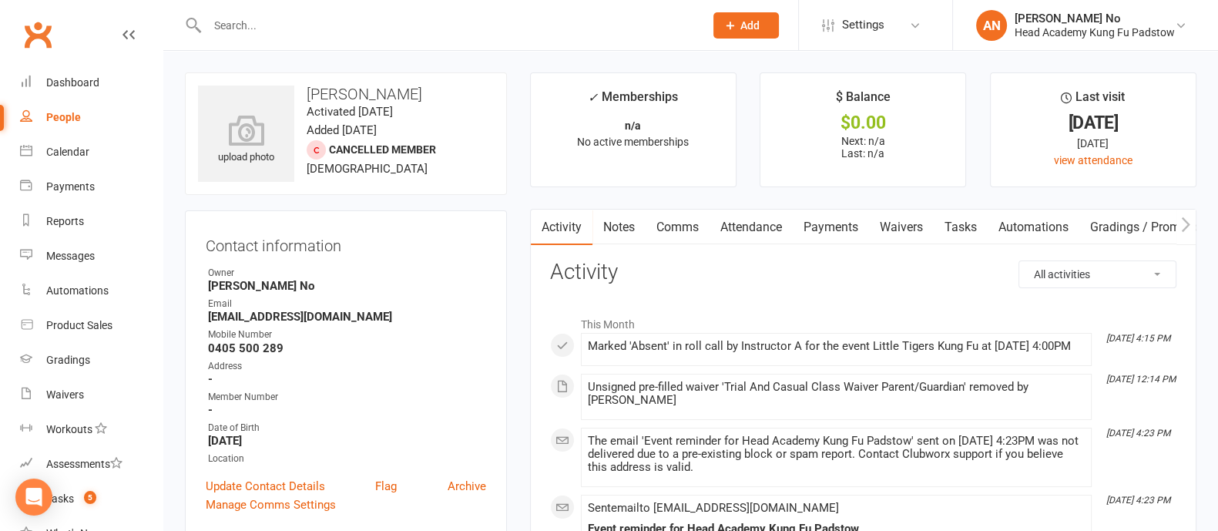
click at [759, 221] on link "Attendance" at bounding box center [750, 227] width 83 height 35
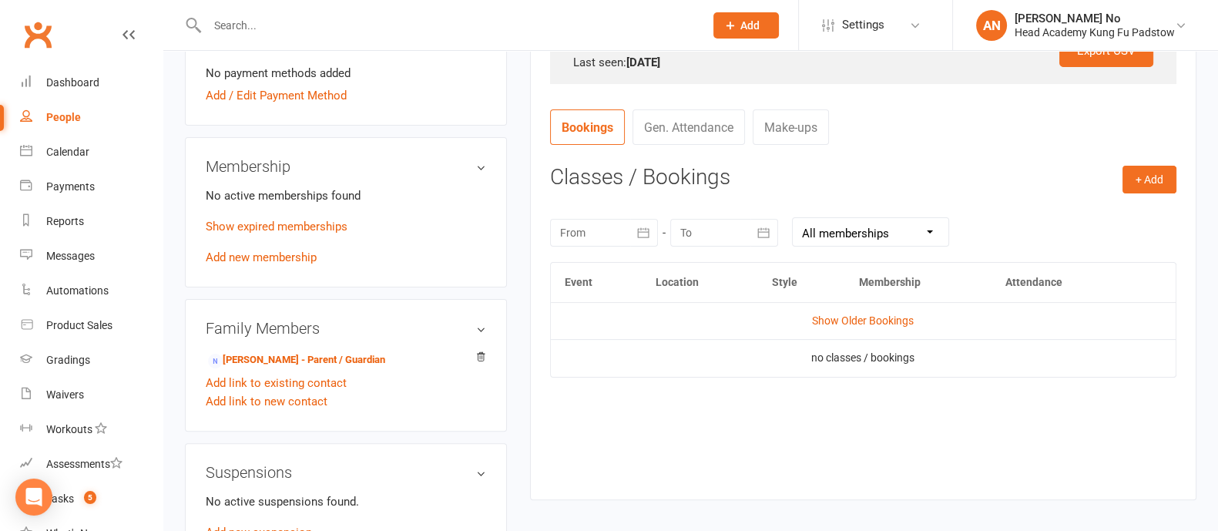
scroll to position [536, 0]
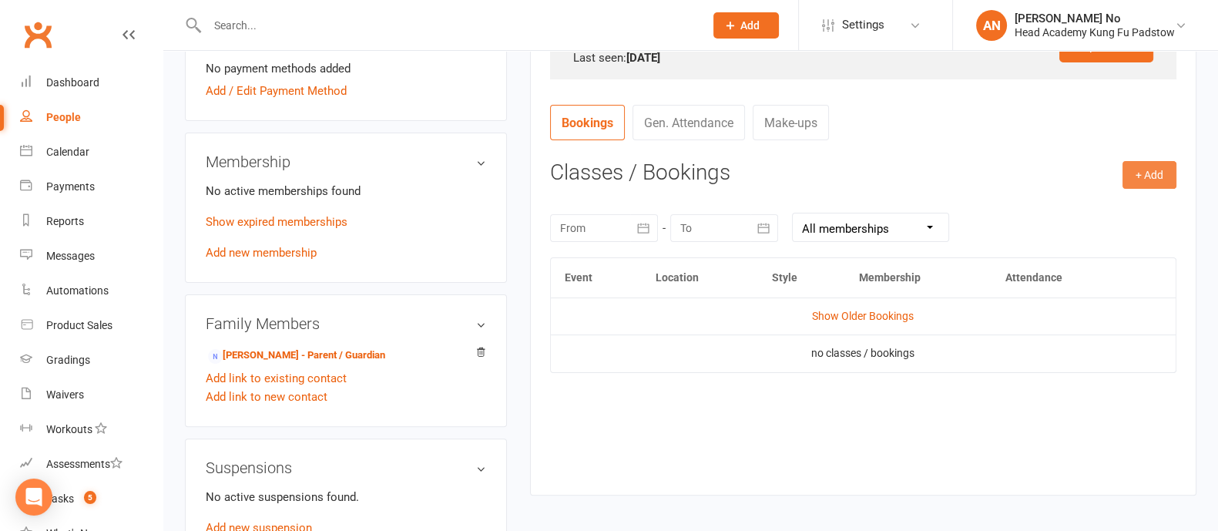
click at [1147, 181] on button "+ Add" at bounding box center [1149, 175] width 54 height 28
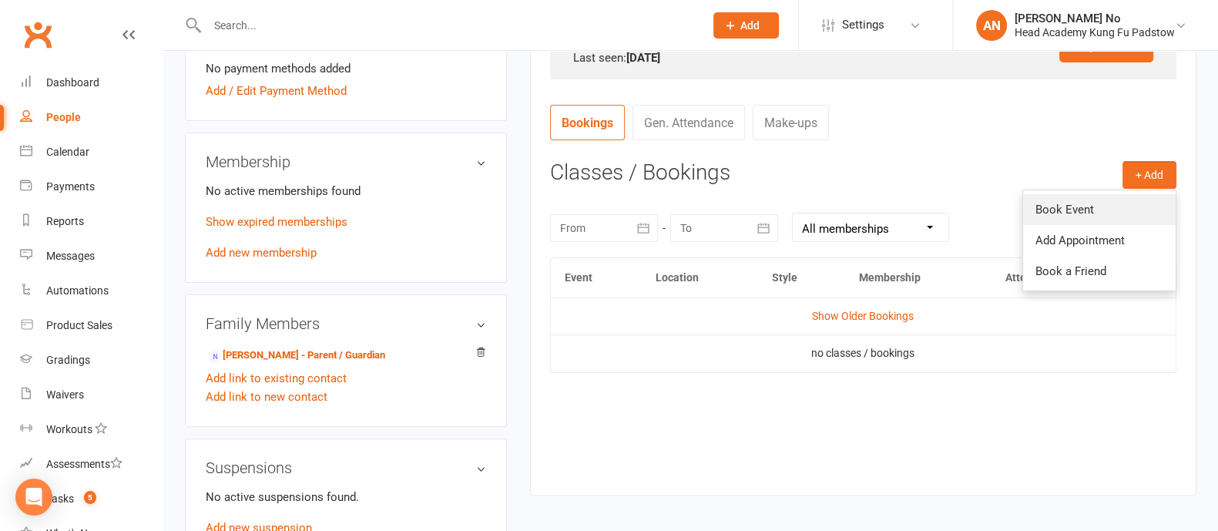
click at [1081, 198] on link "Book Event" at bounding box center [1099, 209] width 153 height 31
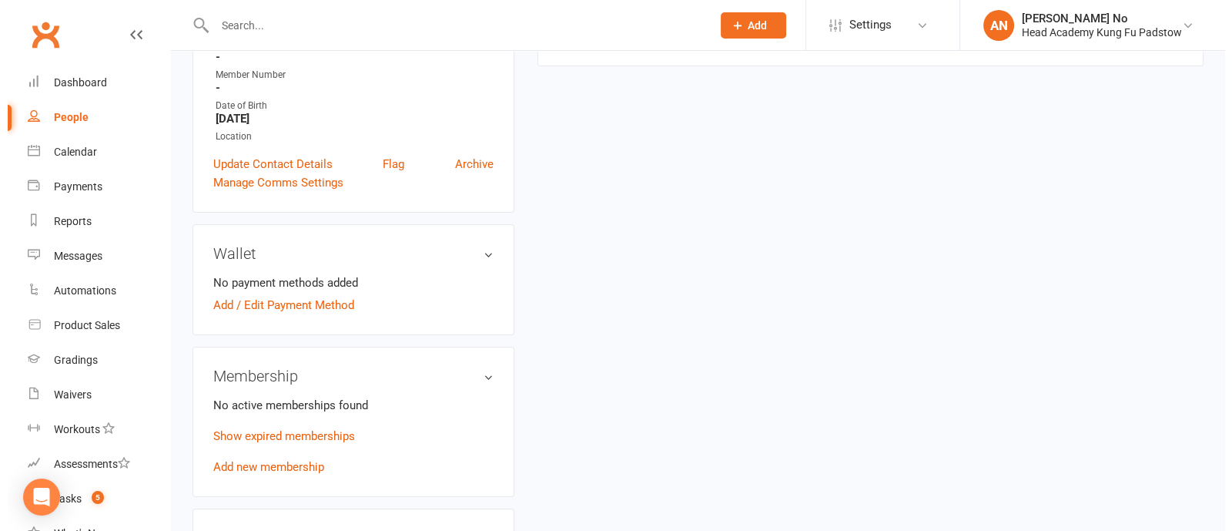
scroll to position [131, 0]
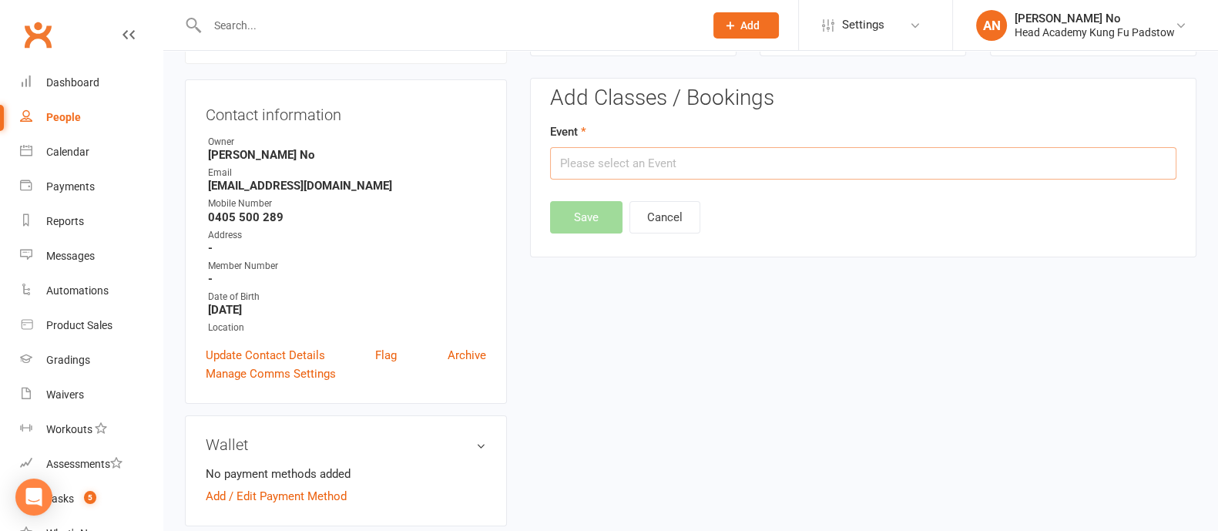
click at [1043, 161] on input "text" at bounding box center [863, 163] width 626 height 32
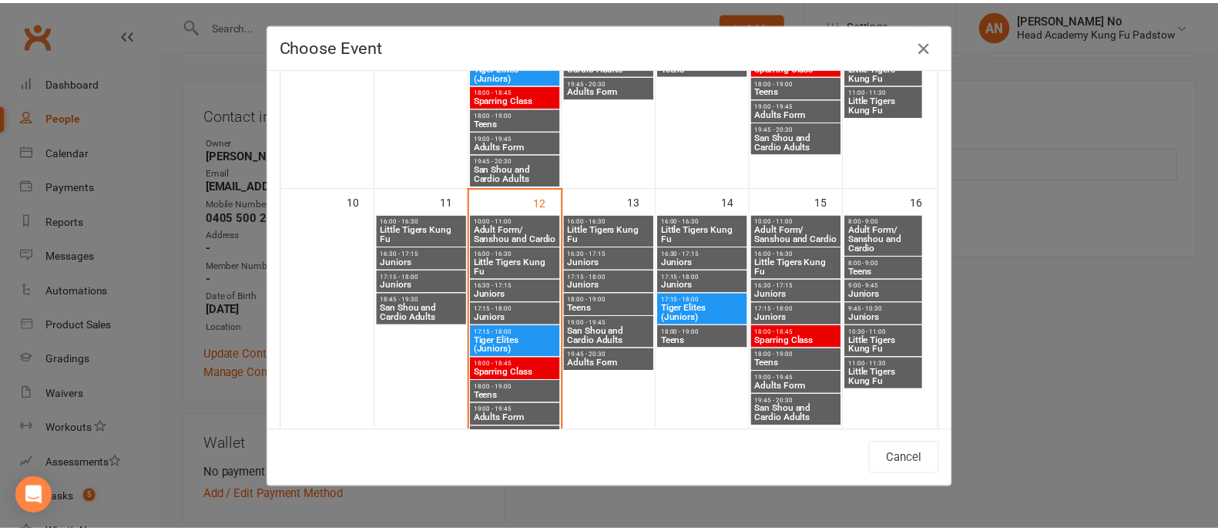
scroll to position [540, 0]
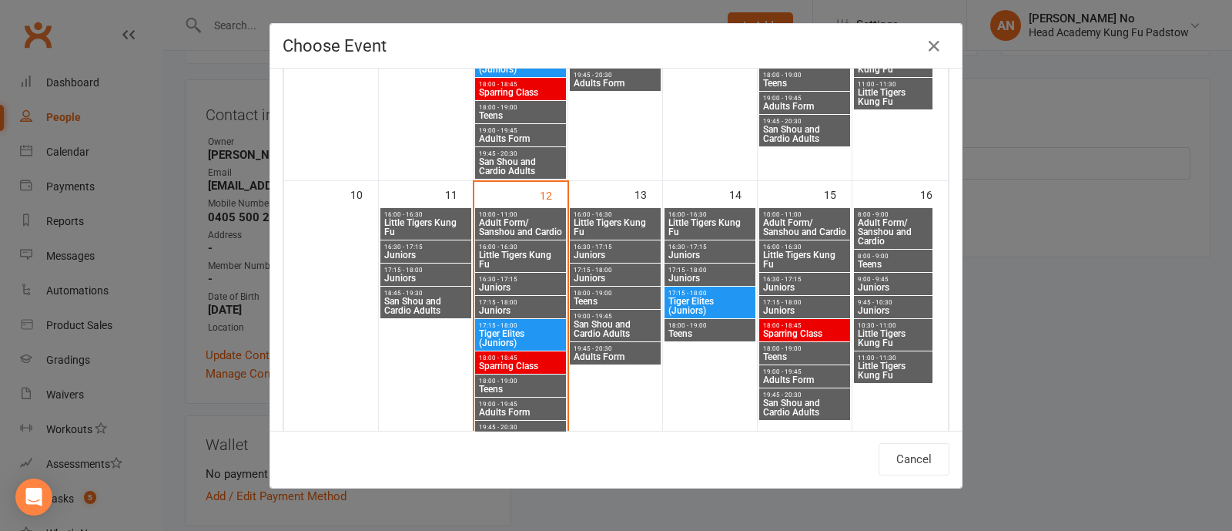
click at [505, 250] on span "Little Tigers Kung Fu" at bounding box center [520, 259] width 85 height 18
type input "Little Tigers Kung Fu - Aug 12, 2025 4:00:00 PM"
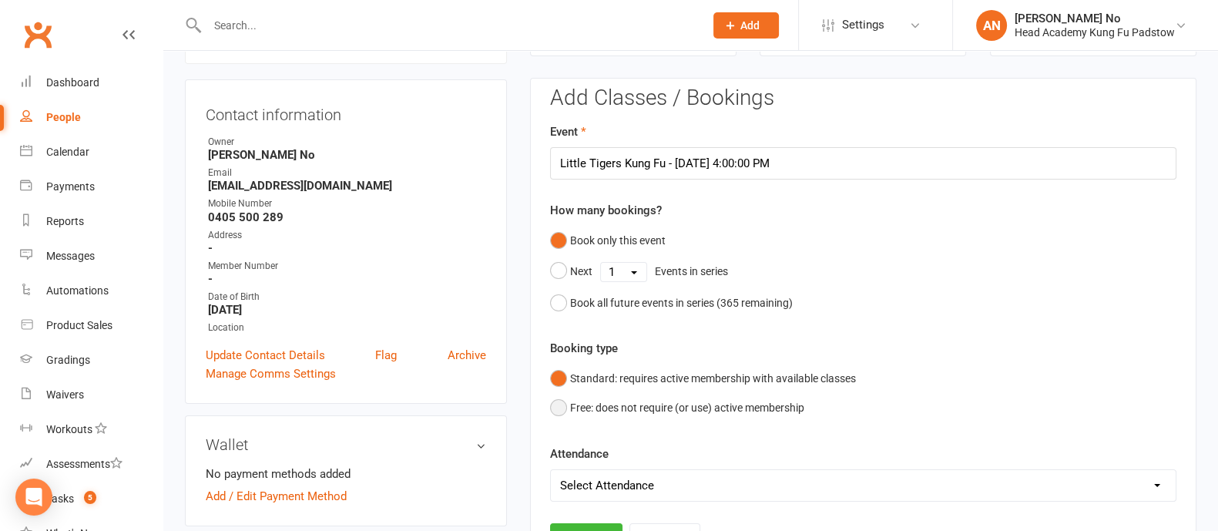
click at [556, 407] on button "Free: does not require (or use) active membership" at bounding box center [677, 407] width 254 height 29
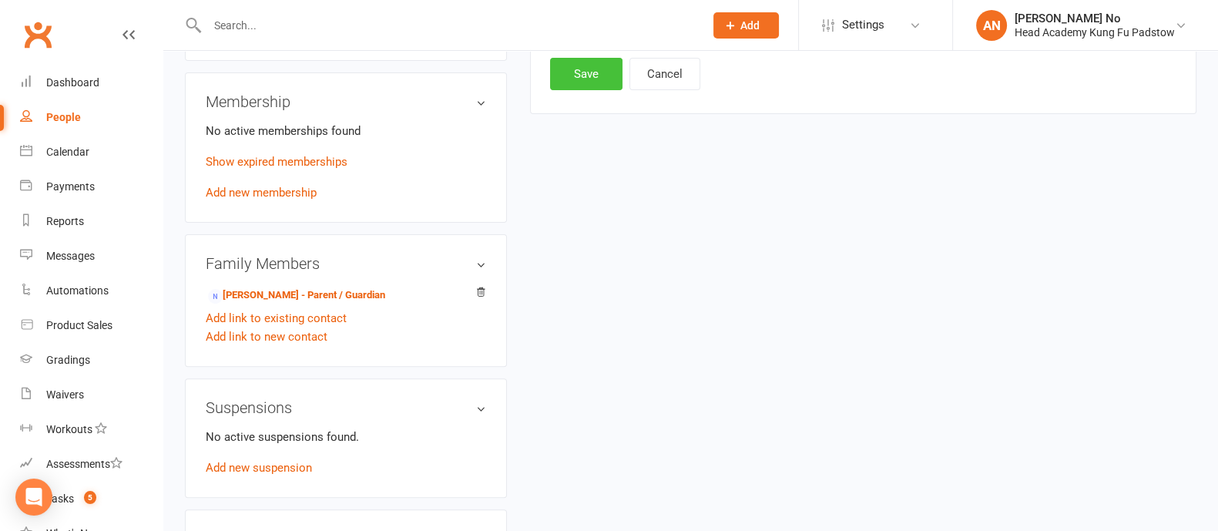
click at [594, 81] on button "Save" at bounding box center [586, 74] width 72 height 32
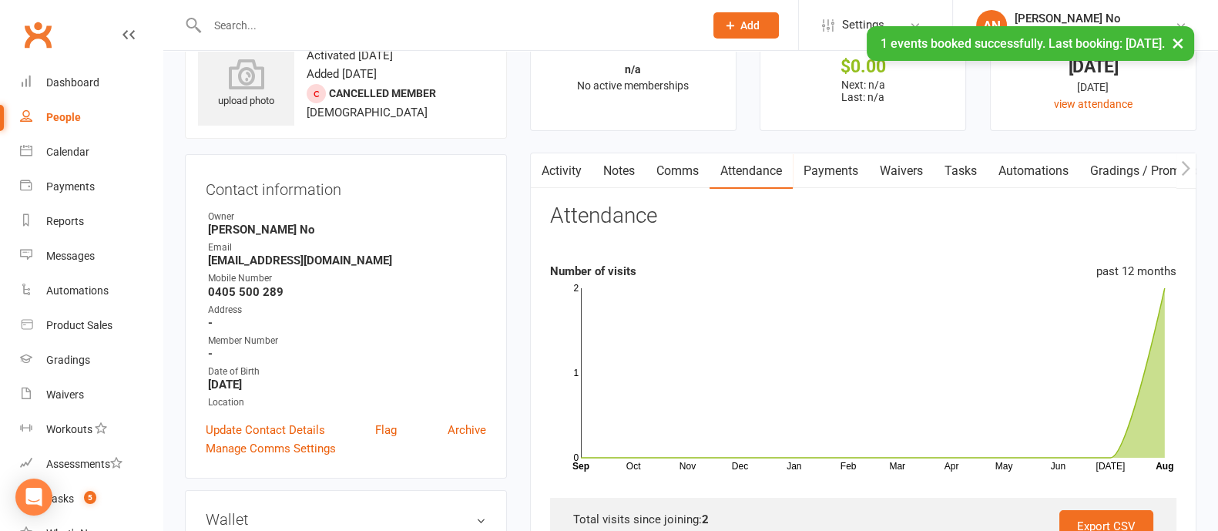
scroll to position [0, 0]
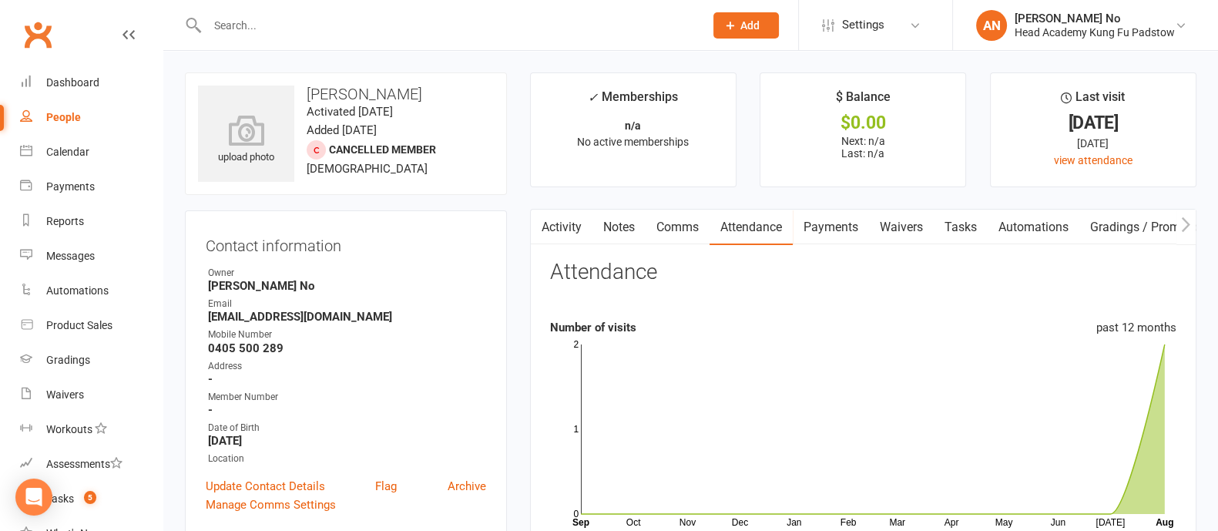
click at [236, 24] on input "text" at bounding box center [448, 26] width 491 height 22
paste input "lauren.ralph@hotmail.com"
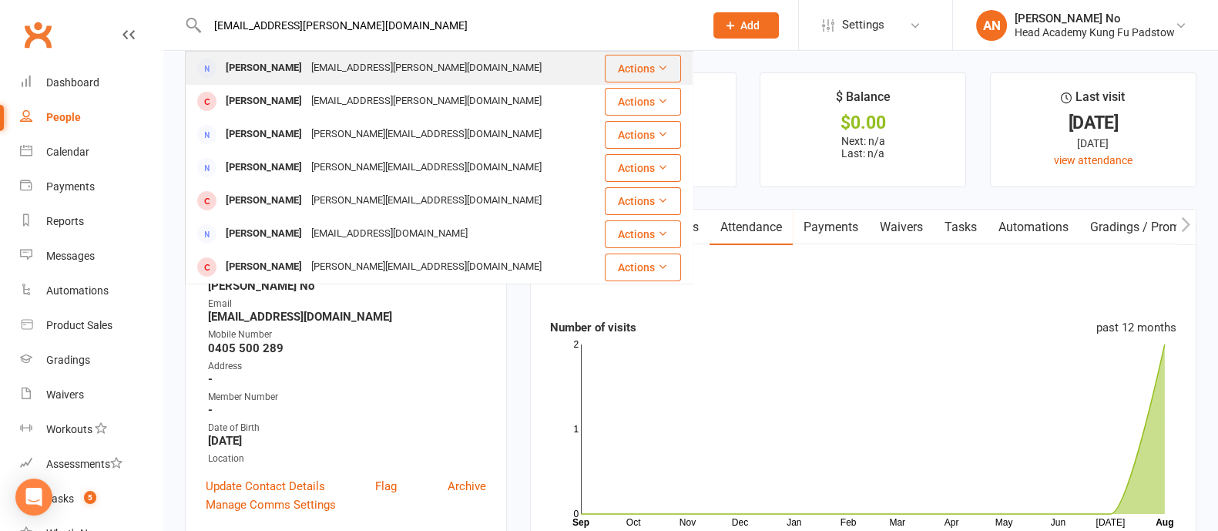
type input "lauren.ralph@hotmail.com"
click at [251, 63] on div "Lauren Ralph" at bounding box center [263, 68] width 85 height 22
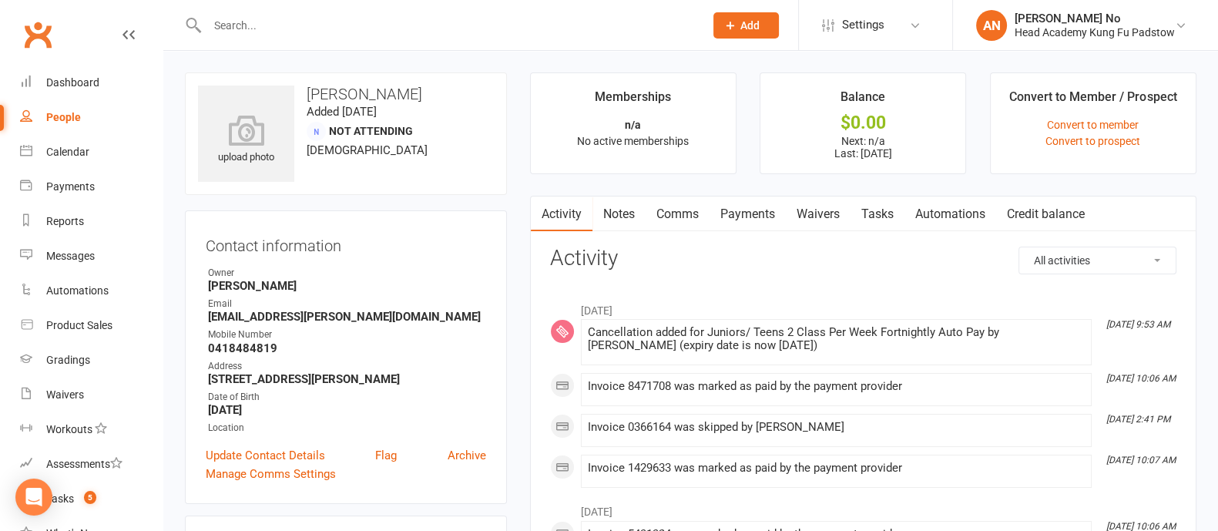
scroll to position [464, 0]
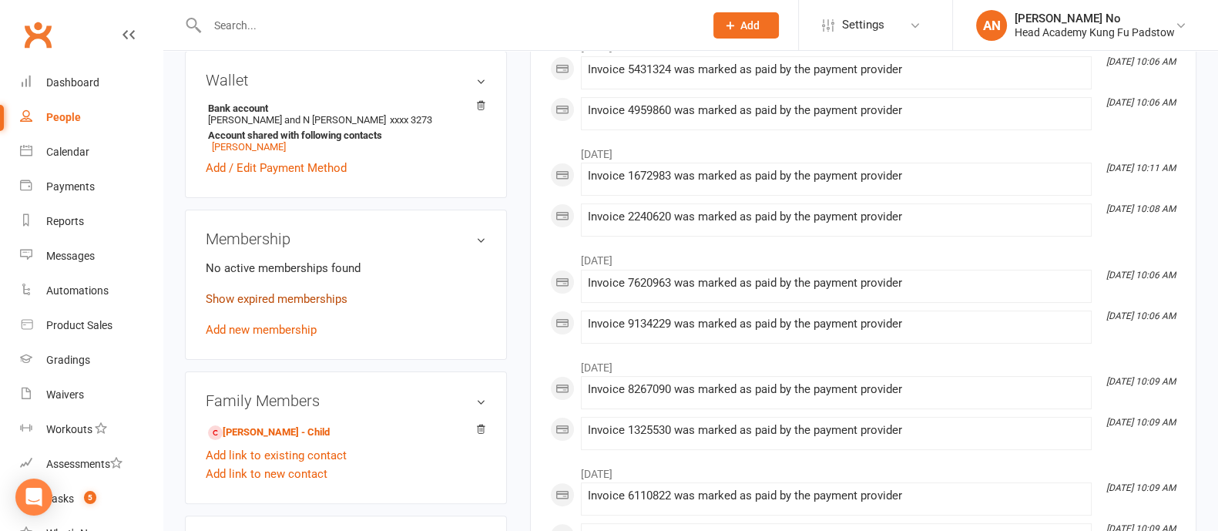
click at [289, 304] on link "Show expired memberships" at bounding box center [277, 299] width 142 height 14
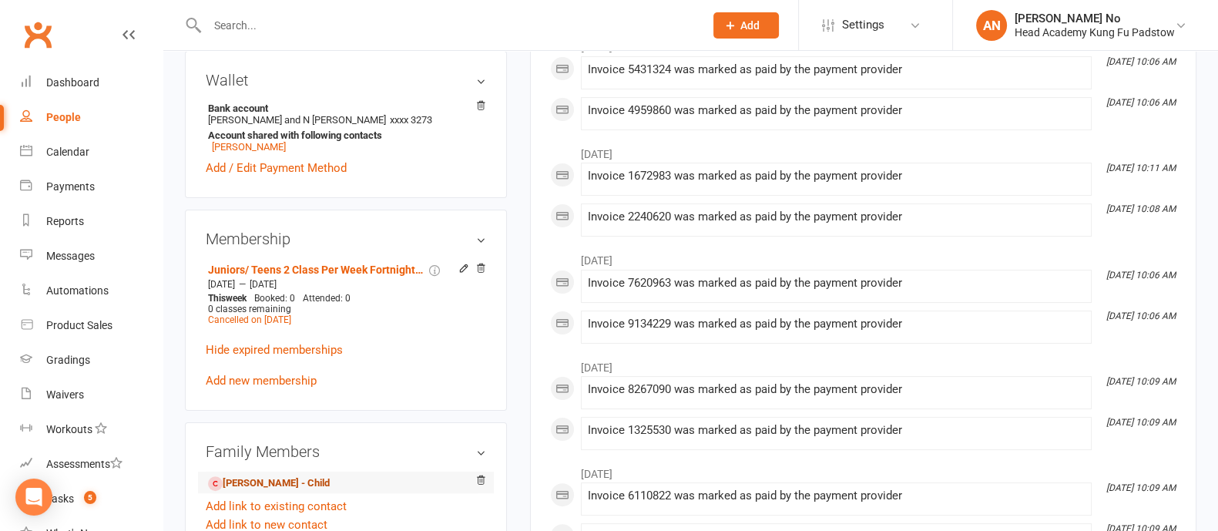
click at [284, 484] on link "Hazel Ralph - Child" at bounding box center [269, 483] width 122 height 16
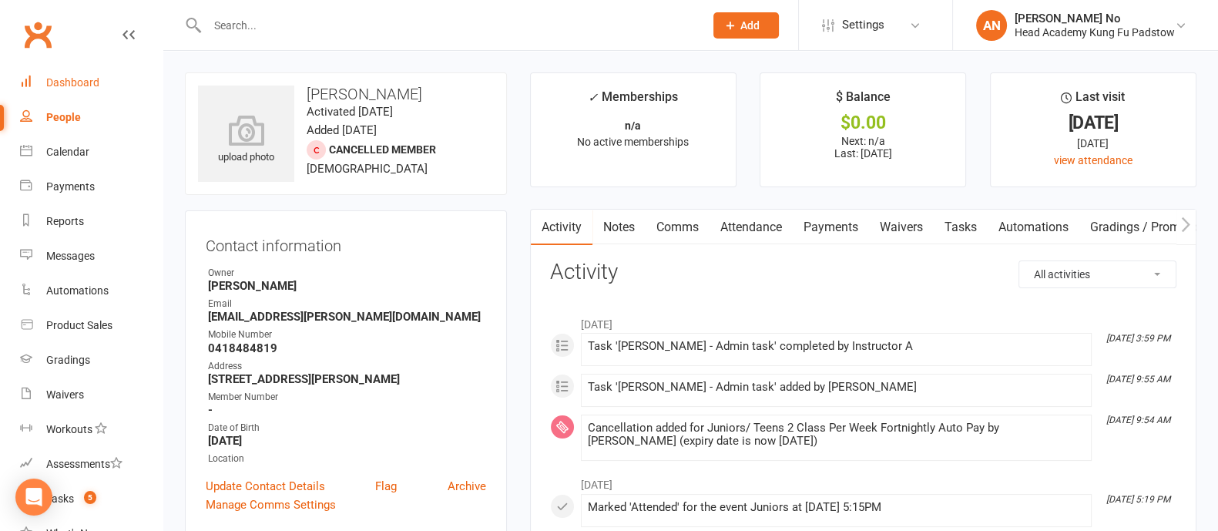
click at [81, 82] on div "Dashboard" at bounding box center [72, 82] width 53 height 12
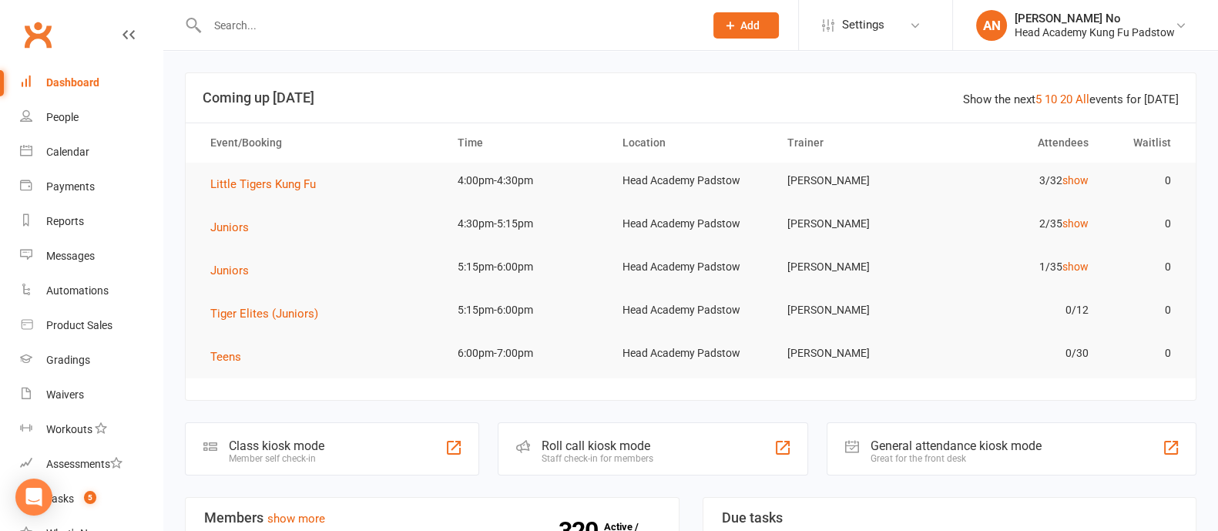
click at [250, 18] on input "text" at bounding box center [448, 26] width 491 height 22
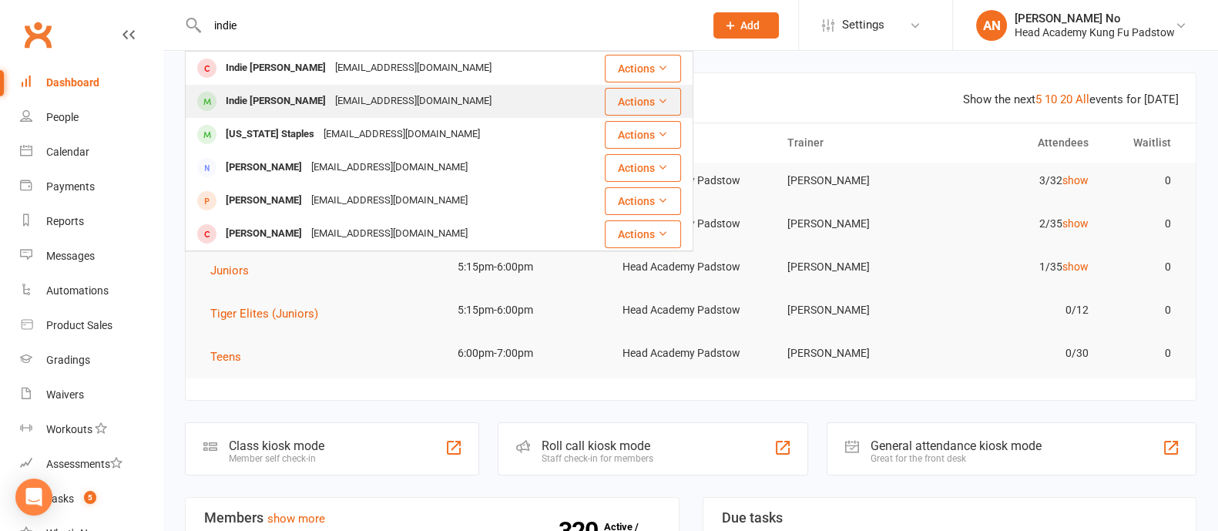
type input "indie"
click at [292, 101] on div "Indie Thornley" at bounding box center [275, 101] width 109 height 22
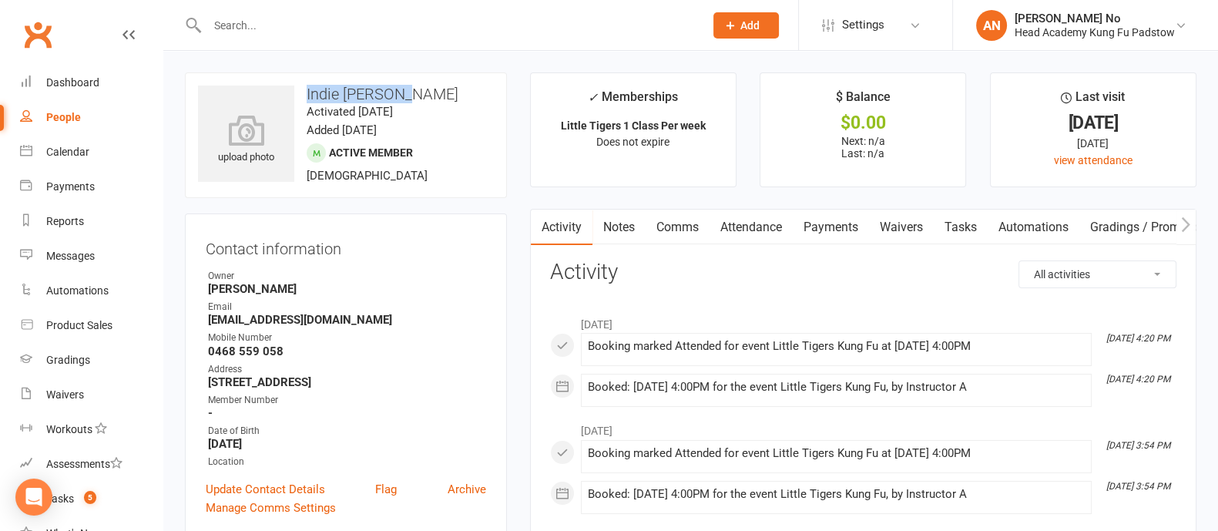
drag, startPoint x: 307, startPoint y: 94, endPoint x: 407, endPoint y: 92, distance: 100.1
click at [407, 92] on h3 "Indie Thornley" at bounding box center [346, 93] width 296 height 17
copy h3 "Indie Thornley"
click at [750, 225] on link "Attendance" at bounding box center [750, 227] width 83 height 35
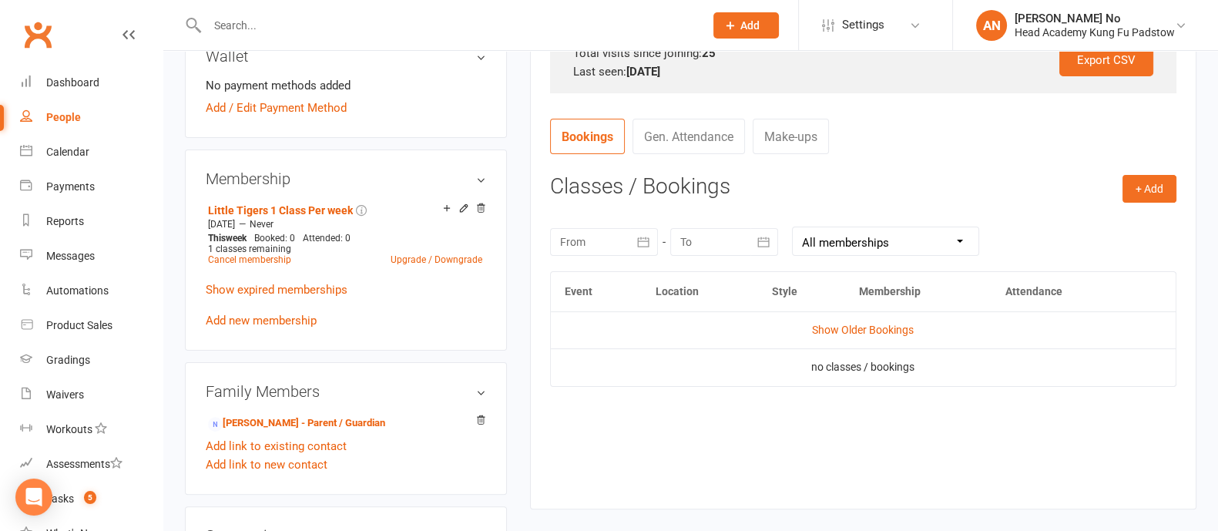
scroll to position [585, 0]
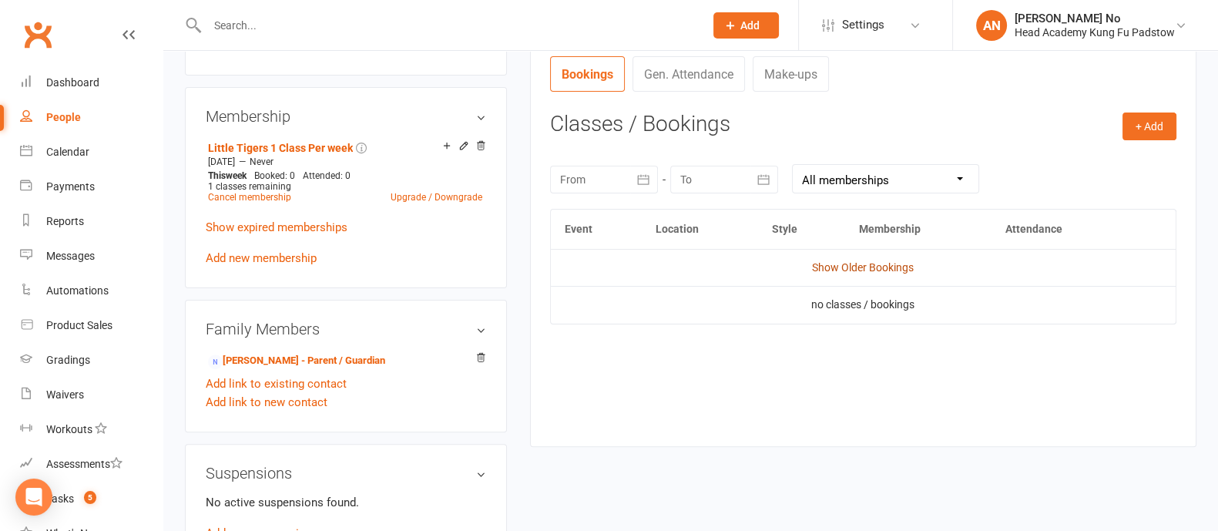
click at [894, 264] on link "Show Older Bookings" at bounding box center [863, 267] width 102 height 12
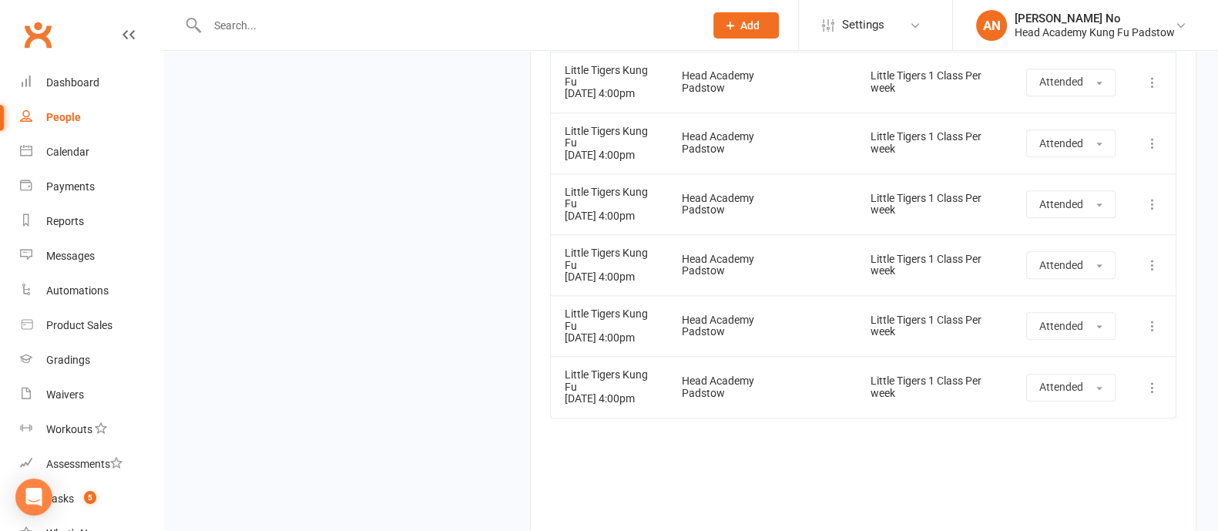
scroll to position [2376, 0]
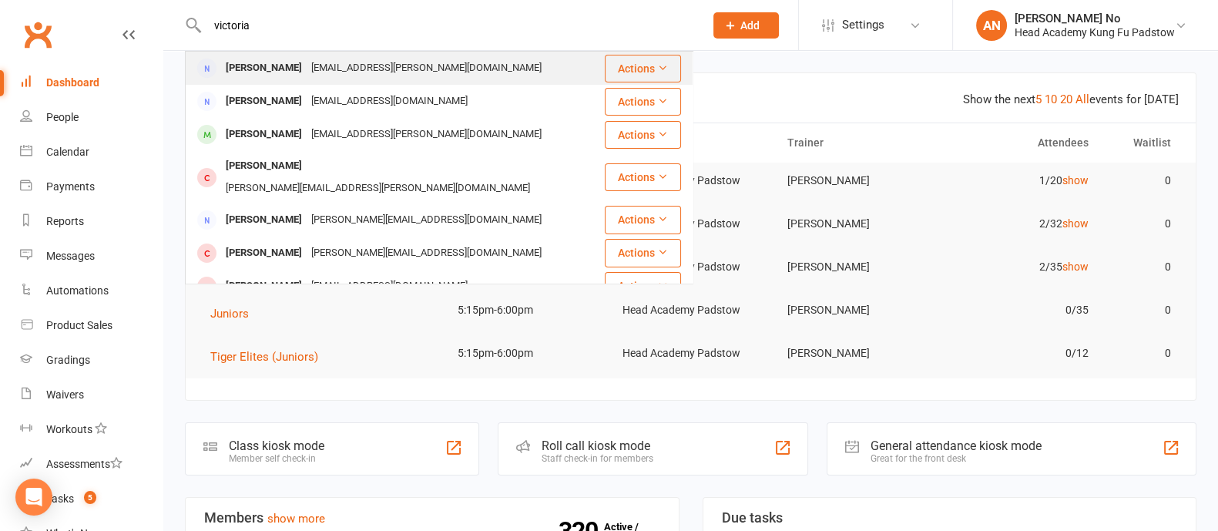
type input "victoria"
click at [271, 55] on div "[PERSON_NAME] [PERSON_NAME][EMAIL_ADDRESS][PERSON_NAME][DOMAIN_NAME]" at bounding box center [394, 68] width 417 height 32
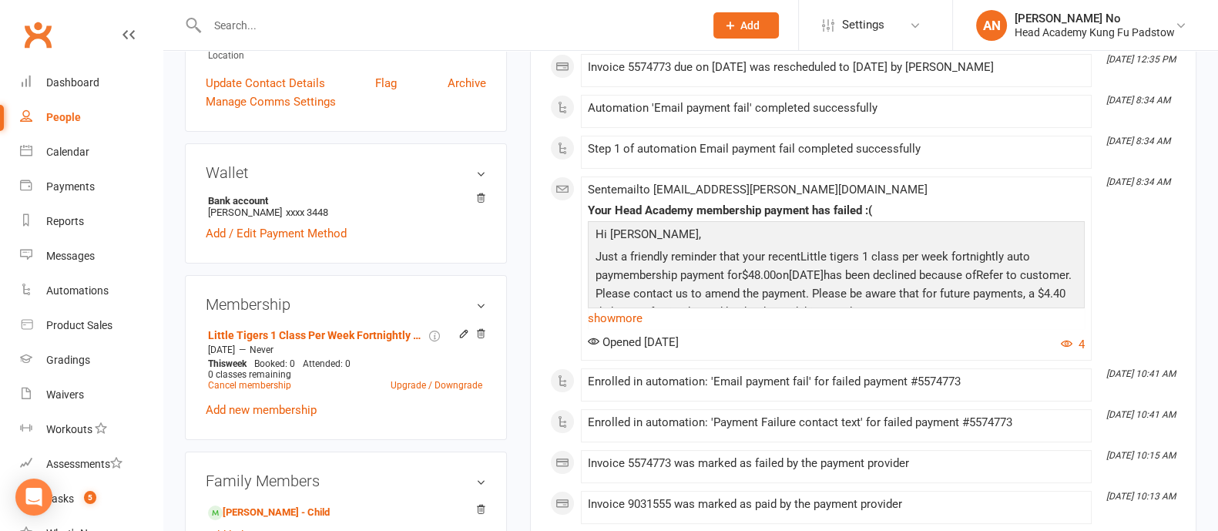
scroll to position [383, 0]
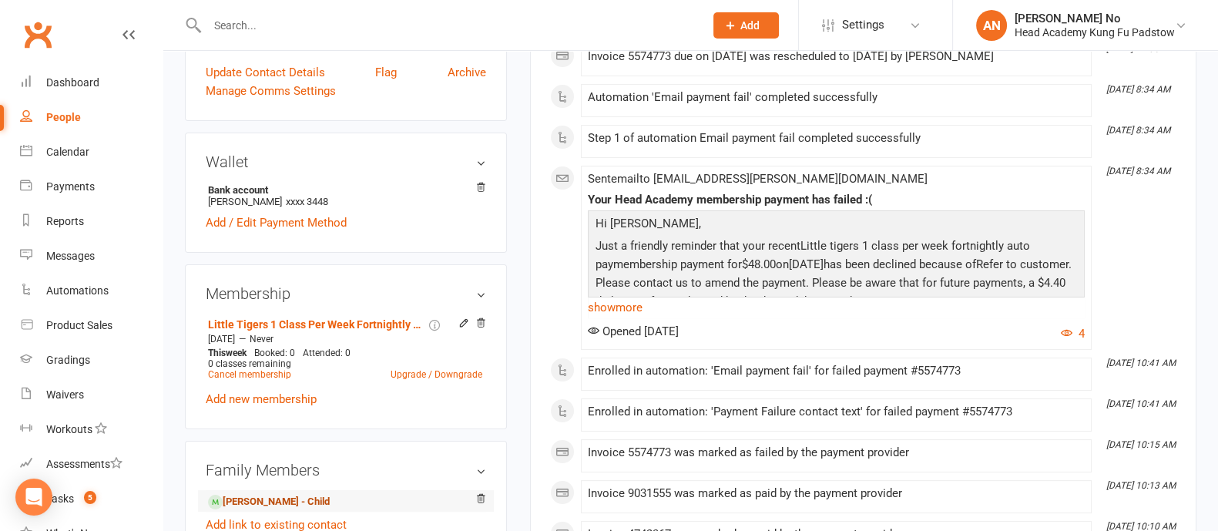
click at [281, 505] on link "[PERSON_NAME] - Child" at bounding box center [269, 502] width 122 height 16
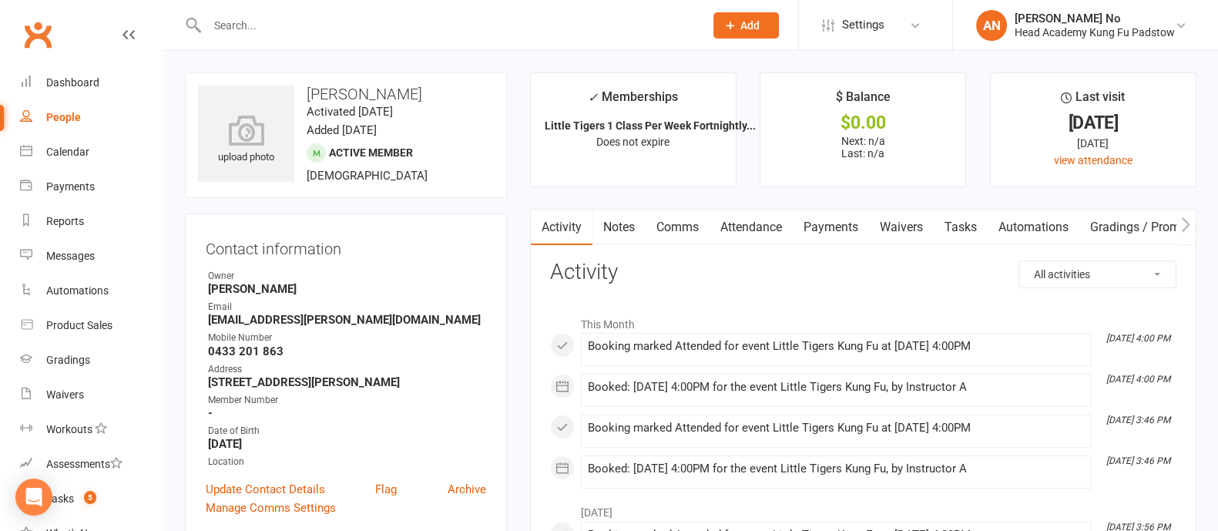
click at [769, 222] on link "Attendance" at bounding box center [750, 227] width 83 height 35
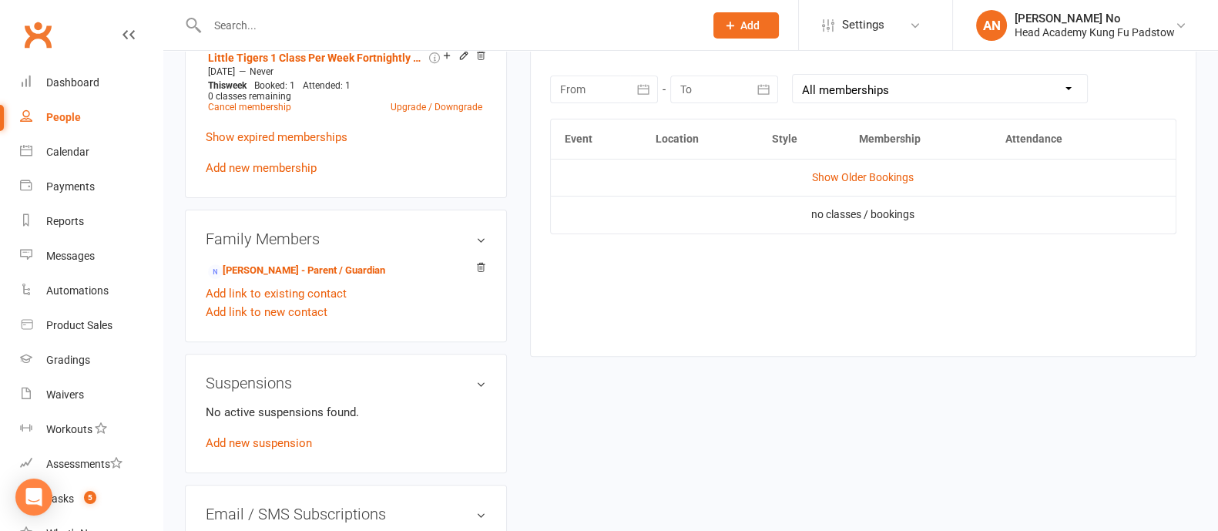
scroll to position [677, 0]
click at [896, 179] on link "Show Older Bookings" at bounding box center [863, 175] width 102 height 12
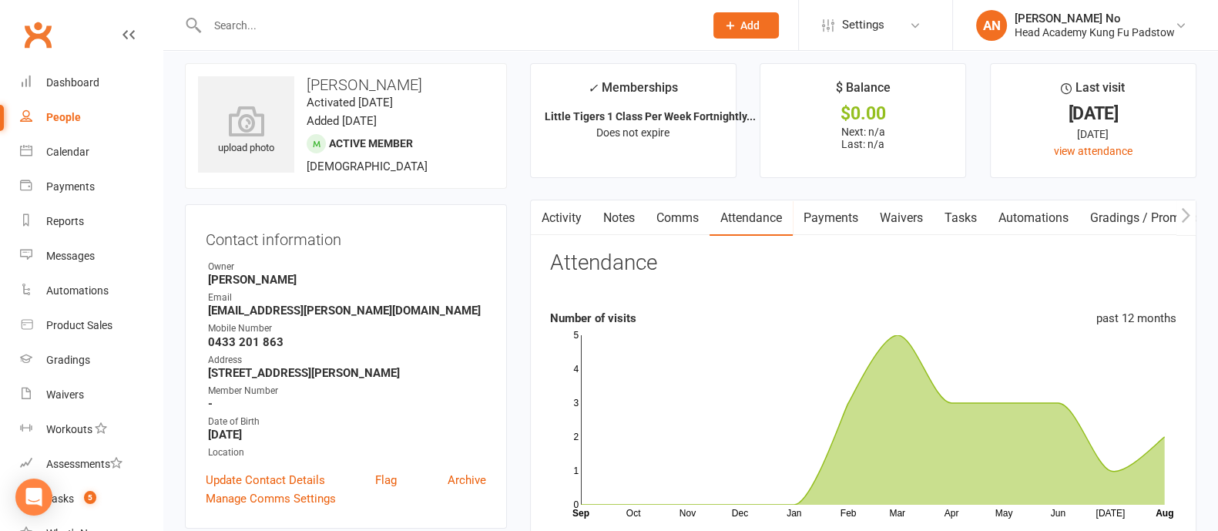
scroll to position [0, 0]
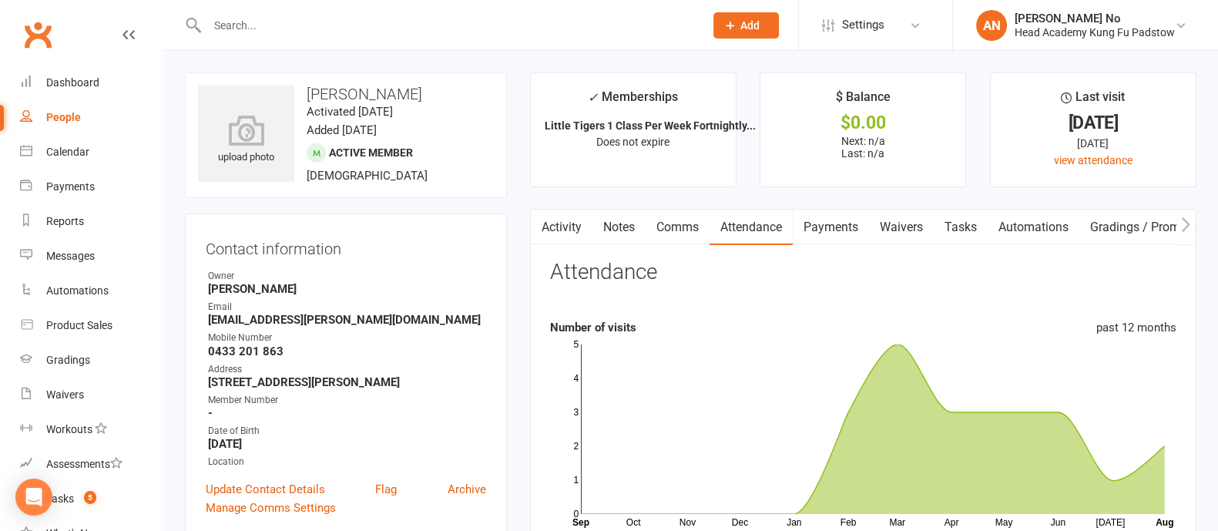
click at [281, 25] on input "text" at bounding box center [448, 26] width 491 height 22
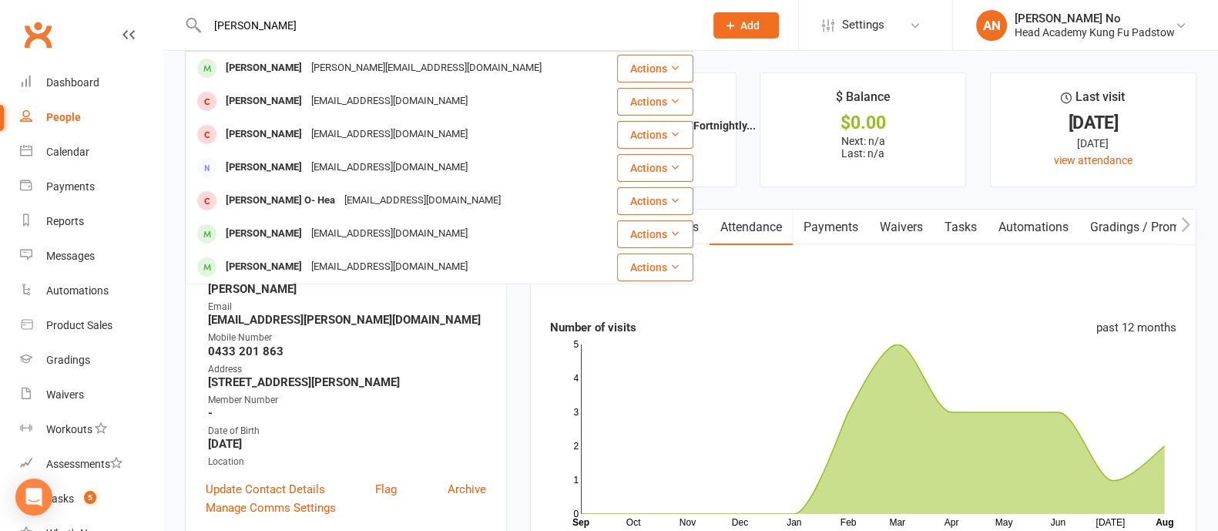
type input "[PERSON_NAME]"
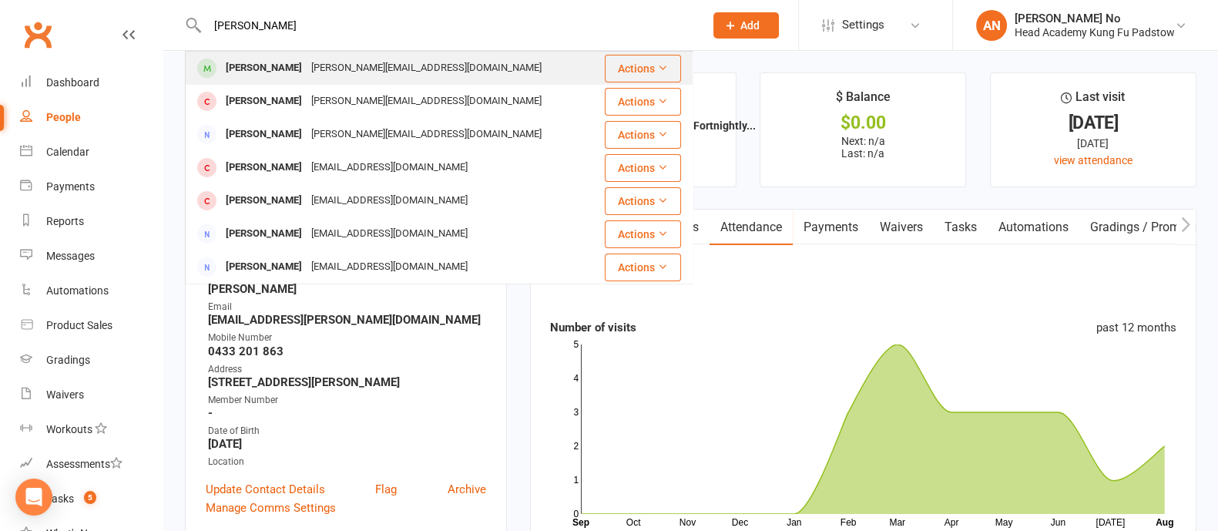
click at [307, 72] on div "[PERSON_NAME][EMAIL_ADDRESS][DOMAIN_NAME]" at bounding box center [427, 68] width 240 height 22
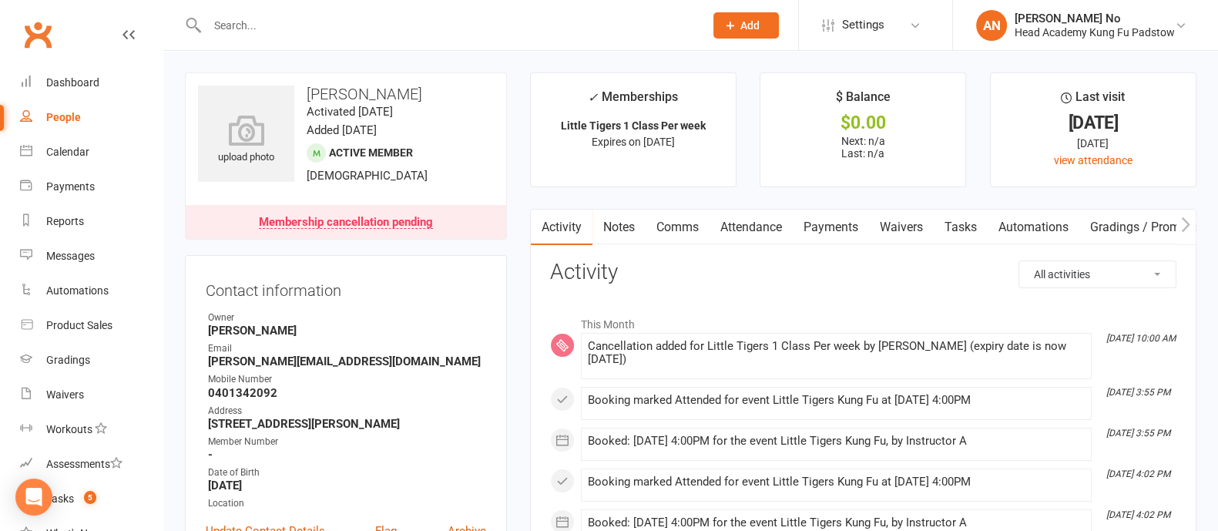
scroll to position [464, 0]
